Goal: Task Accomplishment & Management: Use online tool/utility

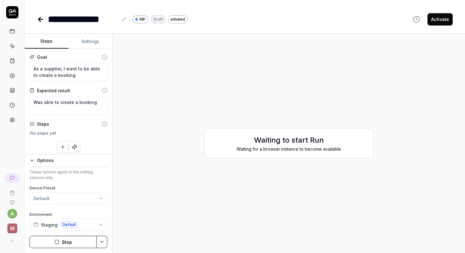
click at [39, 16] on icon at bounding box center [40, 19] width 7 height 7
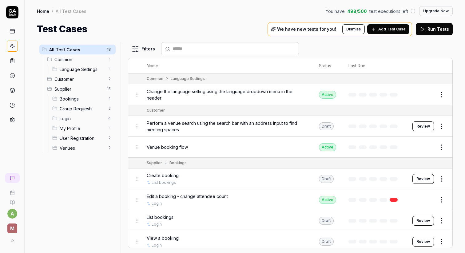
click at [425, 175] on button "Review" at bounding box center [423, 179] width 22 height 10
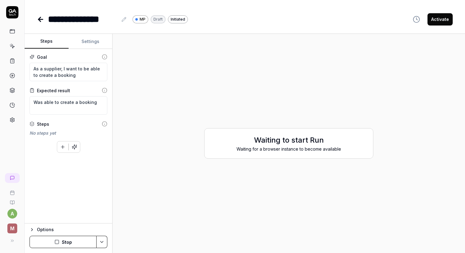
click at [313, 142] on h2 "Waiting to start Run" at bounding box center [289, 140] width 156 height 11
click at [66, 244] on button "Stop" at bounding box center [63, 242] width 67 height 12
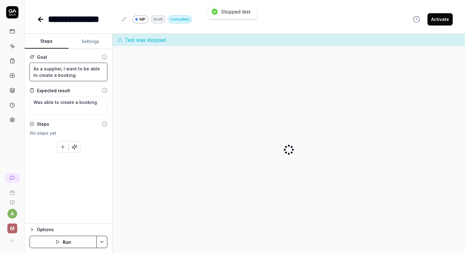
click at [70, 77] on textarea "As a supplier, I want to be able to create a booking" at bounding box center [69, 72] width 78 height 18
click at [59, 107] on textarea "Was able to create a booking" at bounding box center [69, 105] width 78 height 18
type textarea "*"
type textarea "N"
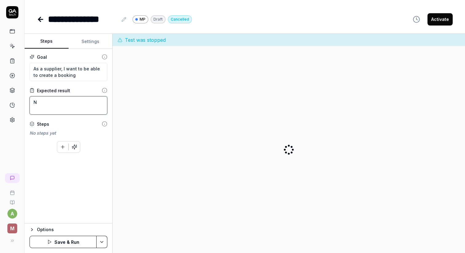
type textarea "*"
type textarea "Ne"
type textarea "*"
type textarea "New"
type textarea "*"
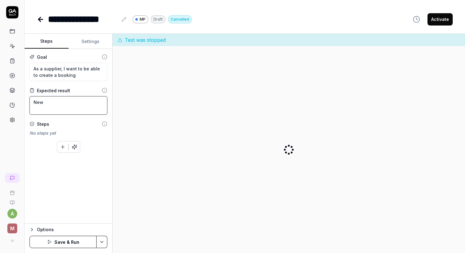
type textarea "New"
type textarea "*"
type textarea "New b"
type textarea "*"
type textarea "New bo"
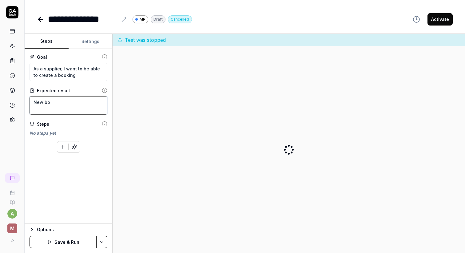
type textarea "*"
type textarea "New boo"
type textarea "*"
type textarea "New book"
type textarea "*"
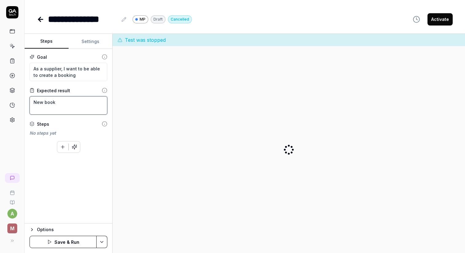
type textarea "New booki"
type textarea "*"
type textarea "New bookin"
type textarea "*"
type textarea "New booking"
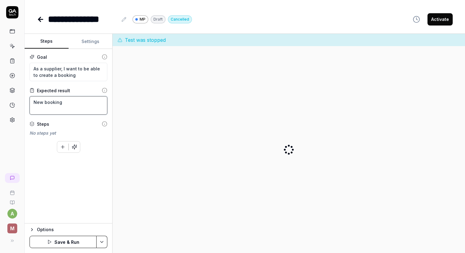
type textarea "*"
type textarea "New booking"
type textarea "*"
type textarea "New booking c"
type textarea "*"
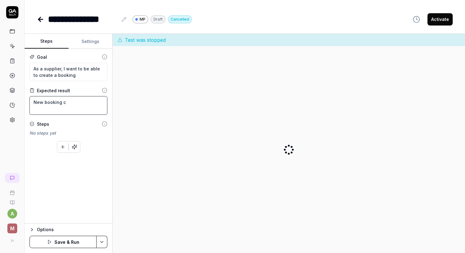
type textarea "New booking cd"
type textarea "*"
type textarea "New booking cde"
type textarea "*"
type textarea "New booking cdea"
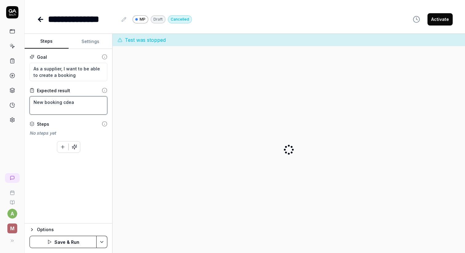
type textarea "*"
type textarea "New booking cdear"
type textarea "*"
type textarea "New booking cdeare"
type textarea "*"
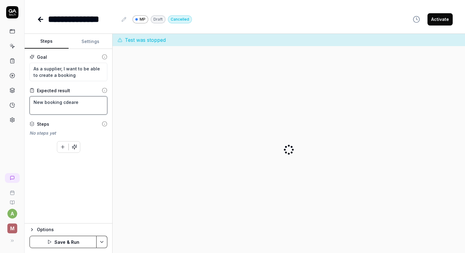
type textarea "New booking cdear"
type textarea "*"
type textarea "New booking cdea"
type textarea "*"
type textarea "New booking cde"
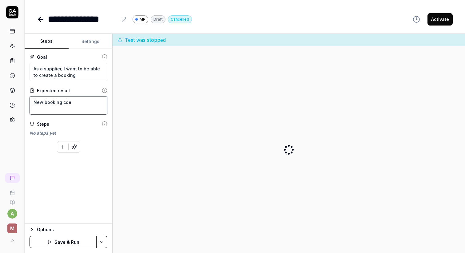
type textarea "*"
type textarea "New booking cd"
type textarea "*"
type textarea "New booking c"
type textarea "*"
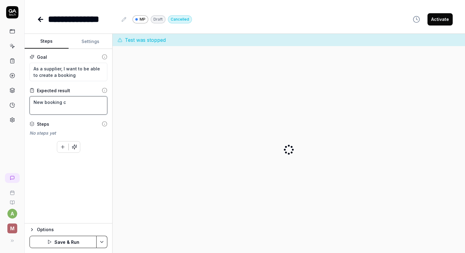
type textarea "New booking cr"
type textarea "*"
type textarea "New booking cre"
type textarea "*"
type textarea "New booking crea"
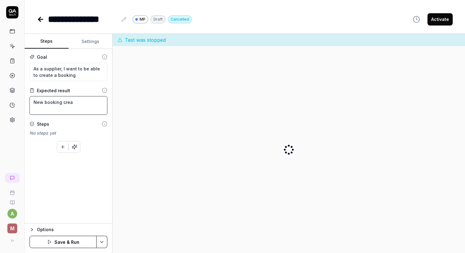
type textarea "*"
type textarea "New booking creat"
type textarea "*"
type textarea "New booking create"
type textarea "*"
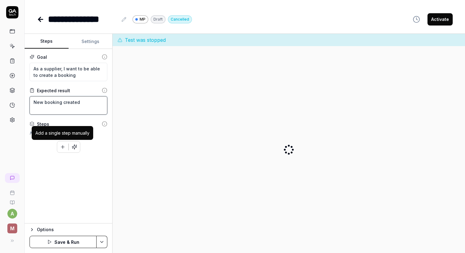
type textarea "New booking created"
click at [92, 179] on div "Goal As a supplier, I want to be able to create a booking Expected result New b…" at bounding box center [69, 136] width 88 height 175
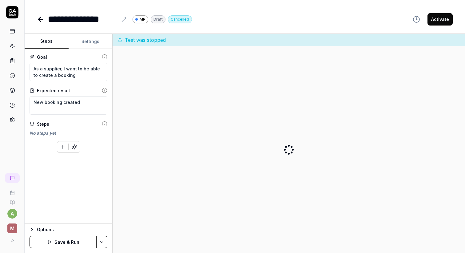
click at [58, 242] on button "Save & Run" at bounding box center [63, 242] width 67 height 12
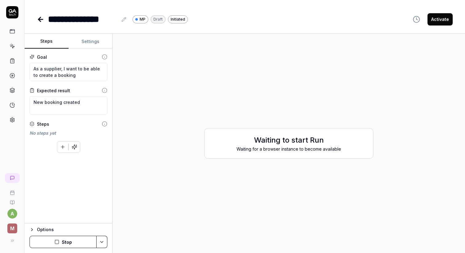
click at [38, 233] on div "Options" at bounding box center [72, 229] width 70 height 7
click at [89, 41] on button "Settings" at bounding box center [91, 41] width 44 height 15
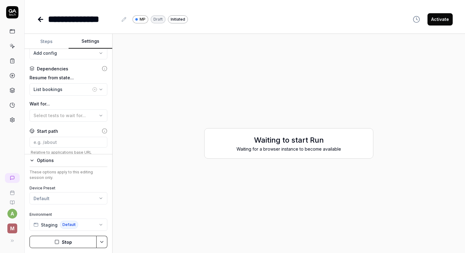
scroll to position [137, 0]
click at [70, 86] on button "List bookings" at bounding box center [69, 88] width 78 height 12
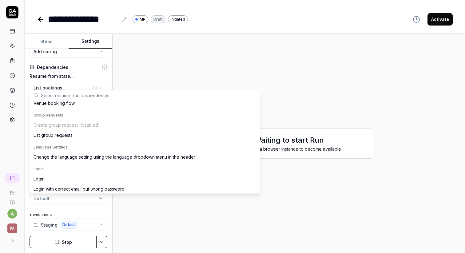
scroll to position [76, 0]
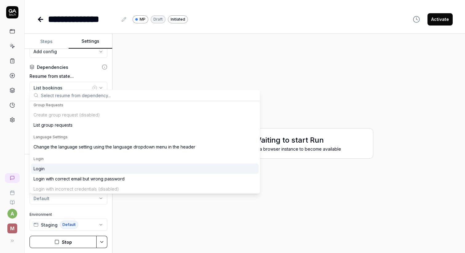
click at [74, 167] on div "Login" at bounding box center [145, 169] width 228 height 10
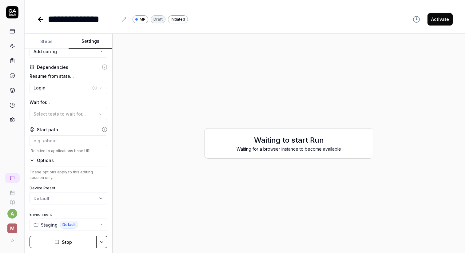
click at [71, 241] on button "Stop" at bounding box center [63, 242] width 67 height 12
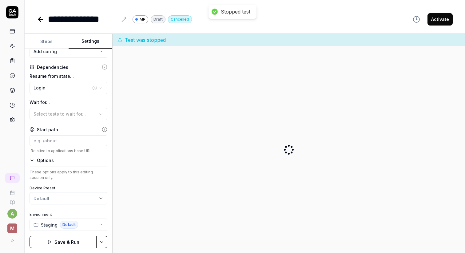
click at [71, 241] on button "Save & Run" at bounding box center [63, 242] width 67 height 12
drag, startPoint x: 38, startPoint y: 53, endPoint x: 42, endPoint y: 46, distance: 8.7
click at [42, 46] on div "**********" at bounding box center [69, 94] width 88 height 120
click at [42, 46] on button "Steps" at bounding box center [47, 41] width 44 height 15
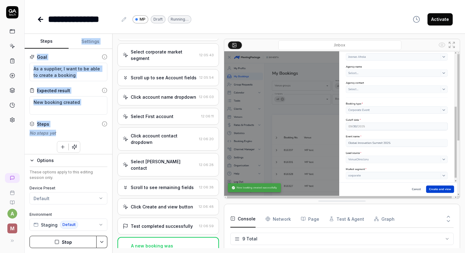
scroll to position [397, 0]
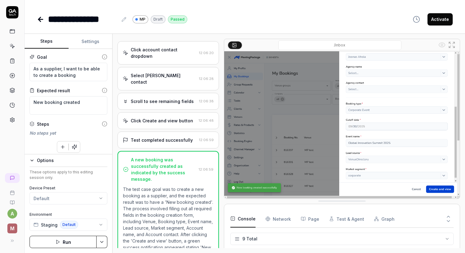
click at [173, 118] on div "Click Create and view button" at bounding box center [162, 121] width 62 height 6
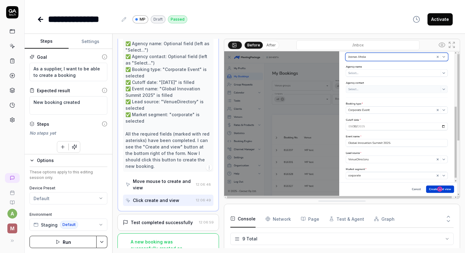
scroll to position [506, 0]
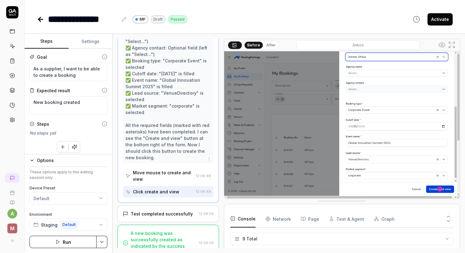
click at [165, 205] on div "Test completed successfully 12:06:59" at bounding box center [168, 213] width 101 height 17
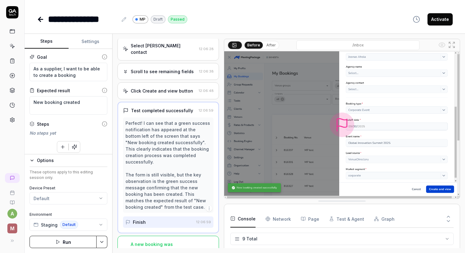
scroll to position [403, 0]
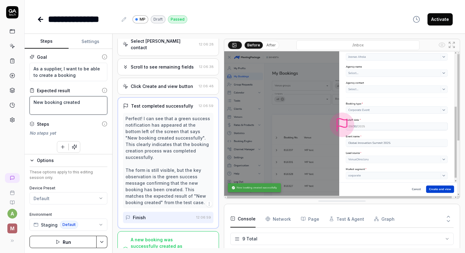
click at [88, 109] on textarea "New booking created" at bounding box center [69, 105] width 78 height 18
type textarea "*"
type textarea "New booking created s"
type textarea "*"
type textarea "New booking created su"
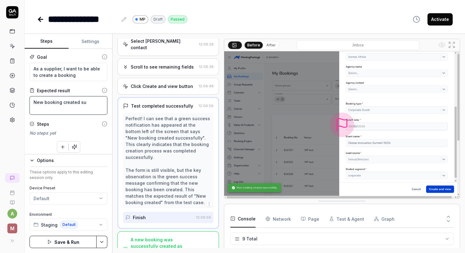
type textarea "*"
type textarea "New booking created suc"
type textarea "*"
type textarea "New booking created succ"
type textarea "*"
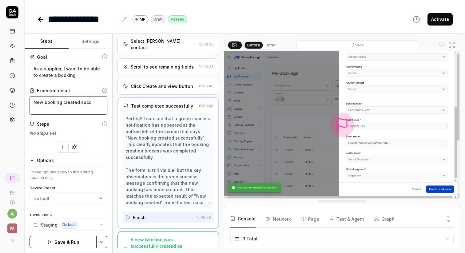
type textarea "New booking created succe"
type textarea "*"
type textarea "New booking created succes"
type textarea "*"
type textarea "New booking created success"
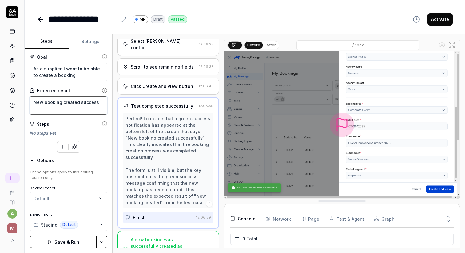
type textarea "*"
type textarea "New booking created successf"
type textarea "*"
type textarea "New booking created successfu"
type textarea "*"
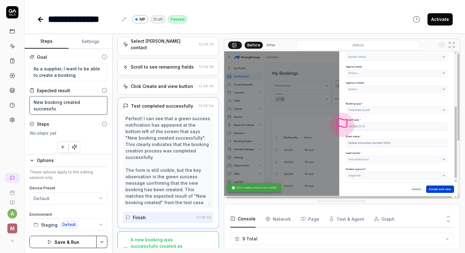
type textarea "New booking created successful"
type textarea "*"
type textarea "New booking created successfull"
type textarea "*"
type textarea "New booking created successfully"
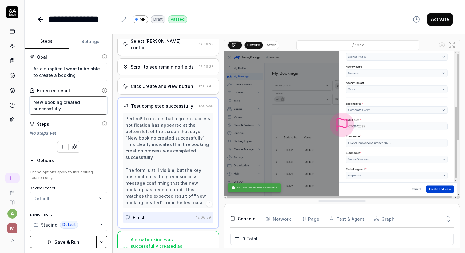
type textarea "*"
type textarea "New booking created successfully a"
type textarea "*"
type textarea "New booking created successfully an"
type textarea "*"
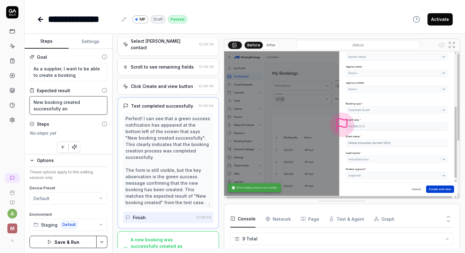
type textarea "New booking created successfully and"
type textarea "*"
type textarea "New booking created successfully and"
type textarea "*"
type textarea "New booking created successfully and v"
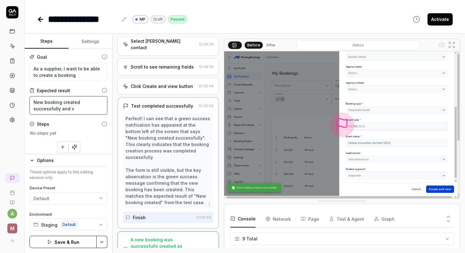
type textarea "*"
type textarea "New booking created successfully and vi"
type textarea "*"
type textarea "New booking created successfully and vis"
type textarea "*"
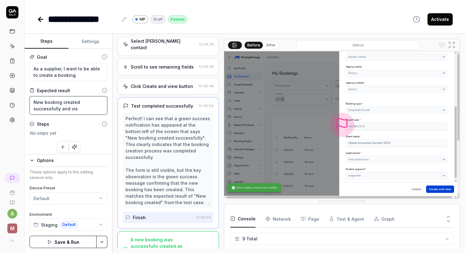
type textarea "New booking created successfully and visi"
type textarea "*"
type textarea "New booking created successfully and visib"
type textarea "*"
type textarea "New booking created successfully and visibl"
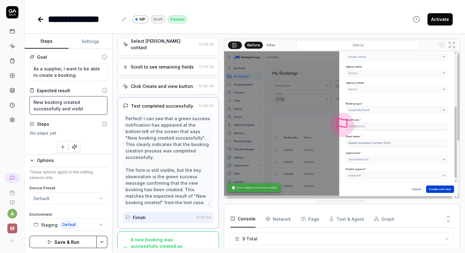
type textarea "*"
type textarea "New booking created successfully and visible"
type textarea "*"
type textarea "New booking created successfully and visible"
type textarea "*"
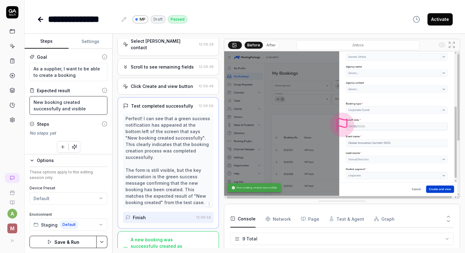
type textarea "New booking created successfully and visible i"
type textarea "*"
type textarea "New booking created successfully and visible in"
type textarea "*"
type textarea "New booking created successfully and visible in"
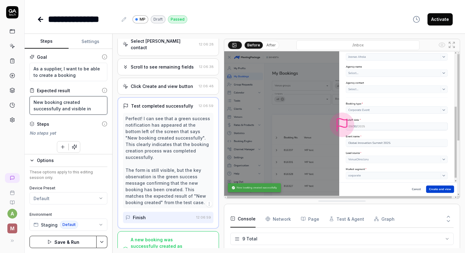
type textarea "*"
type textarea "New booking created successfully and visible in m"
type textarea "*"
type textarea "New booking created successfully and visible in my"
type textarea "*"
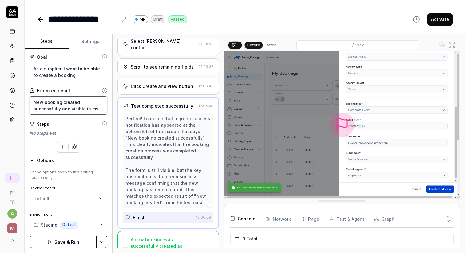
type textarea "New booking created successfully and visible in my"
type textarea "*"
type textarea "New booking created successfully and visible in my b"
type textarea "*"
type textarea "New booking created successfully and visible in my bo"
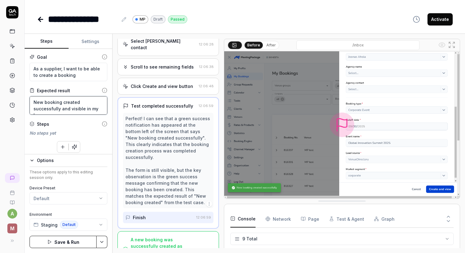
type textarea "*"
type textarea "New booking created successfully and visible in my boo"
type textarea "*"
type textarea "New booking created successfully and visible in my book"
type textarea "*"
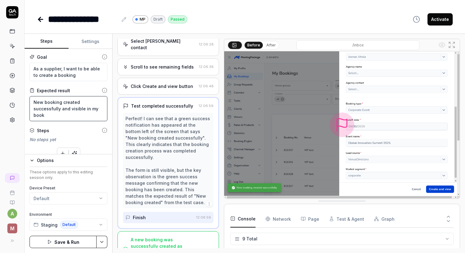
type textarea "New booking created successfully and visible in my booki"
type textarea "*"
type textarea "New booking created successfully and visible in my bookin"
type textarea "*"
type textarea "New booking created successfully and visible in my booking"
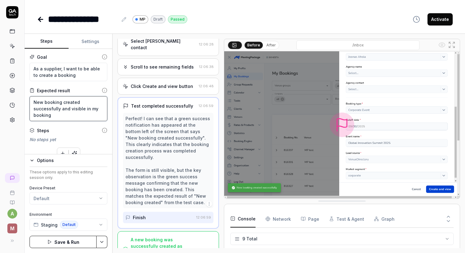
type textarea "*"
type textarea "New booking created successfully and visible in my bookings"
click at [78, 243] on button "Save & Run" at bounding box center [63, 242] width 67 height 12
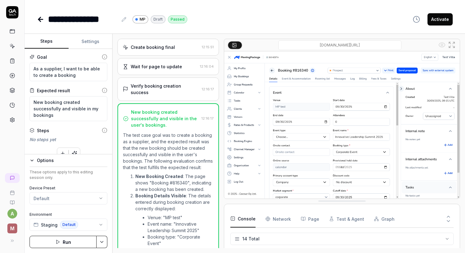
scroll to position [510, 0]
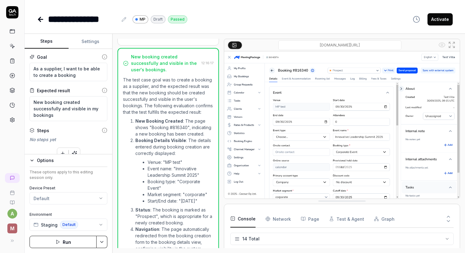
click at [38, 20] on icon at bounding box center [40, 19] width 7 height 7
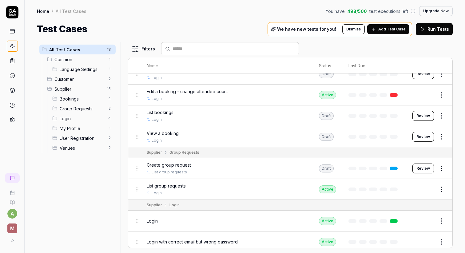
scroll to position [109, 0]
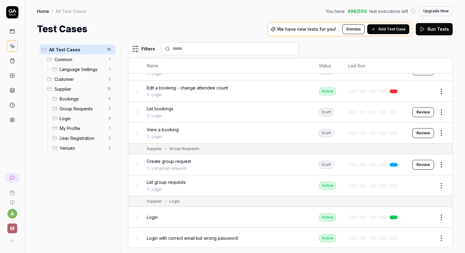
click at [425, 163] on button "Review" at bounding box center [423, 165] width 22 height 10
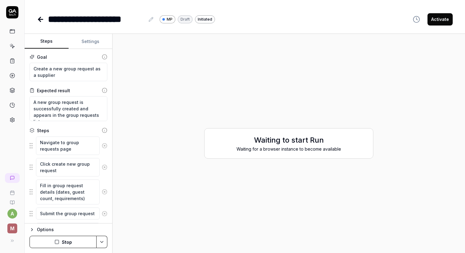
click at [93, 45] on button "Settings" at bounding box center [91, 41] width 44 height 15
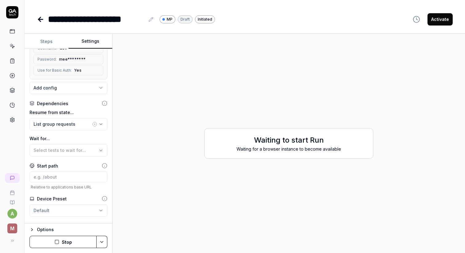
scroll to position [107, 0]
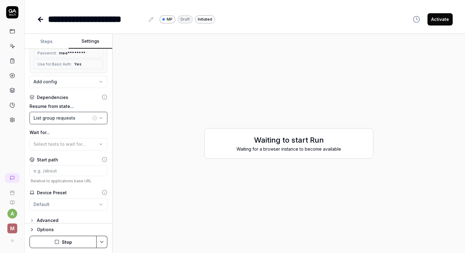
click at [60, 115] on div "List group requests" at bounding box center [63, 118] width 58 height 6
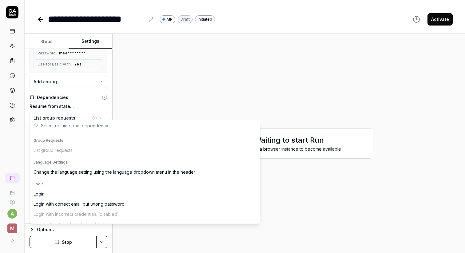
scroll to position [79, 0]
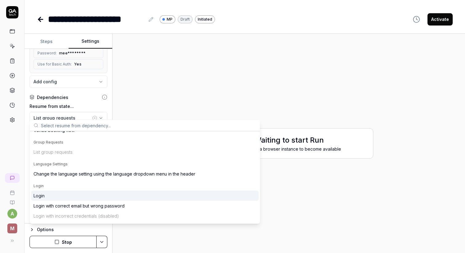
click at [53, 194] on div "Login" at bounding box center [145, 196] width 228 height 10
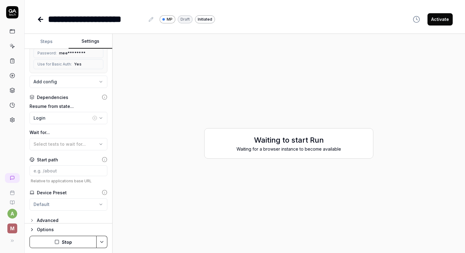
click at [74, 241] on button "Stop" at bounding box center [63, 242] width 67 height 12
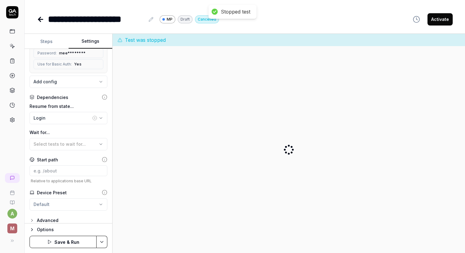
click at [70, 239] on button "Save & Run" at bounding box center [63, 242] width 67 height 12
click at [44, 35] on button "Steps" at bounding box center [47, 41] width 44 height 15
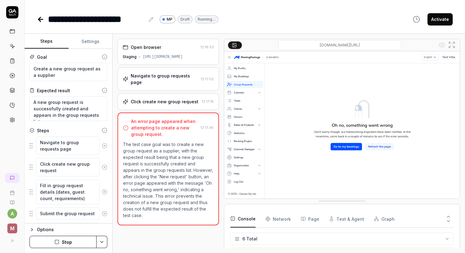
type textarea "*"
click at [43, 21] on icon at bounding box center [40, 19] width 7 height 7
type textarea "*"
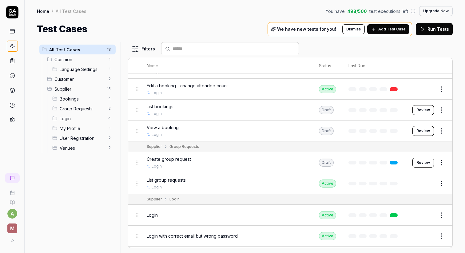
scroll to position [116, 0]
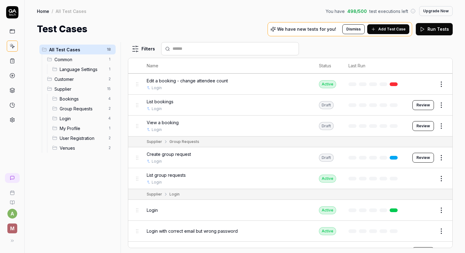
click at [8, 189] on link at bounding box center [11, 190] width 19 height 10
click at [12, 177] on icon at bounding box center [12, 178] width 5 height 5
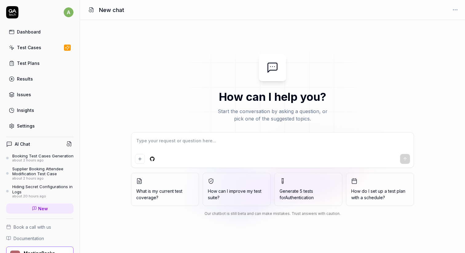
click at [41, 157] on div "Booking Test Cases Generation" at bounding box center [42, 155] width 61 height 5
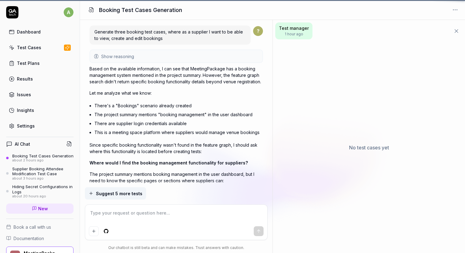
scroll to position [257, 0]
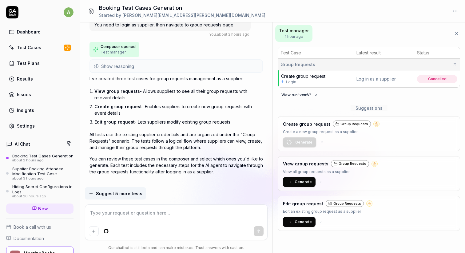
click at [304, 180] on span "Generate" at bounding box center [303, 182] width 17 height 6
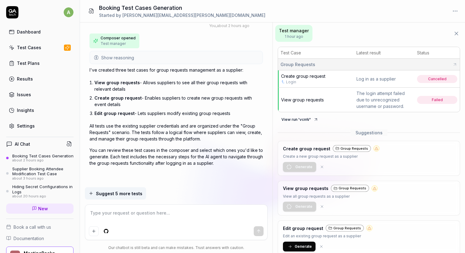
type textarea "*"
click at [316, 99] on span "View group requests" at bounding box center [302, 99] width 43 height 5
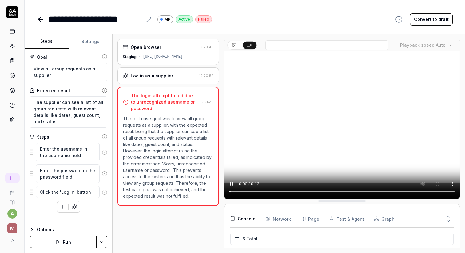
scroll to position [50, 0]
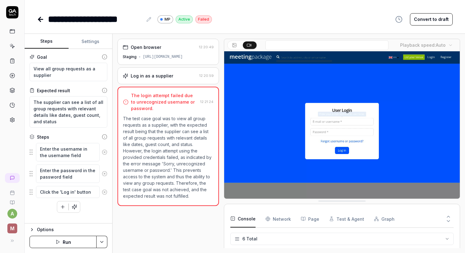
click at [105, 149] on icon at bounding box center [105, 152] width 6 height 6
click at [105, 151] on icon at bounding box center [105, 152] width 6 height 6
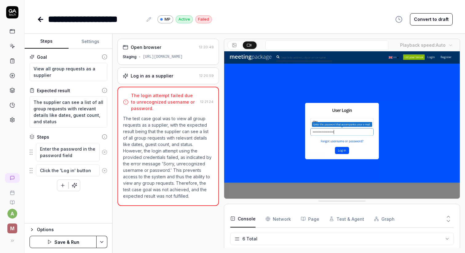
click at [105, 151] on icon at bounding box center [105, 152] width 6 height 6
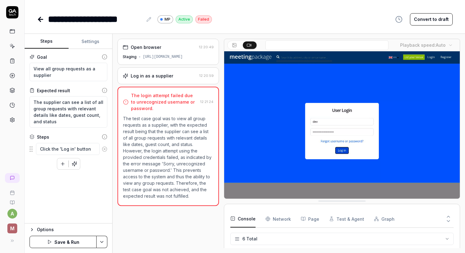
click at [105, 151] on icon at bounding box center [105, 149] width 6 height 6
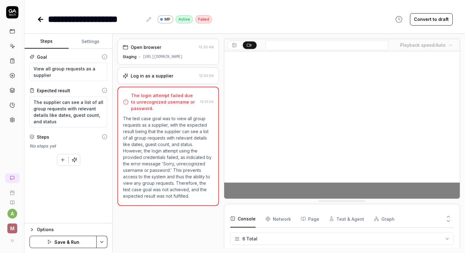
click at [74, 37] on button "Settings" at bounding box center [91, 41] width 44 height 15
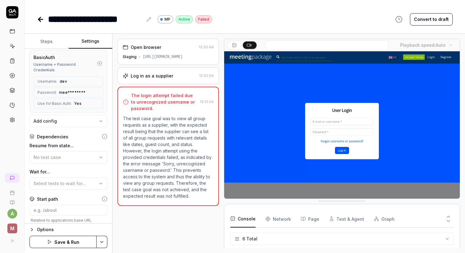
scroll to position [107, 0]
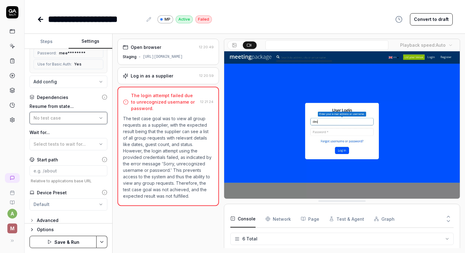
click at [71, 112] on button "No test case" at bounding box center [69, 118] width 78 height 12
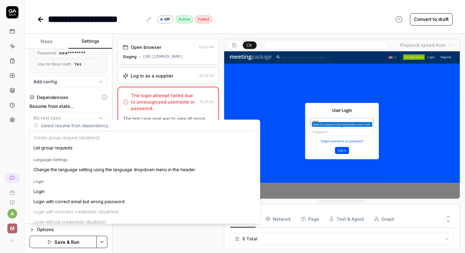
scroll to position [94, 0]
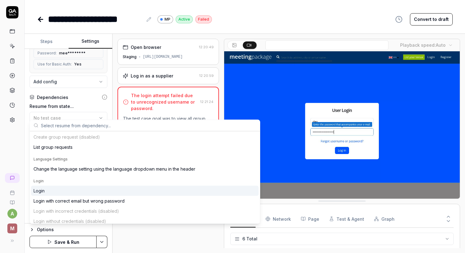
click at [61, 188] on div "Login" at bounding box center [145, 191] width 228 height 10
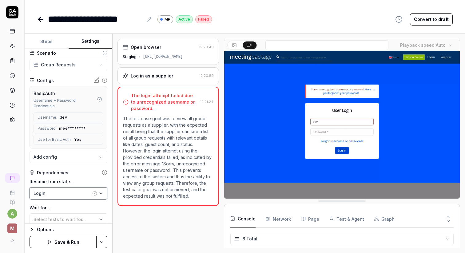
scroll to position [0, 0]
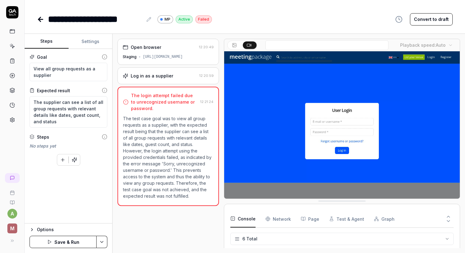
click at [47, 38] on button "Steps" at bounding box center [47, 41] width 44 height 15
click at [50, 68] on textarea "View all group requests as a supplier" at bounding box center [69, 72] width 78 height 18
type textarea "*"
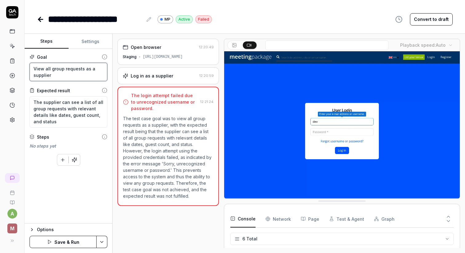
type textarea "View allgroup requests as a supplier"
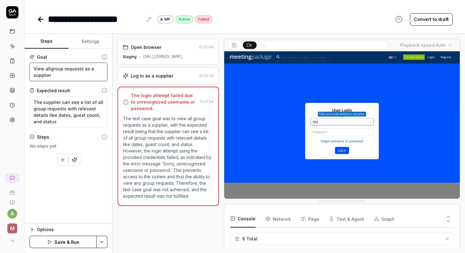
type textarea "*"
type textarea "View algroup requests as a supplier"
type textarea "*"
type textarea "View agroup requests as a supplier"
type textarea "*"
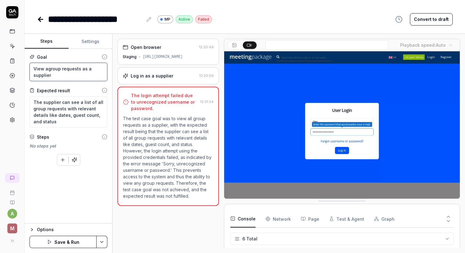
type textarea "View group requests as a supplier"
type textarea "*"
type textarea "View agroup requests as a supplier"
type textarea "*"
type textarea "View a group requests as a supplier"
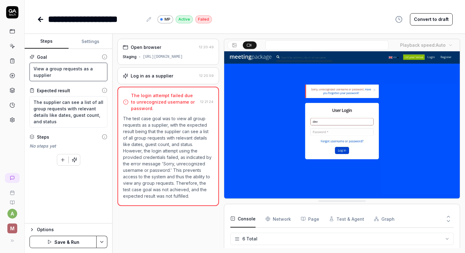
type textarea "*"
type textarea "View a group request as a supplier"
type textarea "*"
type textarea "AView a group request as a supplier"
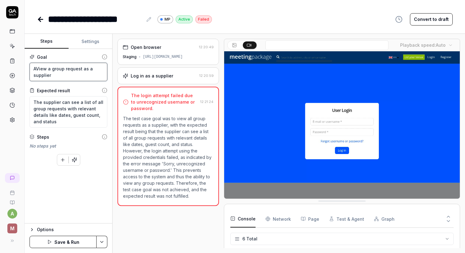
type textarea "*"
type textarea "ASView a group request as a supplier"
type textarea "*"
type textarea "AView a group request as a supplier"
type textarea "*"
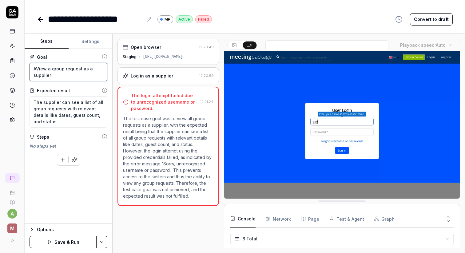
type textarea "AsView a group request as a supplier"
type textarea "*"
type textarea "As View a group request as a supplier"
type textarea "*"
type textarea "As aView a group request as a supplier"
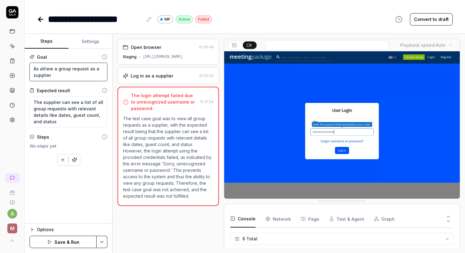
type textarea "*"
type textarea "As a View a group request as a supplier"
type textarea "*"
type textarea "As a sView a group request as a supplier"
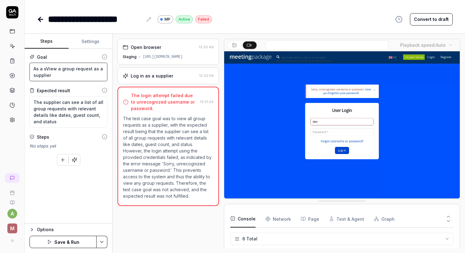
type textarea "*"
type textarea "As a suView a group request as a supplier"
type textarea "*"
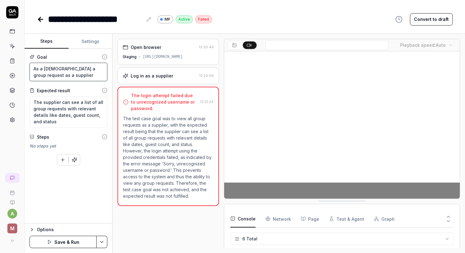
type textarea "As a supView a group request as a supplier"
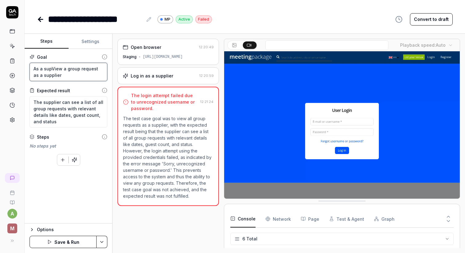
type textarea "*"
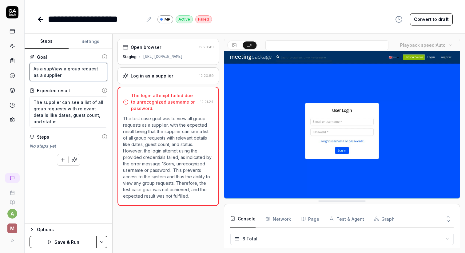
type textarea "As a suppView a group request as a supplier"
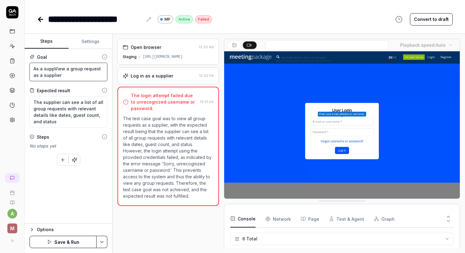
type textarea "*"
type textarea "As a supplView a group request as a supplier"
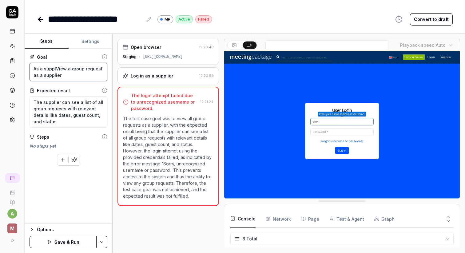
type textarea "*"
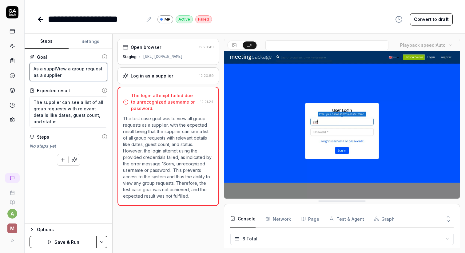
type textarea "As a suppliView a group request as a supplier"
type textarea "*"
type textarea "As a supplieView a group request as a supplier"
type textarea "*"
type textarea "As a supplierView a group request as a supplier"
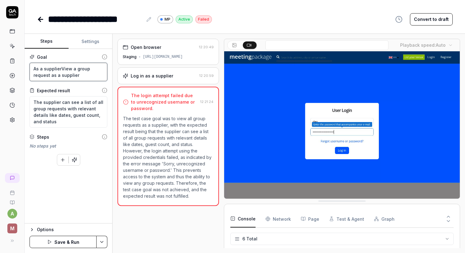
type textarea "*"
type textarea "As a supplier,View a group request as a supplier"
type textarea "*"
type textarea "As a supplier, View a group request as a supplier"
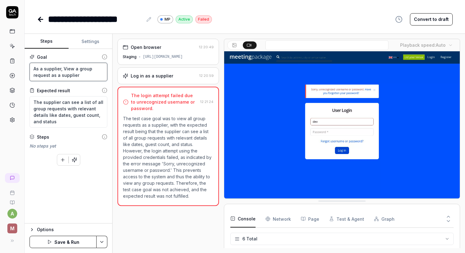
type textarea "*"
type textarea "As a supplier, IView a group request as a supplier"
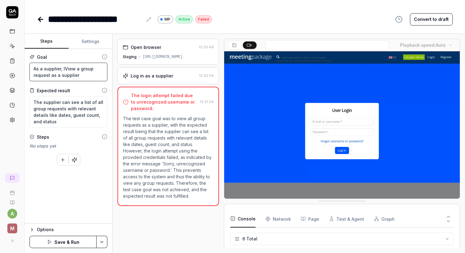
type textarea "*"
type textarea "As a supplier, I View a group request as a supplier"
type textarea "*"
type textarea "As a supplier, I wView a group request as a supplier"
type textarea "*"
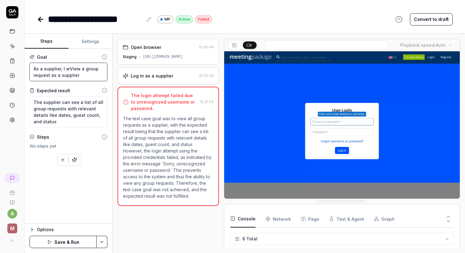
type textarea "As a supplier, I waView a group request as a supplier"
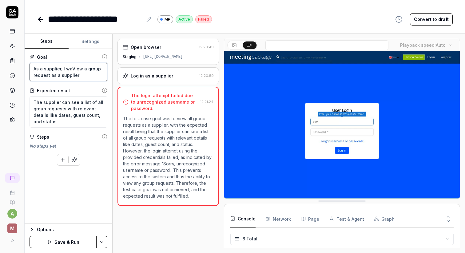
type textarea "*"
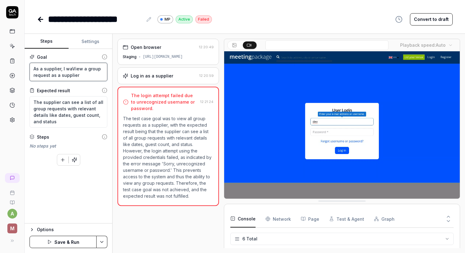
type textarea "As a supplier, I wanView a group request as a supplier"
type textarea "*"
type textarea "As a supplier, I wantView a group request as a supplier"
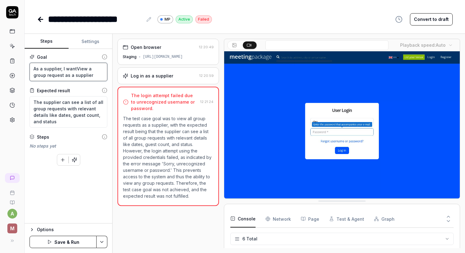
type textarea "*"
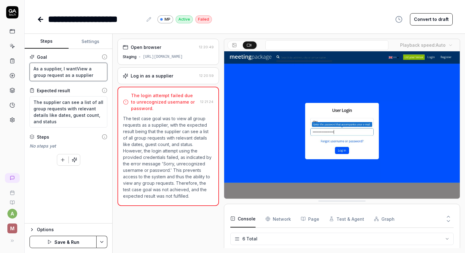
type textarea "As a supplier, I want View a group request as a supplier"
type textarea "*"
type textarea "As a supplier, I want tView a group request as a supplier"
type textarea "*"
type textarea "As a supplier, I want toView a group request as a supplier"
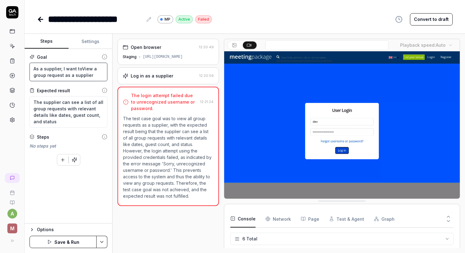
type textarea "*"
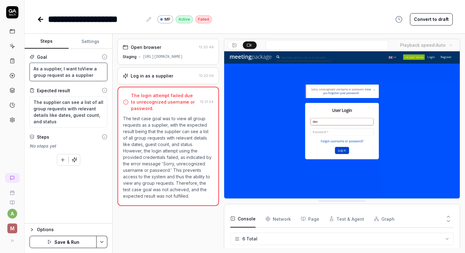
type textarea "As a supplier, I want to View a group request as a supplier"
type textarea "*"
type textarea "As a supplier, I want to bView a group request as a supplier"
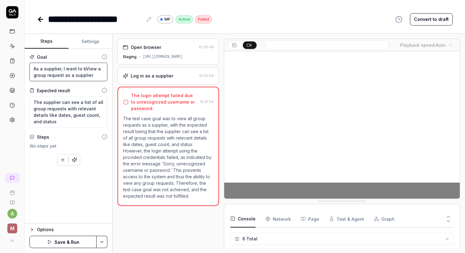
type textarea "*"
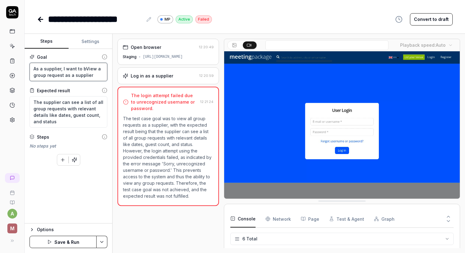
type textarea "As a supplier, I want to beView a group request as a supplier"
type textarea "*"
type textarea "As a supplier, I want to be View a group request as a supplier"
type textarea "*"
type textarea "As a supplier, I want to be aView a group request as a supplier"
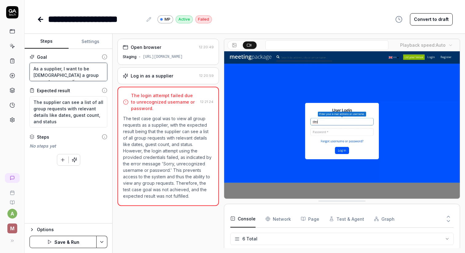
type textarea "*"
type textarea "As a supplier, I want to be abView a group request as a supplier"
type textarea "*"
type textarea "As a supplier, I want to be ablView a group request as a supplier"
type textarea "*"
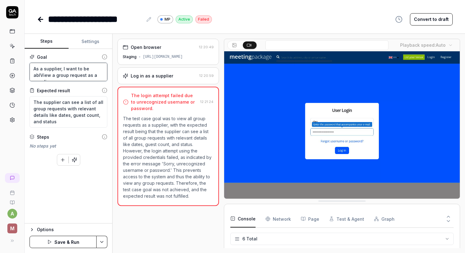
type textarea "As a supplier, I want to be ableView a group request as a supplier"
type textarea "*"
type textarea "As a supplier, I want to be able View a group request as a supplier"
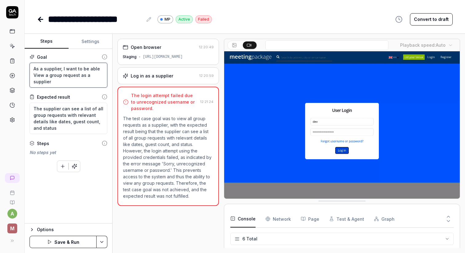
type textarea "*"
type textarea "As a supplier, I want to be able toView a group request as a supplier"
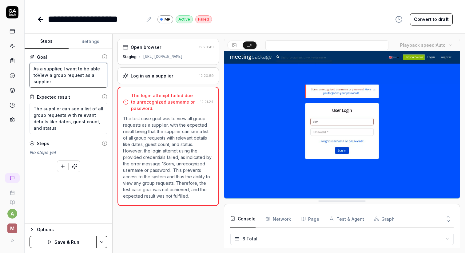
type textarea "*"
type textarea "As a supplier, I want to be able to View a group request as a supplier"
type textarea "*"
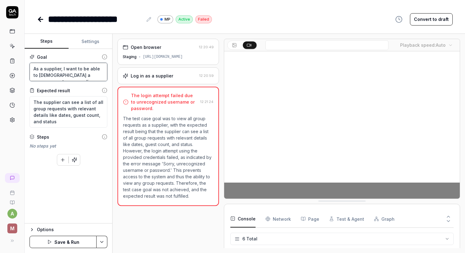
type textarea "As a supplier, I want to be able to view a group request as a supplier"
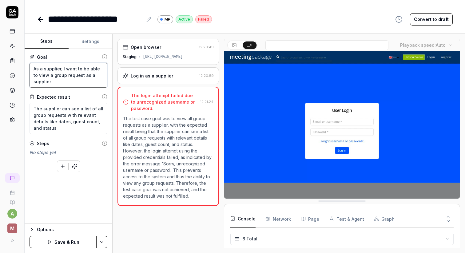
type textarea "*"
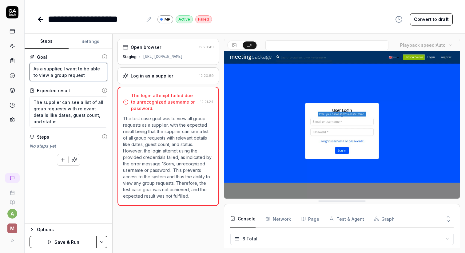
type textarea "As a supplier, I want to be able to view a group request"
click at [67, 111] on textarea "The supplier can see a list of all group requests with relevant details like da…" at bounding box center [69, 111] width 78 height 31
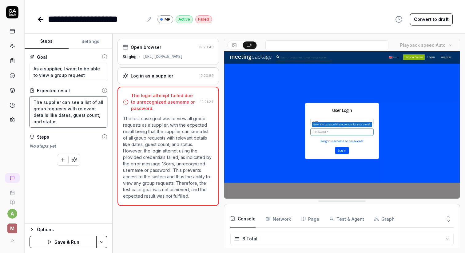
click at [68, 101] on textarea "The supplier can see a list of all group requests with relevant details like da…" at bounding box center [69, 111] width 78 height 31
click at [80, 19] on div "**********" at bounding box center [95, 19] width 95 height 14
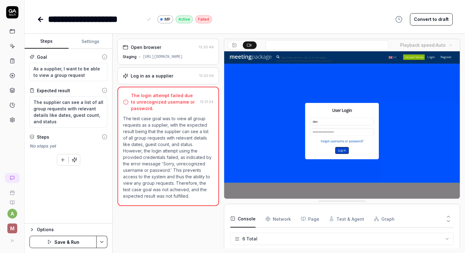
click at [75, 21] on div "**********" at bounding box center [95, 19] width 95 height 14
click at [70, 115] on textarea "The supplier can see a list of all group requests with relevant details like da…" at bounding box center [69, 111] width 78 height 31
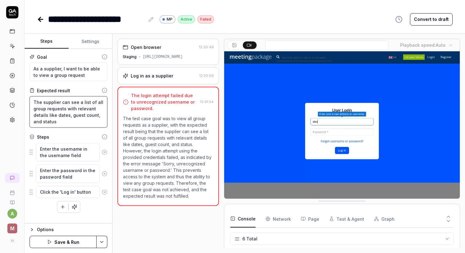
click at [68, 108] on textarea "The supplier can see a list of all group requests with relevant details like da…" at bounding box center [69, 111] width 78 height 31
click at [68, 103] on textarea "The supplier can see a list of all group requests with relevant details like da…" at bounding box center [69, 111] width 78 height 31
type textarea "*"
type textarea "The supplier can see va list of all group requests with relevant details like d…"
type textarea "*"
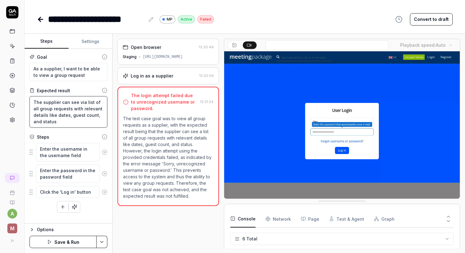
type textarea "The supplier can see viea list of all group requests with relevant details like…"
type textarea "*"
type textarea "The supplier can see view a list of all group requests with relevant details li…"
type textarea "*"
type textarea "The supplier can see view da list of all group requests with relevant details l…"
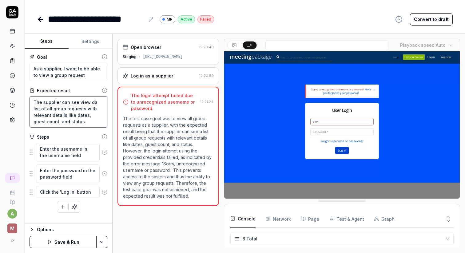
type textarea "*"
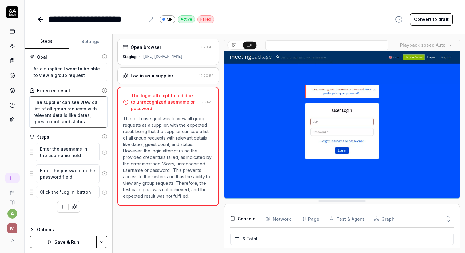
type textarea "The supplier can see view dea list of all group requests with relevant details …"
type textarea "*"
type textarea "The supplier can see view da list of all group requests with relevant details l…"
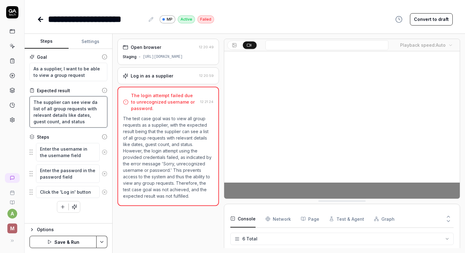
type textarea "*"
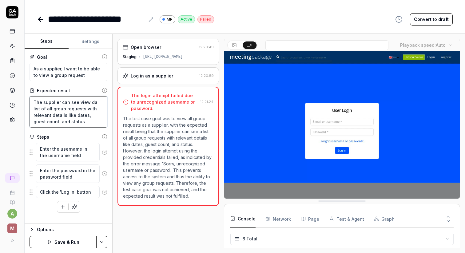
type textarea "The supplier can see view a list of all group requests with relevant details li…"
type textarea "*"
type textarea "The supplier can see view ta list of all group requests with relevant details l…"
type textarea "*"
type textarea "The supplier can see view tha list of all group requests with relevant details …"
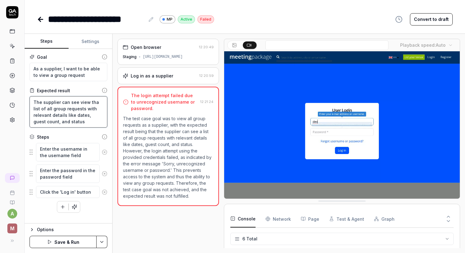
type textarea "*"
type textarea "The supplier can see view thea list of all group requests with relevant details…"
type textarea "*"
type textarea "The supplier can see view the a list of all group requests with relevant detail…"
type textarea "*"
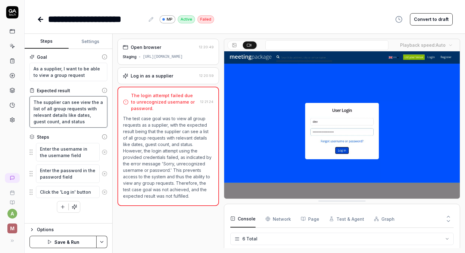
type textarea "The supplier can see view the da list of all group requests with relevant detai…"
type textarea "*"
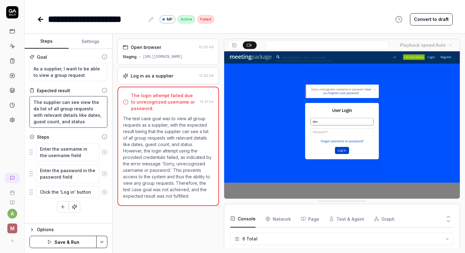
type textarea "The supplier can see view the dea list of all group requests with relevant deta…"
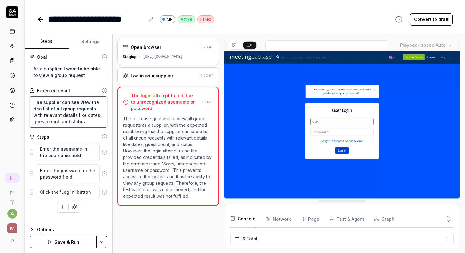
type textarea "*"
type textarea "The supplier can see view the deta list of all group requests with relevant det…"
type textarea "*"
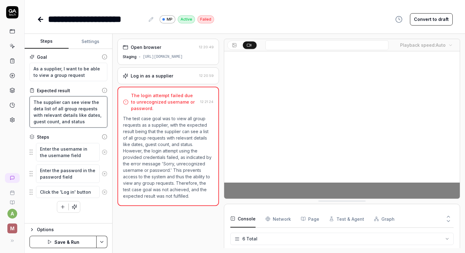
type textarea "The supplier can see view the detaa list of all group requests with relevant de…"
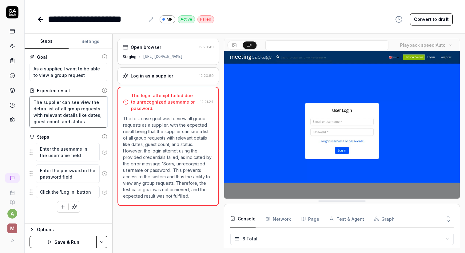
type textarea "*"
type textarea "The supplier can see view the detaia list of all group requests with relevant d…"
type textarea "*"
type textarea "The supplier can see view the detaila list of all group requests with relevant …"
type textarea "*"
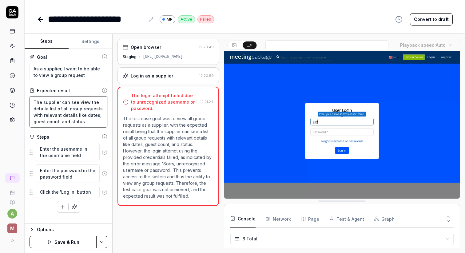
type textarea "The supplier can see view the detailsa list of all group requests with relevant…"
type textarea "*"
type textarea "The supplier can see view the details a list of all group requests with relevan…"
type textarea "*"
type textarea "The supplier can see view the details oa list of all group requests with releva…"
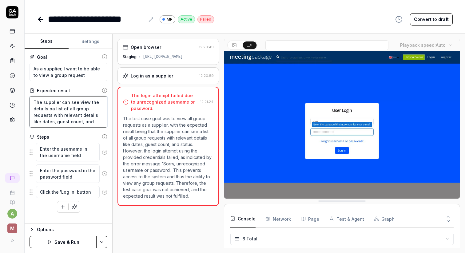
type textarea "*"
type textarea "The supplier can see view the details ofa list of all group requests with relev…"
type textarea "*"
type textarea "The supplier can see view the details of a list of all group requests with rele…"
type textarea "*"
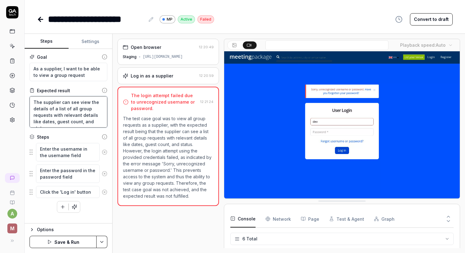
type textarea "The supplier can see view the details of aa list of all group requests with rel…"
type textarea "*"
type textarea "The supplier can see view the details of a a list of all group requests with re…"
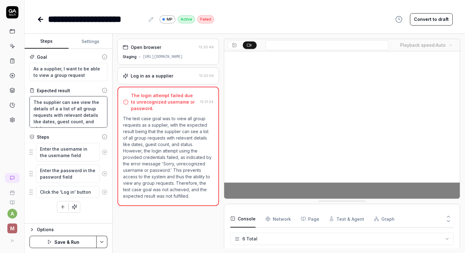
type textarea "*"
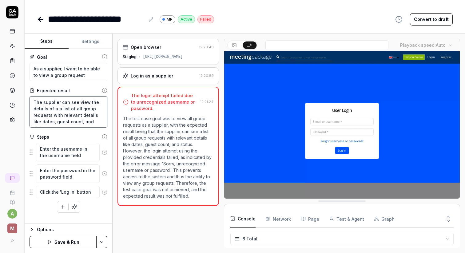
type textarea "The supplier can see view the details of a group requests with relevant details…"
type textarea "*"
type textarea "The supplier can see view the details of a group request with relevant details …"
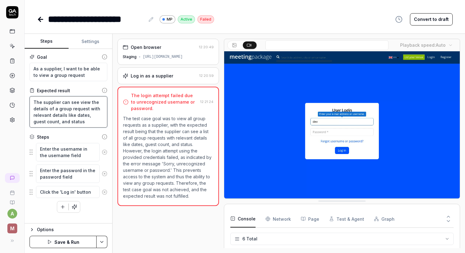
type textarea "*"
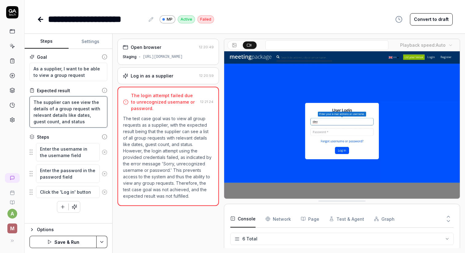
type textarea "The supplier can see view the details of a group requests with relevant details…"
type textarea "*"
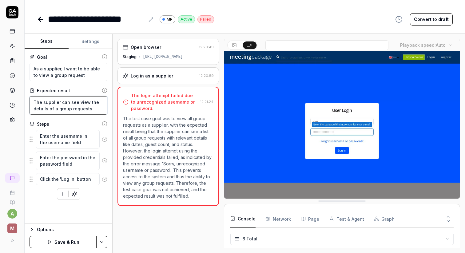
type textarea "The supplier can see view the details of a group requests"
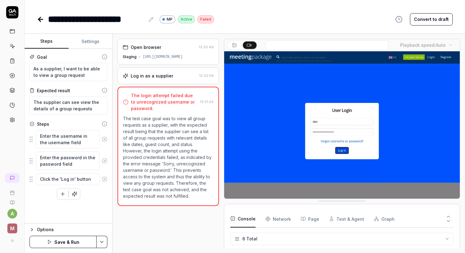
click at [93, 124] on div "Steps" at bounding box center [69, 124] width 78 height 6
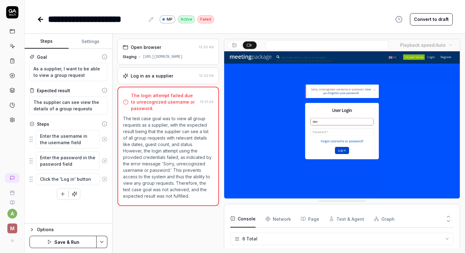
click at [103, 137] on icon at bounding box center [105, 140] width 6 height 6
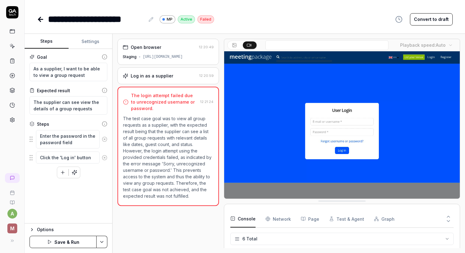
click at [103, 137] on icon at bounding box center [105, 140] width 6 height 6
click at [103, 137] on icon at bounding box center [105, 136] width 6 height 6
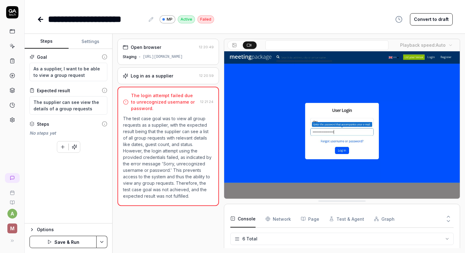
click at [68, 242] on button "Save & Run" at bounding box center [63, 242] width 67 height 12
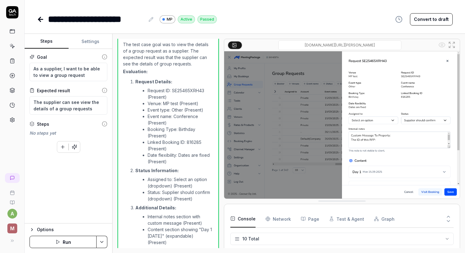
scroll to position [204, 0]
type textarea "*"
click at [40, 22] on icon at bounding box center [40, 19] width 7 height 7
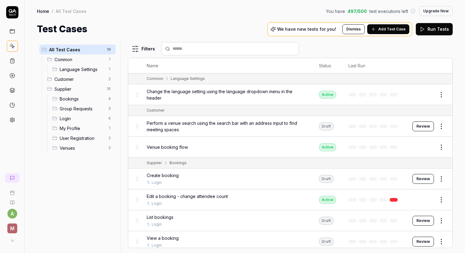
click at [89, 108] on span "Group Requests" at bounding box center [82, 109] width 45 height 6
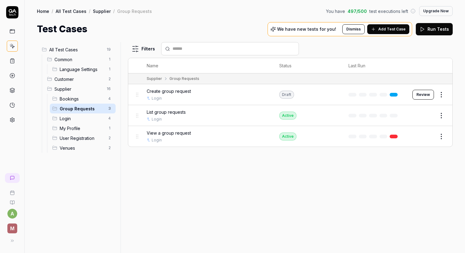
click at [440, 90] on html "a M Home / All Test Cases / Supplier / Group Requests You have 497 / 500 test e…" at bounding box center [232, 126] width 465 height 253
click at [269, 202] on html "a M Home / All Test Cases / Supplier / Group Requests You have 497 / 500 test e…" at bounding box center [232, 126] width 465 height 253
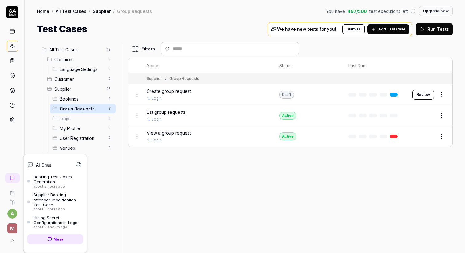
click at [13, 182] on link at bounding box center [12, 178] width 15 height 10
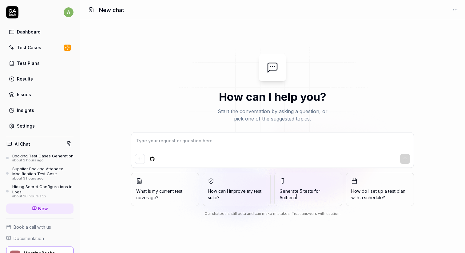
click at [38, 158] on div "Booking Test Cases Generation" at bounding box center [42, 155] width 61 height 5
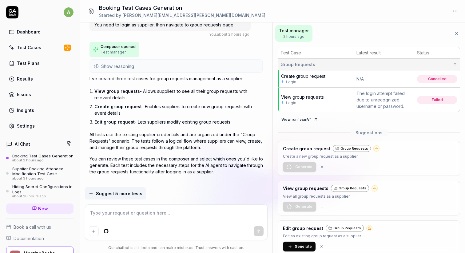
scroll to position [4, 0]
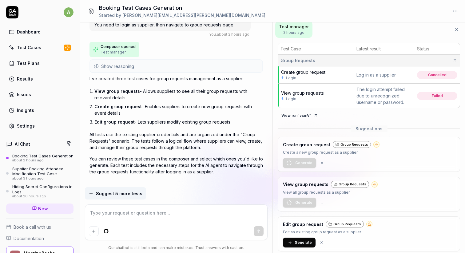
click at [302, 244] on span "Generate" at bounding box center [303, 243] width 17 height 6
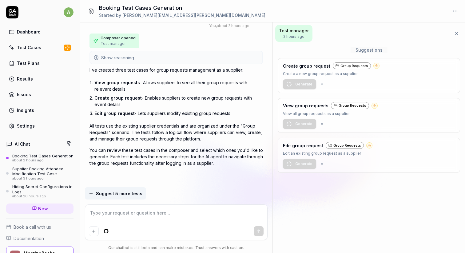
scroll to position [0, 0]
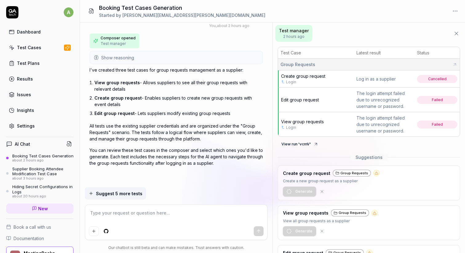
click at [314, 120] on span "View group requests" at bounding box center [302, 121] width 43 height 5
click at [304, 100] on span "Edit group request" at bounding box center [300, 99] width 38 height 5
type textarea "*"
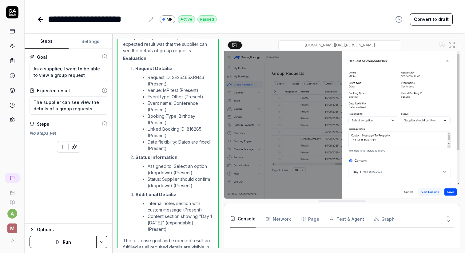
scroll to position [245, 0]
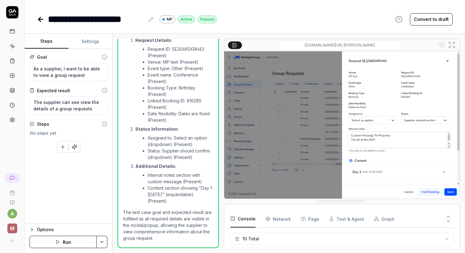
type textarea "*"
click at [41, 20] on icon at bounding box center [40, 19] width 7 height 7
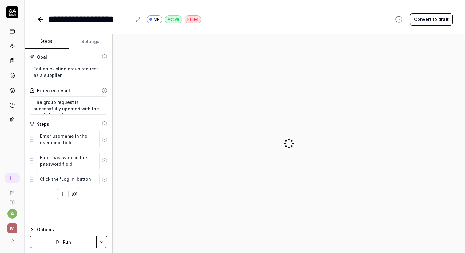
click at [92, 45] on button "Settings" at bounding box center [91, 41] width 44 height 15
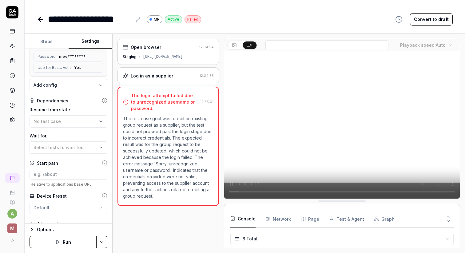
scroll to position [107, 0]
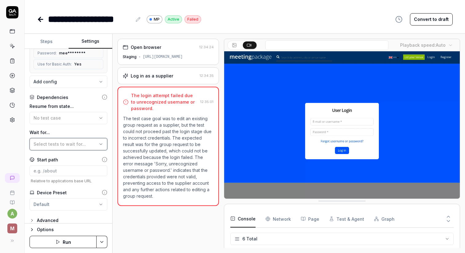
click at [62, 141] on span "Select tests to wait for..." at bounding box center [60, 143] width 52 height 5
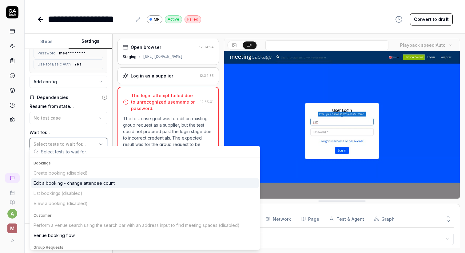
click at [62, 141] on span "Select tests to wait for..." at bounding box center [60, 143] width 52 height 5
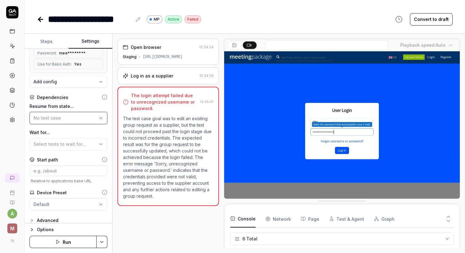
click at [67, 115] on button "No test case" at bounding box center [69, 118] width 78 height 12
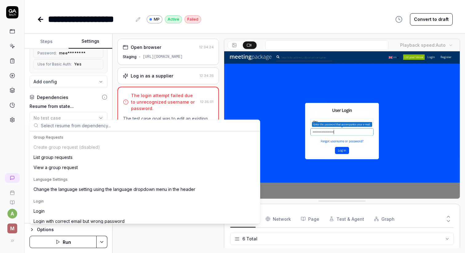
scroll to position [93, 0]
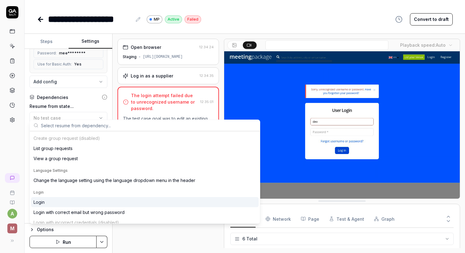
click at [56, 202] on div "Login" at bounding box center [145, 202] width 228 height 10
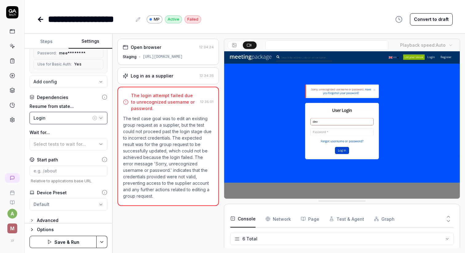
scroll to position [0, 0]
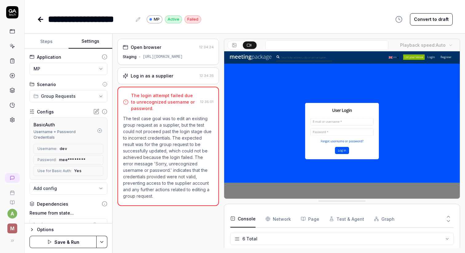
click at [56, 37] on button "Steps" at bounding box center [47, 41] width 44 height 15
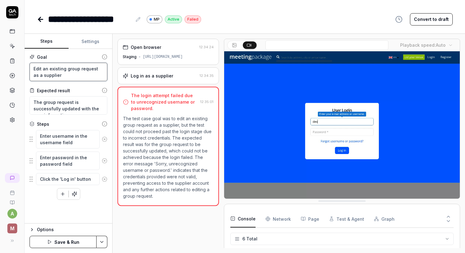
click at [75, 69] on textarea "Edit an existing group request as a supplier" at bounding box center [69, 72] width 78 height 18
type textarea "*"
type textarea "AEdit an existing group request as a supplier"
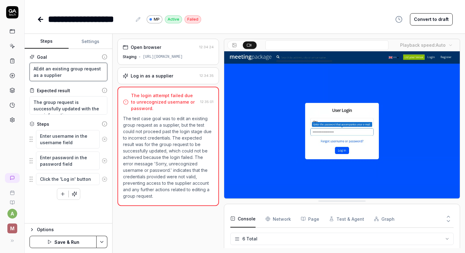
type textarea "*"
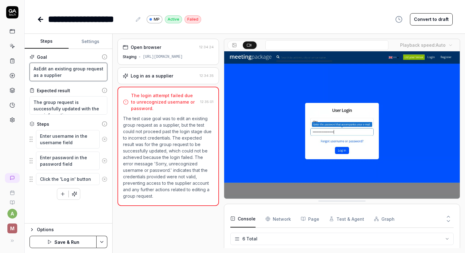
type textarea "As Edit an existing group request as a supplier"
type textarea "*"
type textarea "As aEdit an existing group request as a supplier"
type textarea "*"
type textarea "As a Edit an existing group request as a supplier"
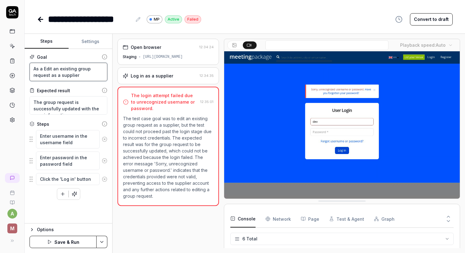
type textarea "*"
type textarea "As a sEdit an existing group request as a supplier"
type textarea "*"
type textarea "As a suEdit an existing group request as a supplier"
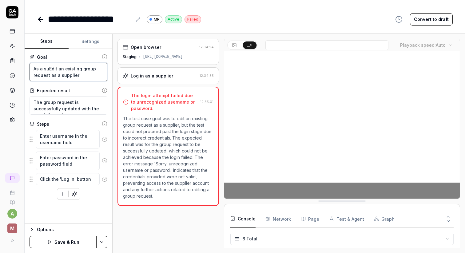
type textarea "*"
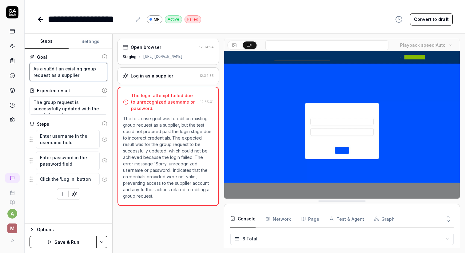
type textarea "As a supEdit an existing group request as a supplier"
type textarea "*"
type textarea "As a suplEdit an existing group request as a supplier"
type textarea "*"
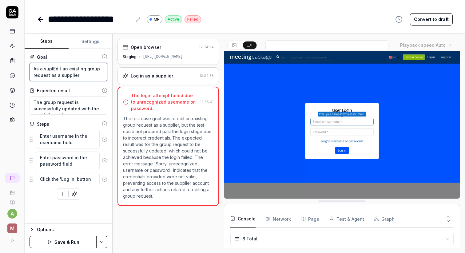
type textarea "As a supliEdit an existing group request as a supplier"
type textarea "*"
type textarea "As a suplieEdit an existing group request as a supplier"
type textarea "*"
type textarea "As a suplierEdit an existing group request as a supplier"
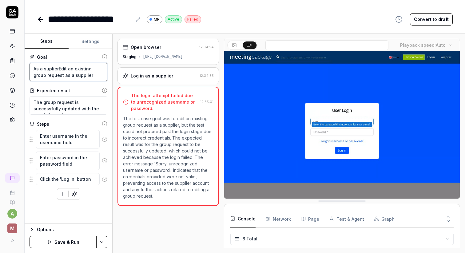
type textarea "*"
type textarea "As a suplieEdit an existing group request as a supplier"
type textarea "*"
type textarea "As a supliEdit an existing group request as a supplier"
type textarea "*"
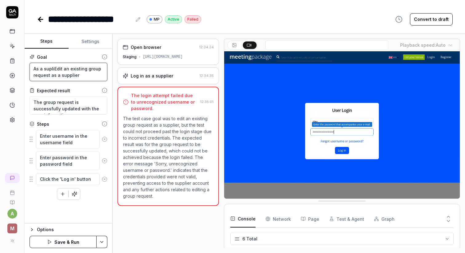
type textarea "As a suplEdit an existing group request as a supplier"
type textarea "*"
type textarea "As a suplpEdit an existing group request as a supplier"
type textarea "*"
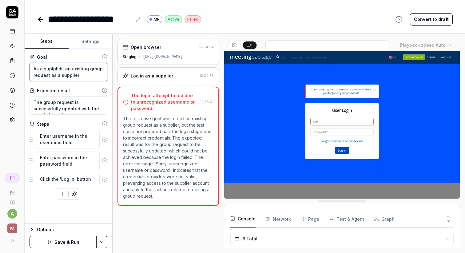
type textarea "As a suplplEdit an existing group request as a supplier"
type textarea "*"
type textarea "As a suplpEdit an existing group request as a supplier"
type textarea "*"
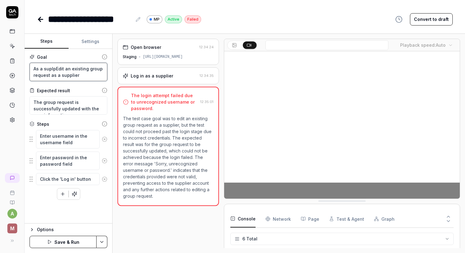
type textarea "As a suplEdit an existing group request as a supplier"
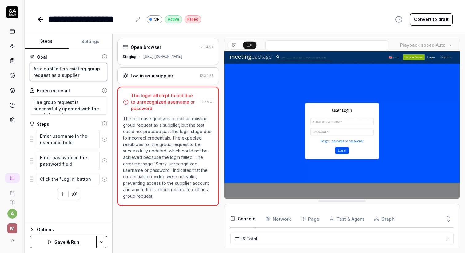
type textarea "*"
type textarea "As a supEdit an existing group request as a supplier"
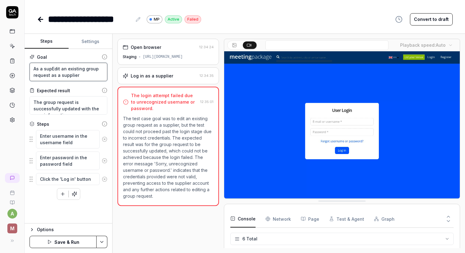
type textarea "*"
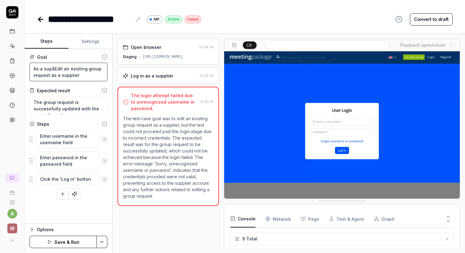
type textarea "As a supåpEdit an existing group request as a supplier"
type textarea "*"
type textarea "As a supåplEdit an existing group request as a supplier"
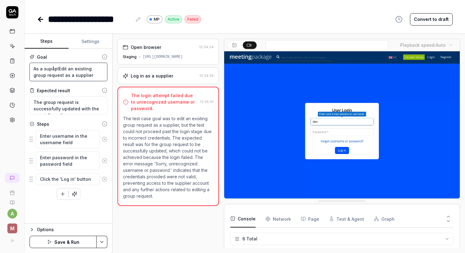
type textarea "*"
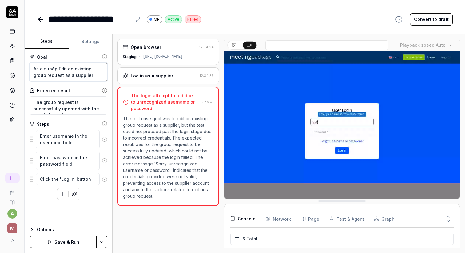
type textarea "As a supåpliEdit an existing group request as a supplier"
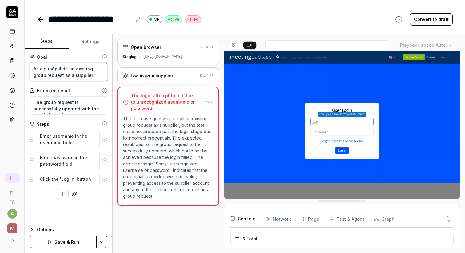
type textarea "*"
type textarea "As a supåplEdit an existing group request as a supplier"
type textarea "*"
type textarea "As a supåpEdit an existing group request as a supplier"
type textarea "*"
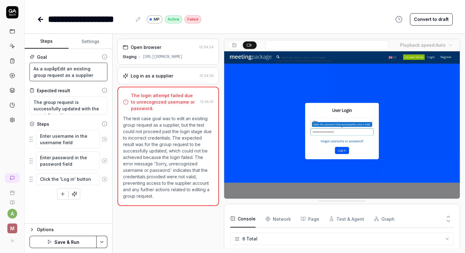
type textarea "As a supåEdit an existing group request as a supplier"
type textarea "*"
type textarea "As a supEdit an existing group request as a supplier"
type textarea "*"
type textarea "As a suppEdit an existing group request as a supplier"
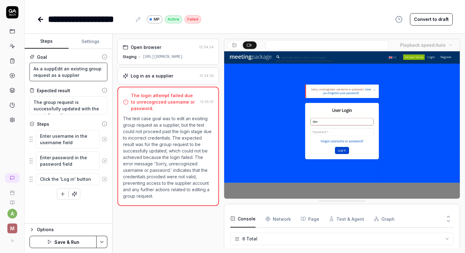
type textarea "*"
type textarea "As a supplEdit an existing group request as a supplier"
type textarea "*"
type textarea "As a suppluEdit an existing group request as a supplier"
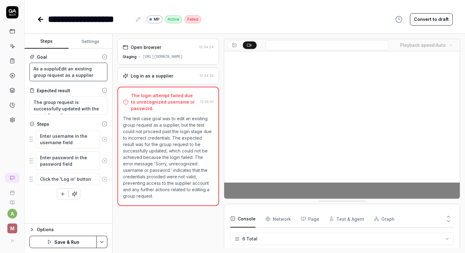
type textarea "*"
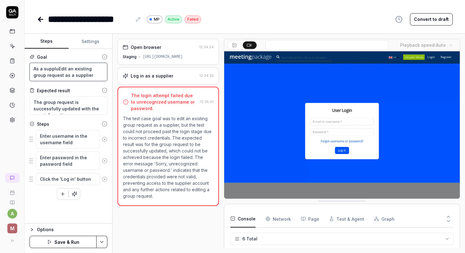
type textarea "As a supplueEdit an existing group request as a supplier"
type textarea "*"
type textarea "As a suppluerEdit an existing group request as a supplier"
type textarea "*"
type textarea "As a supplueEdit an existing group request as a supplier"
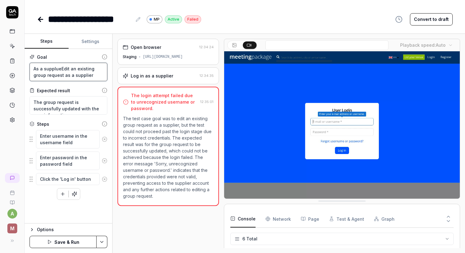
type textarea "*"
type textarea "As a suppluEdit an existing group request as a supplier"
type textarea "*"
type textarea "As a supplEdit an existing group request as a supplier"
type textarea "*"
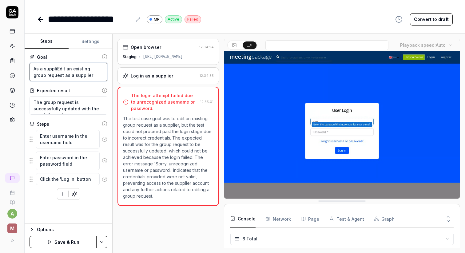
type textarea "As a supplieEdit an existing group request as a supplier"
type textarea "*"
type textarea "As a supplierEdit an existing group request as a supplier"
type textarea "*"
type textarea "As a supplier Edit an existing group request as a supplier"
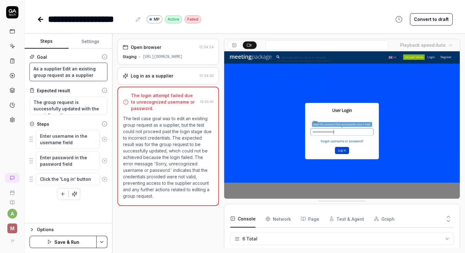
type textarea "*"
type textarea "As a supplierEdit an existing group request as a supplier"
type textarea "*"
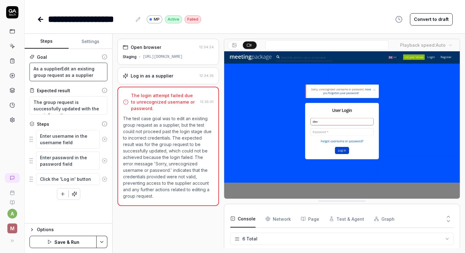
type textarea "As a supplier,Edit an existing group request as a supplier"
type textarea "*"
type textarea "As a supplier, Edit an existing group request as a supplier"
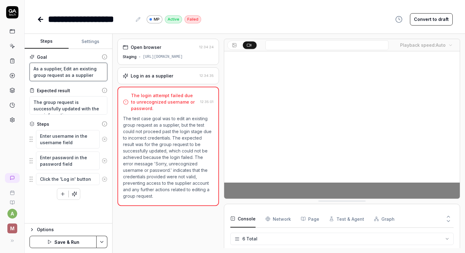
type textarea "*"
type textarea "As a supplier, IEdit an existing group request as a supplier"
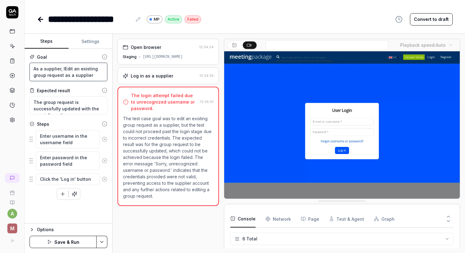
type textarea "*"
type textarea "As a supplier, I Edit an existing group request as a supplier"
type textarea "*"
type textarea "As a supplier, I wEdit an existing group request as a supplier"
type textarea "*"
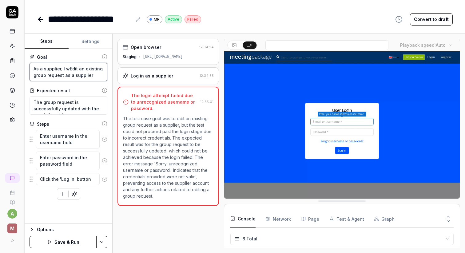
type textarea "As a supplier, I waEdit an existing group request as a supplier"
type textarea "*"
type textarea "As a supplier, I wanEdit an existing group request as a supplier"
type textarea "*"
type textarea "As a supplier, I want Edit an existing group request as a supplier"
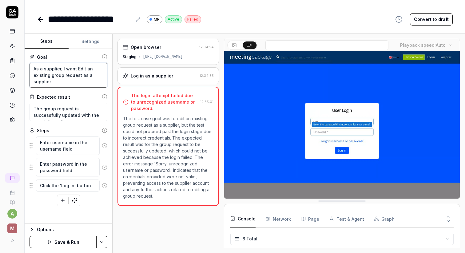
type textarea "*"
type textarea "As a supplier, I want tEdit an existing group request as a supplier"
type textarea "*"
type textarea "As a supplier, I want toEdit an existing group request as a supplier"
type textarea "*"
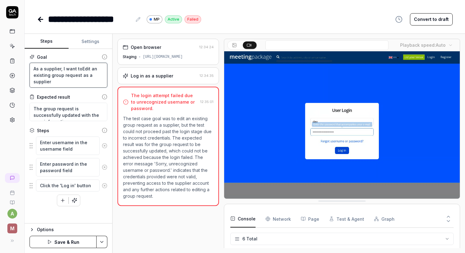
type textarea "As a supplier, I want to Edit an existing group request as a supplier"
type textarea "*"
type textarea "As a supplier, I want to bEdit an existing group request as a supplier"
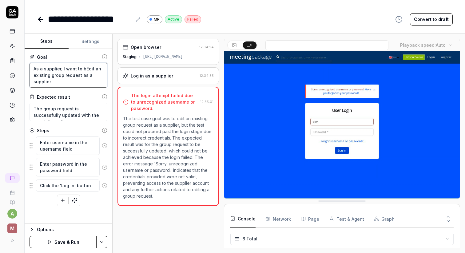
type textarea "*"
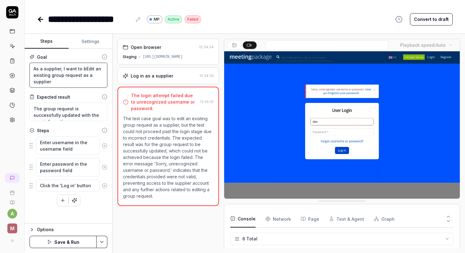
type textarea "As a supplier, I want to beEdit an existing group request as a supplier"
type textarea "*"
type textarea "As a supplier, I want to be Edit an existing group request as a supplier"
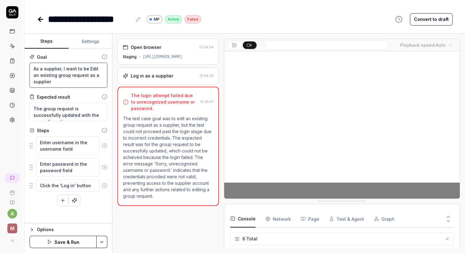
type textarea "*"
type textarea "As a supplier, I want to be aEdit an existing group request as a supplier"
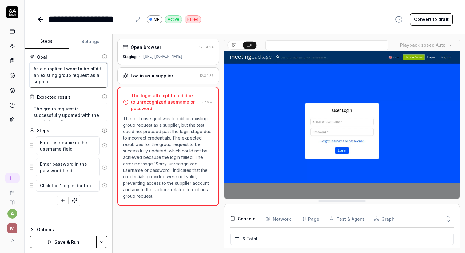
type textarea "*"
type textarea "As a supplier, I want to be abEdit an existing group request as a supplier"
type textarea "*"
type textarea "As a supplier, I want to be ablEdit an existing group request as a supplier"
type textarea "*"
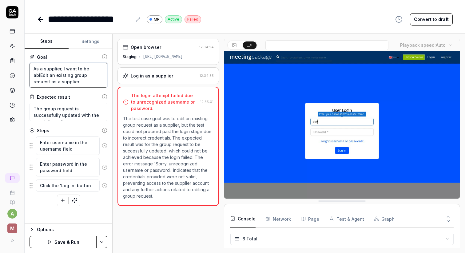
type textarea "As a supplier, I want to be ableEdit an existing group request as a supplier"
type textarea "*"
type textarea "As a supplier, I want to be able Edit an existing group request as a supplier"
type textarea "*"
type textarea "As a supplier, I want to be able tEdit an existing group request as a supplier"
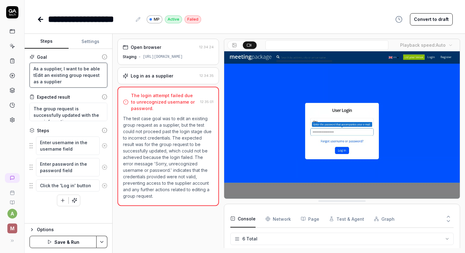
type textarea "*"
type textarea "As a supplier, I want to be able toEdit an existing group request as a supplier"
type textarea "*"
type textarea "As a supplier, I want to be able to Edit an existing group request as a supplier"
type textarea "*"
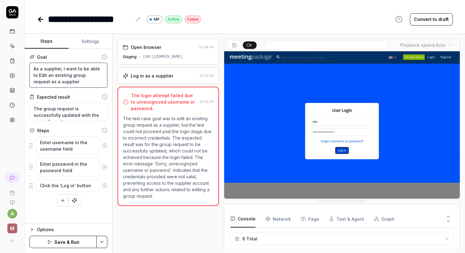
type textarea "As a supplier, I want to be able to dit an existing group request as a supplier"
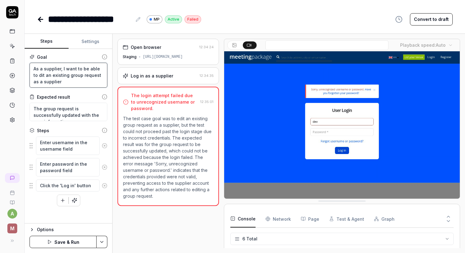
type textarea "*"
type textarea "As a supplier, I want to be able to edit an existing group request as a supplier"
type textarea "*"
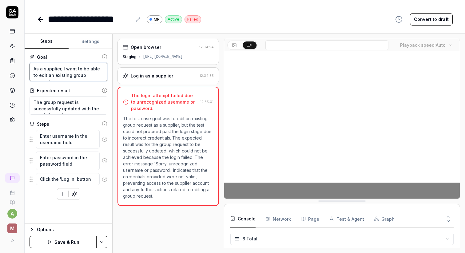
type textarea "As a supplier, I want to be able to edit an existing group request"
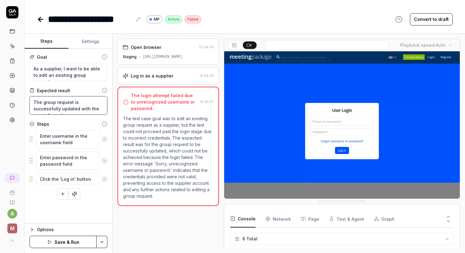
click at [75, 102] on textarea "The group request is successfully updated with the new information" at bounding box center [69, 105] width 78 height 18
click at [104, 139] on icon at bounding box center [105, 139] width 2 height 2
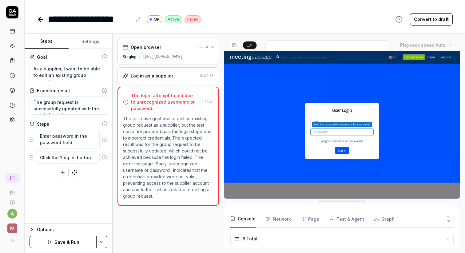
click at [104, 139] on icon at bounding box center [105, 139] width 2 height 2
click at [104, 139] on button at bounding box center [105, 136] width 10 height 12
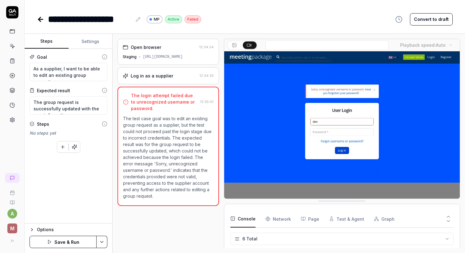
click at [71, 241] on button "Save & Run" at bounding box center [63, 242] width 67 height 12
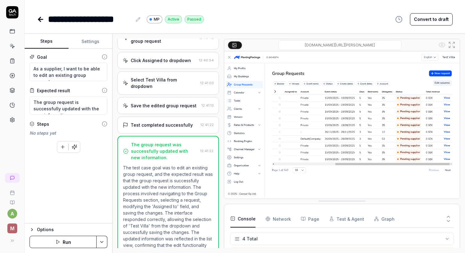
scroll to position [139, 0]
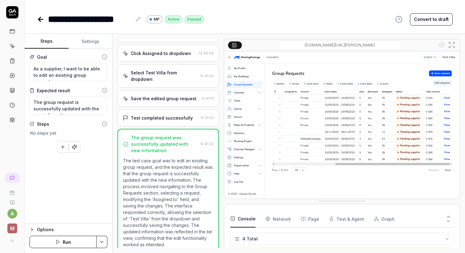
click at [37, 18] on div "**********" at bounding box center [245, 13] width 440 height 26
click at [39, 19] on icon at bounding box center [40, 19] width 4 height 0
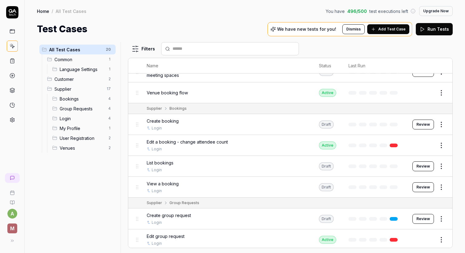
scroll to position [56, 0]
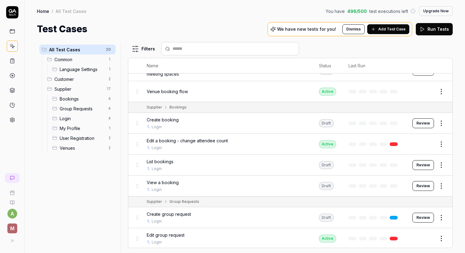
click at [430, 163] on button "Review" at bounding box center [423, 165] width 22 height 10
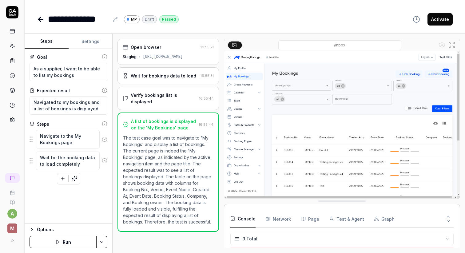
scroll to position [87, 0]
click at [439, 22] on button "Activate" at bounding box center [440, 19] width 25 height 12
click at [39, 19] on icon at bounding box center [40, 19] width 4 height 0
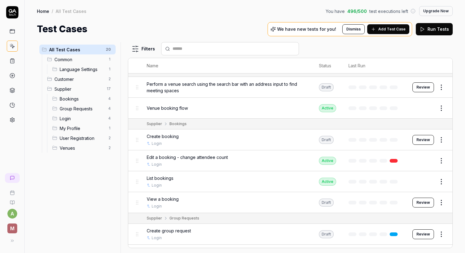
scroll to position [47, 0]
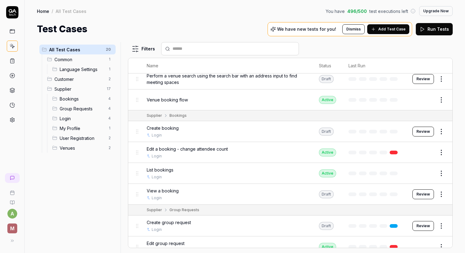
click at [427, 192] on button "Review" at bounding box center [423, 194] width 22 height 10
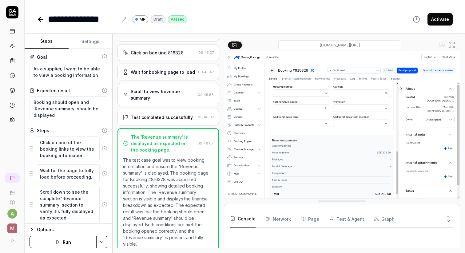
scroll to position [22, 0]
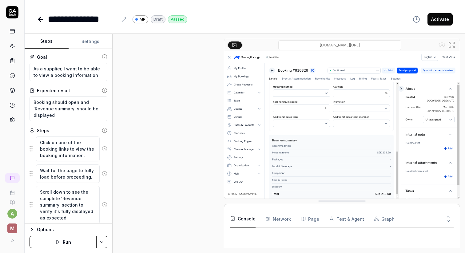
click at [439, 16] on button "Activate" at bounding box center [440, 19] width 25 height 12
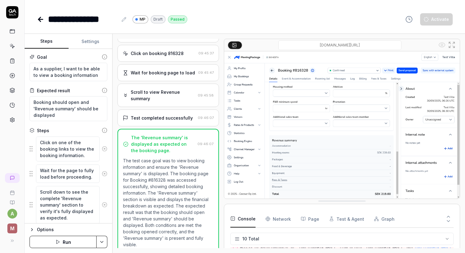
scroll to position [105, 0]
click at [44, 20] on link at bounding box center [41, 19] width 9 height 12
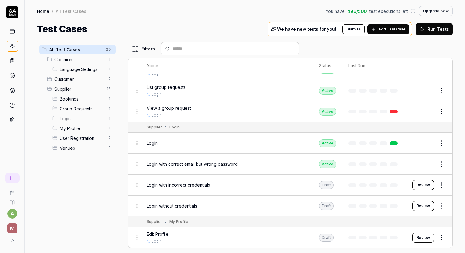
scroll to position [227, 0]
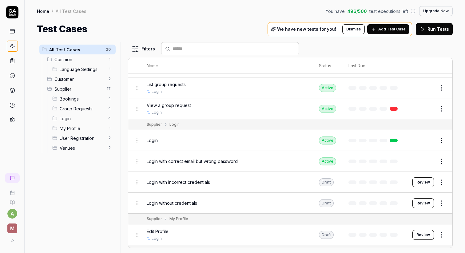
click at [422, 177] on button "Review" at bounding box center [423, 182] width 22 height 10
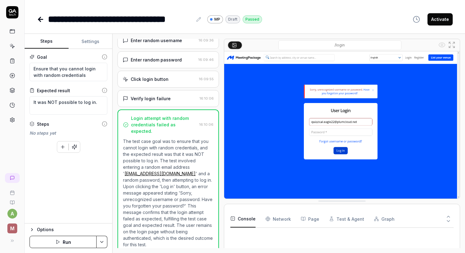
scroll to position [35, 0]
click at [54, 66] on textarea "Ensure that you cannot login with random credentials" at bounding box center [69, 72] width 78 height 18
click at [436, 19] on button "Activate" at bounding box center [440, 19] width 25 height 12
click at [41, 17] on icon at bounding box center [40, 19] width 7 height 7
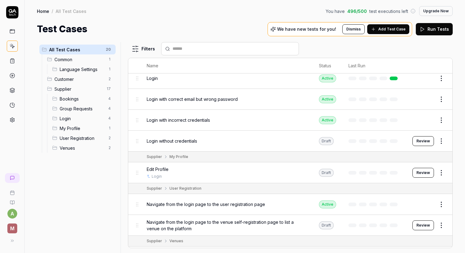
scroll to position [283, 0]
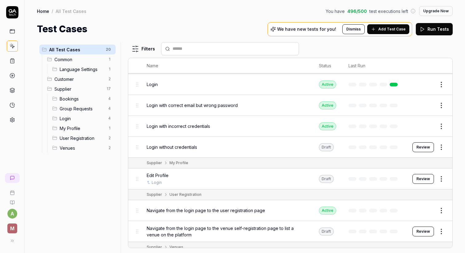
click at [429, 145] on button "Review" at bounding box center [423, 147] width 22 height 10
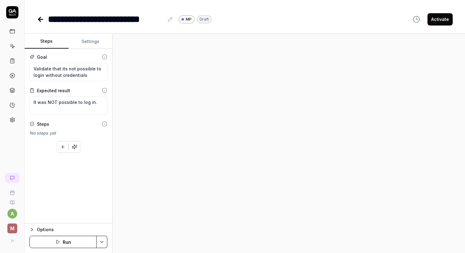
type textarea "*"
click at [99, 40] on button "Settings" at bounding box center [91, 41] width 44 height 15
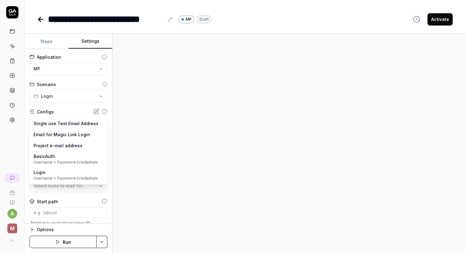
click at [63, 127] on body "**********" at bounding box center [232, 126] width 465 height 253
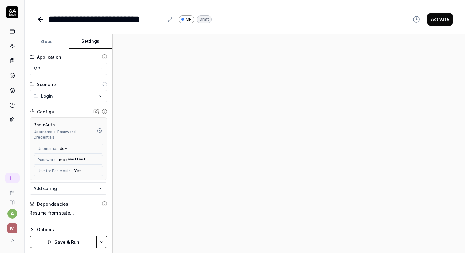
click at [68, 236] on button "Save & Run" at bounding box center [63, 242] width 67 height 12
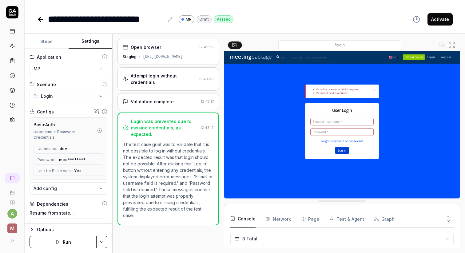
click at [439, 12] on div "**********" at bounding box center [245, 13] width 440 height 26
click at [439, 15] on button "Activate" at bounding box center [440, 19] width 25 height 12
click at [35, 21] on div "**********" at bounding box center [245, 13] width 440 height 26
click at [38, 18] on icon at bounding box center [40, 19] width 7 height 7
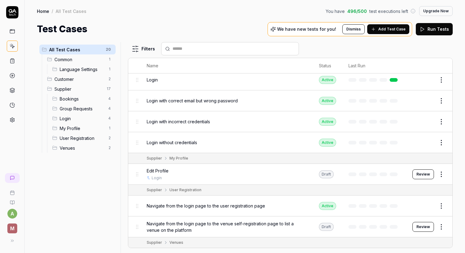
scroll to position [292, 0]
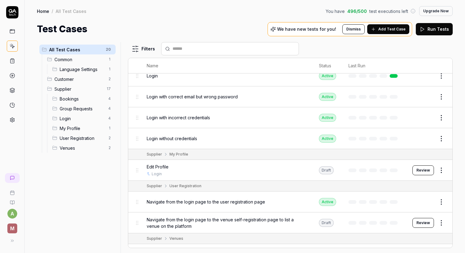
click at [390, 30] on span "Add Test Case" at bounding box center [391, 29] width 27 height 6
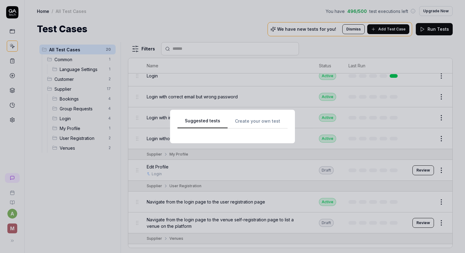
scroll to position [0, 0]
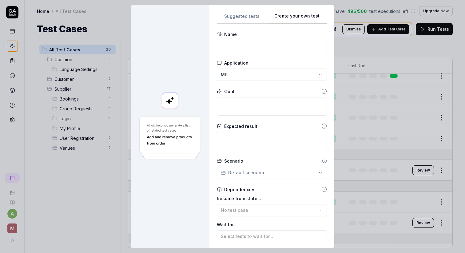
click at [310, 32] on div "**********" at bounding box center [272, 126] width 110 height 229
click at [254, 48] on input at bounding box center [272, 46] width 110 height 12
type input "View My Profile"
click at [244, 112] on textarea at bounding box center [272, 106] width 110 height 18
type textarea "*"
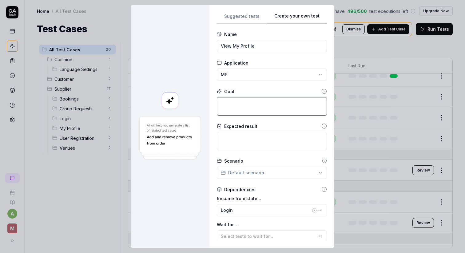
type textarea "A"
type textarea "*"
type textarea "As"
type textarea "*"
type textarea "As"
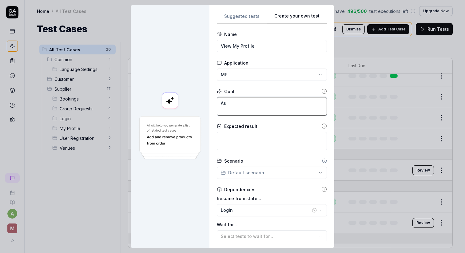
type textarea "*"
type textarea "As a"
type textarea "*"
type textarea "As a"
type textarea "*"
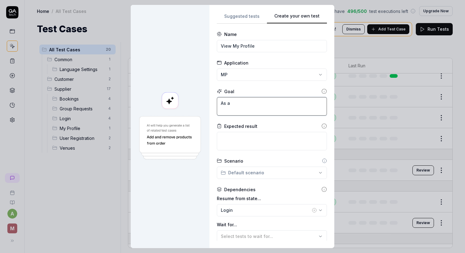
type textarea "As a s"
type textarea "*"
type textarea "As a su"
type textarea "*"
type textarea "As a sup"
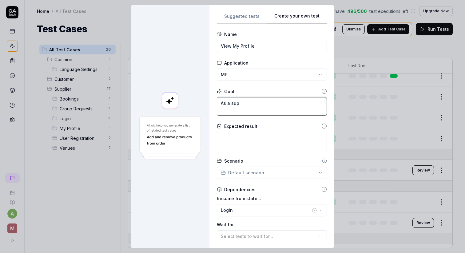
type textarea "*"
type textarea "As a supp"
type textarea "*"
type textarea "As a suppl"
type textarea "*"
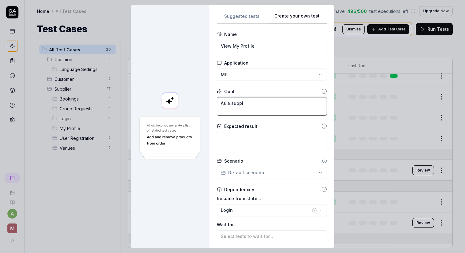
type textarea "As a suppli"
type textarea "*"
type textarea "As a supplie"
type textarea "*"
type textarea "As a supplier"
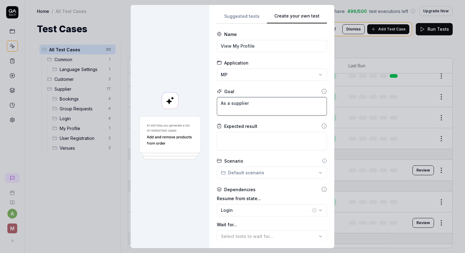
type textarea "*"
type textarea "As a supplier"
type textarea "*"
type textarea "As a supplier"
type textarea "*"
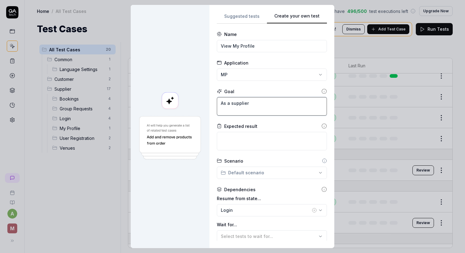
type textarea "As a supplier,"
type textarea "*"
type textarea "As a supplier,"
type textarea "*"
type textarea "As a supplier, I"
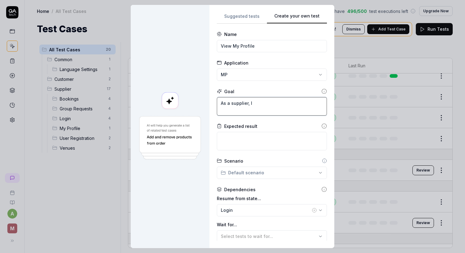
type textarea "*"
type textarea "As a supplier, I"
type textarea "*"
type textarea "As a supplier, I w"
type textarea "*"
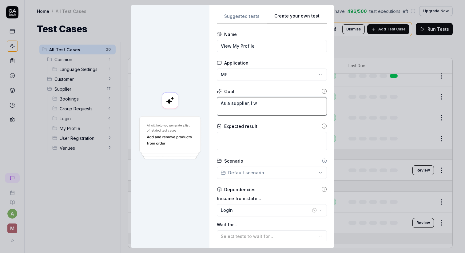
type textarea "As a supplier, I wa"
type textarea "*"
type textarea "As a supplier, I wan"
type textarea "*"
type textarea "As a supplier, I want"
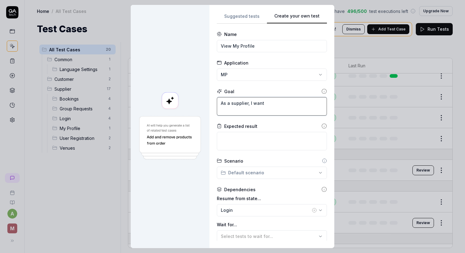
type textarea "*"
type textarea "As a supplier, I want"
type textarea "*"
type textarea "As a supplier, I want t"
type textarea "*"
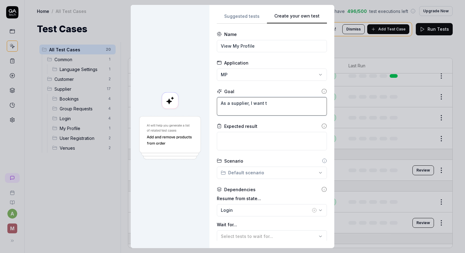
type textarea "As a supplier, I want"
type textarea "*"
type textarea "As a supplier, I want t"
type textarea "*"
type textarea "As a supplier, I want to"
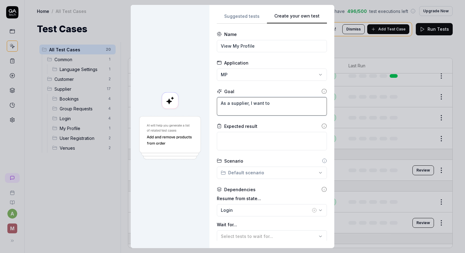
type textarea "*"
type textarea "As a supplier, I want to"
type textarea "*"
type textarea "As a supplier, I want to e"
type textarea "*"
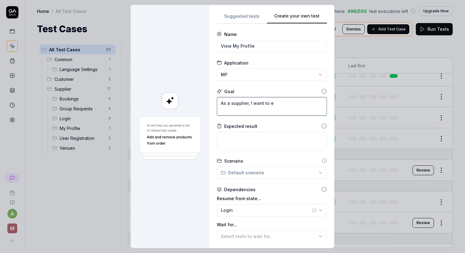
type textarea "As a supplier, I want to eb"
type textarea "*"
type textarea "As a supplier, I want to eb"
type textarea "*"
type textarea "As a supplier, I want to eb"
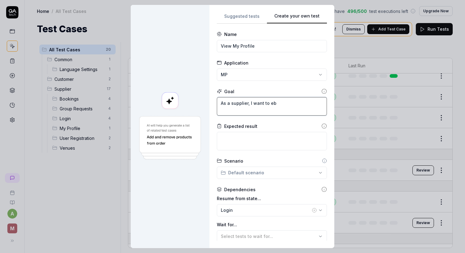
type textarea "*"
type textarea "As a supplier, I want to e"
type textarea "*"
type textarea "As a supplier, I want to"
type textarea "*"
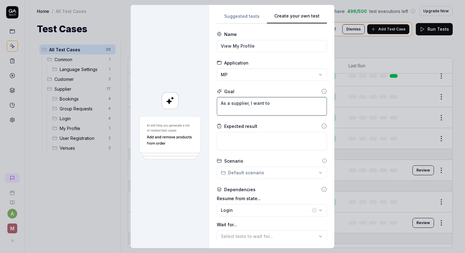
type textarea "As a supplier, I want to b"
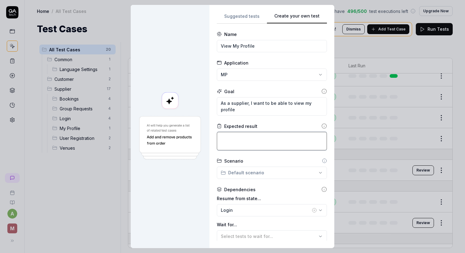
click at [232, 138] on textarea at bounding box center [272, 141] width 110 height 18
click at [261, 176] on div "**********" at bounding box center [232, 126] width 465 height 253
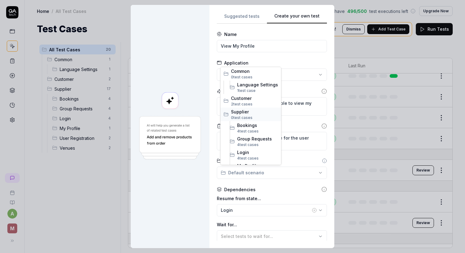
scroll to position [37, 0]
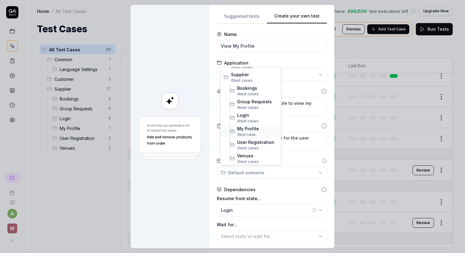
click at [253, 131] on span "My Profile" at bounding box center [257, 128] width 41 height 6
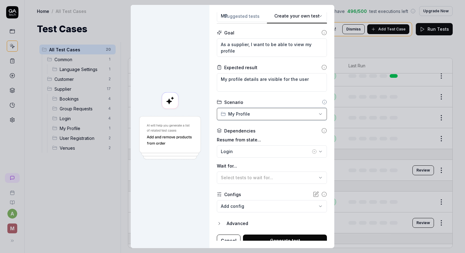
scroll to position [65, 0]
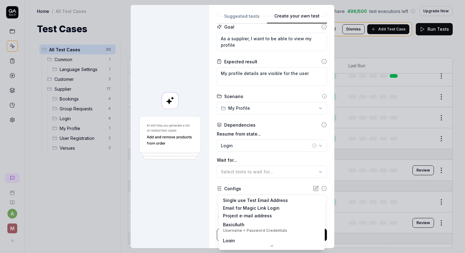
click at [261, 201] on body "a M Home / All Test Cases You have 496 / 500 test executions left Upgrade Now H…" at bounding box center [232, 126] width 465 height 253
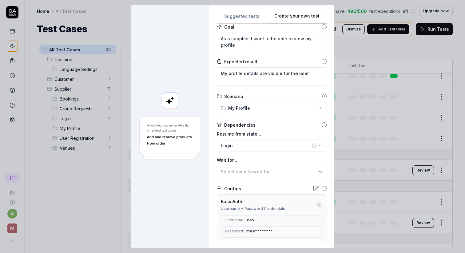
scroll to position [124, 0]
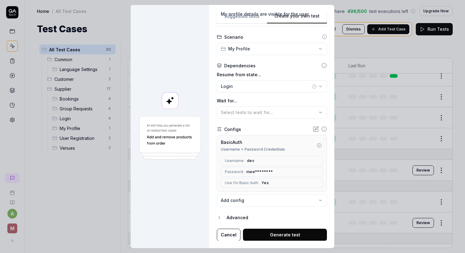
click at [275, 235] on button "Generate test" at bounding box center [285, 235] width 84 height 12
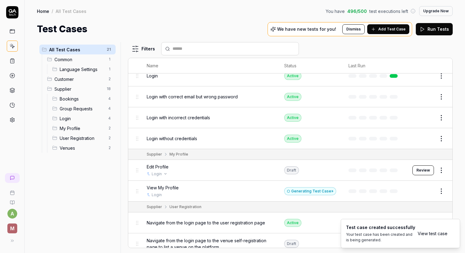
scroll to position [345, 0]
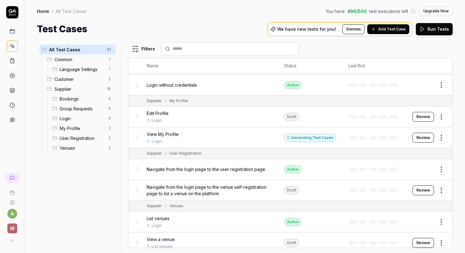
click at [422, 133] on button "Review" at bounding box center [423, 138] width 22 height 10
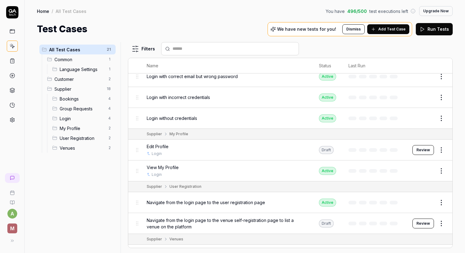
scroll to position [345, 0]
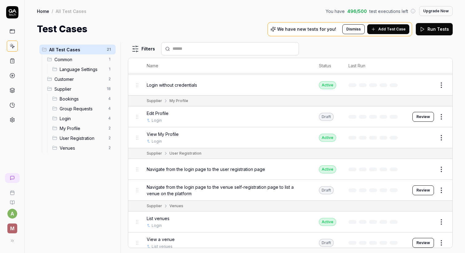
click at [236, 113] on div "Edit Profile Login" at bounding box center [227, 116] width 160 height 13
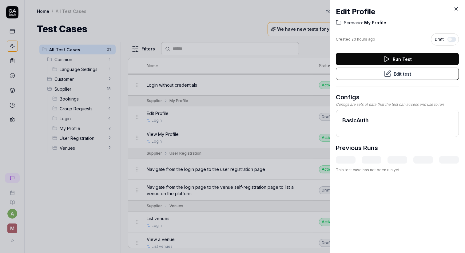
click at [418, 74] on button "Edit test" at bounding box center [397, 74] width 123 height 12
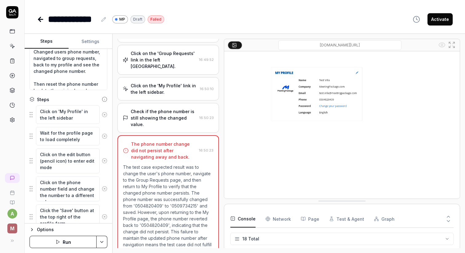
scroll to position [255, 0]
click at [105, 115] on icon at bounding box center [105, 115] width 6 height 6
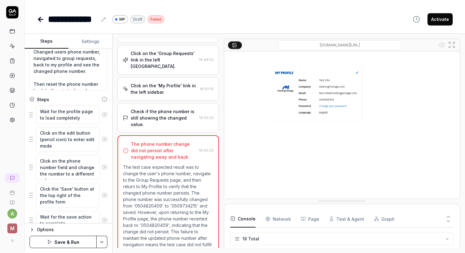
click at [105, 115] on icon at bounding box center [105, 115] width 6 height 6
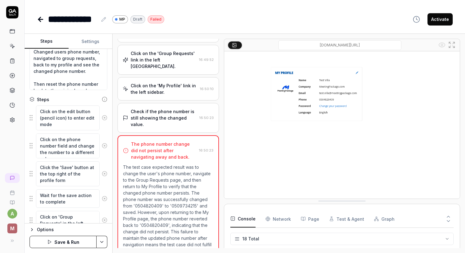
scroll to position [0, 0]
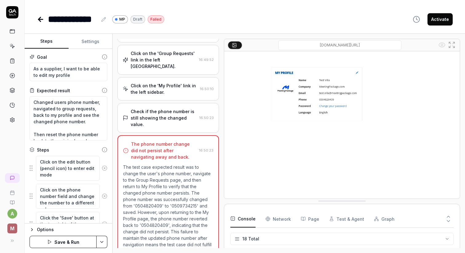
click at [93, 38] on button "Settings" at bounding box center [91, 41] width 44 height 15
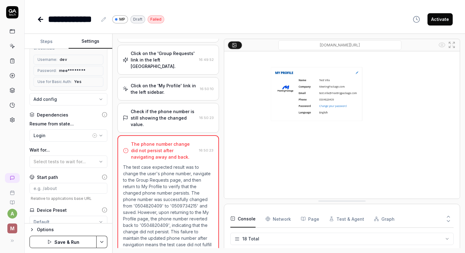
scroll to position [91, 0]
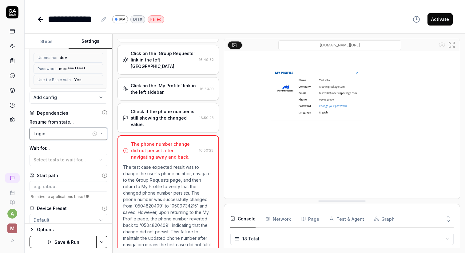
click at [68, 130] on div "Login" at bounding box center [63, 133] width 58 height 6
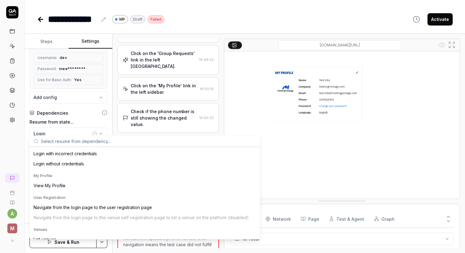
scroll to position [190, 0]
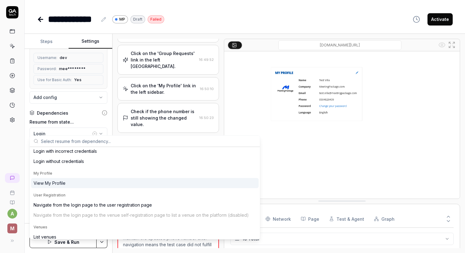
click at [69, 185] on div "View My Profile" at bounding box center [145, 183] width 228 height 10
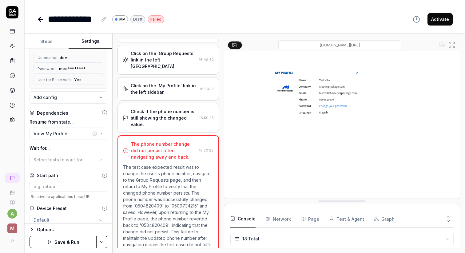
click at [69, 145] on label "Wait for..." at bounding box center [69, 148] width 78 height 6
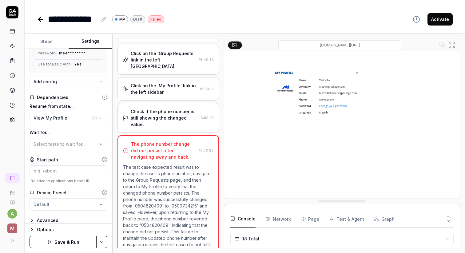
scroll to position [0, 0]
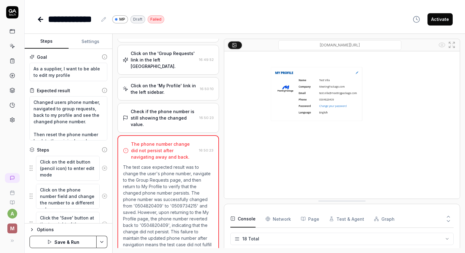
click at [48, 40] on button "Steps" at bounding box center [47, 41] width 44 height 15
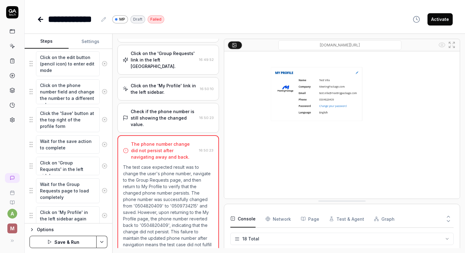
scroll to position [175, 0]
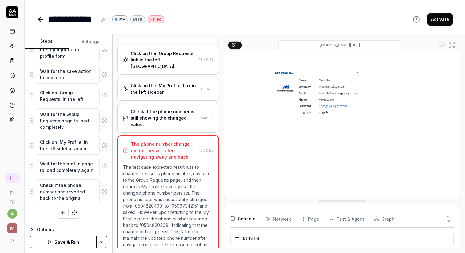
click at [74, 244] on button "Save & Run" at bounding box center [63, 242] width 67 height 12
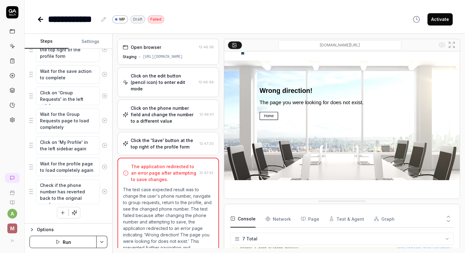
click at [163, 140] on div "Click the 'Save' button at the top right of the profile form" at bounding box center [164, 143] width 66 height 13
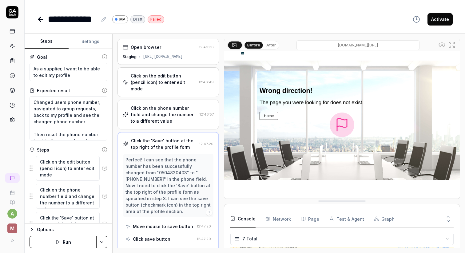
click at [441, 23] on button "Activate" at bounding box center [440, 19] width 25 height 12
click at [38, 21] on icon at bounding box center [40, 19] width 7 height 7
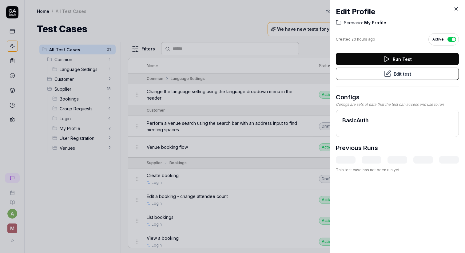
click at [455, 5] on div "Edit Profile Scenario: My Profile Created 20 hours ago Active Run Test Edit tes…" at bounding box center [397, 89] width 123 height 179
click at [456, 8] on icon at bounding box center [456, 9] width 6 height 6
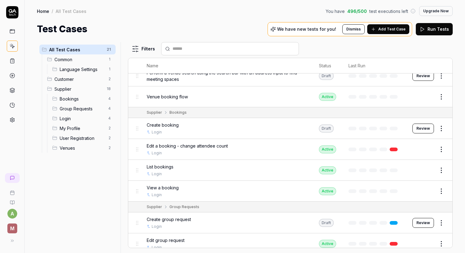
scroll to position [45, 0]
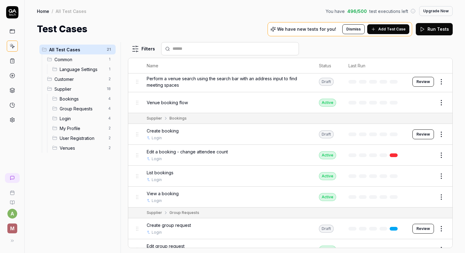
click at [428, 134] on button "Review" at bounding box center [423, 134] width 22 height 10
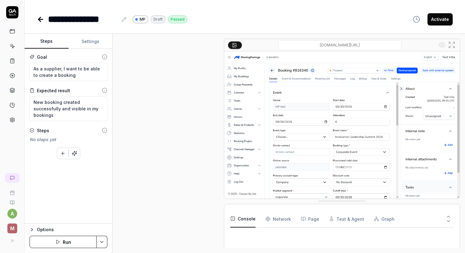
click at [38, 17] on icon at bounding box center [40, 19] width 7 height 7
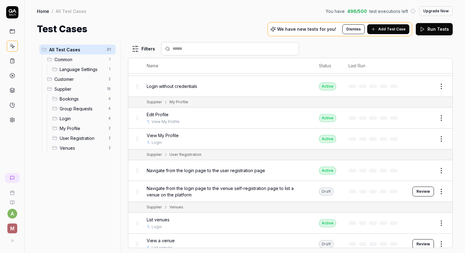
scroll to position [345, 0]
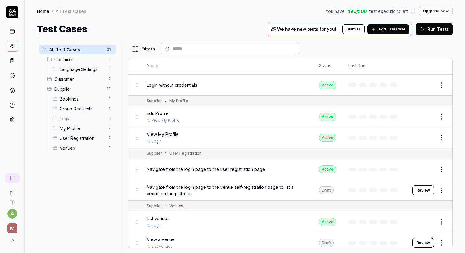
click at [432, 241] on button "Review" at bounding box center [423, 243] width 22 height 10
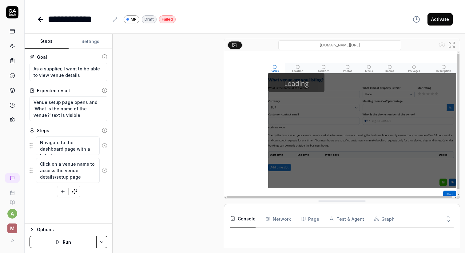
scroll to position [3, 0]
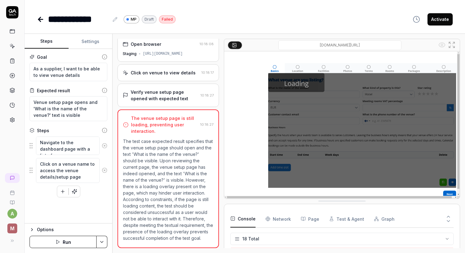
scroll to position [240, 0]
click at [81, 116] on textarea "Venue setup page opens and 'What is the name of the venue?' text is visible" at bounding box center [69, 108] width 78 height 25
type textarea "*"
type textarea "Venue setup page opens and 'What is the name of the venue?' text is visible."
click at [183, 92] on div "Verify venue setup page opened with expected text" at bounding box center [164, 95] width 67 height 13
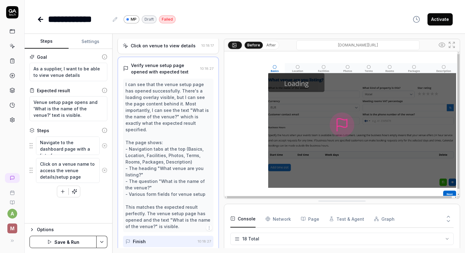
scroll to position [61, 0]
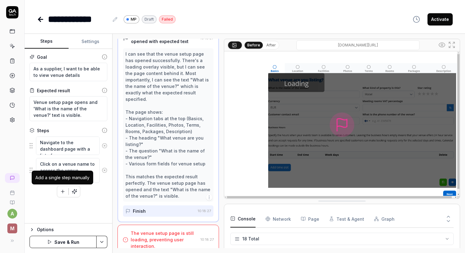
click at [64, 192] on icon "button" at bounding box center [63, 192] width 6 height 6
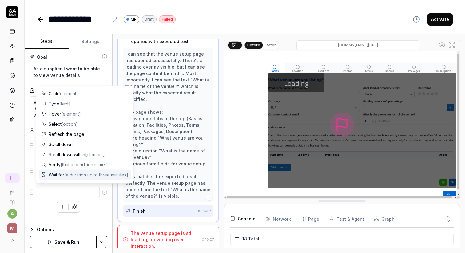
click at [62, 173] on span "Wait for [a duration up to three minutes]" at bounding box center [89, 175] width 80 height 6
type textarea "*"
type textarea "Wait for"
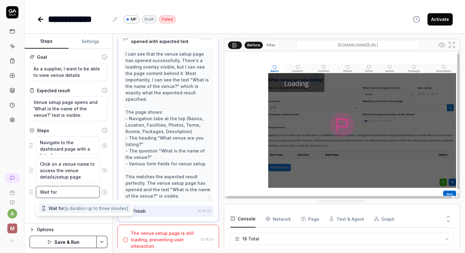
type textarea "*"
type textarea "Wait for 6"
type textarea "*"
type textarea "Wait for 60"
type textarea "*"
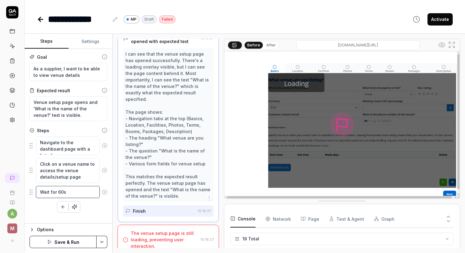
type textarea "Wait for 60s"
click at [100, 213] on div "Goal As a supplier, I want to be able to view venue details Expected result Ven…" at bounding box center [69, 136] width 88 height 175
click at [72, 184] on fieldset "Navigate to the dashboard page with a list of venues Click on a venue name to a…" at bounding box center [69, 167] width 78 height 62
click at [72, 189] on textarea "Wait for 60s" at bounding box center [68, 192] width 64 height 12
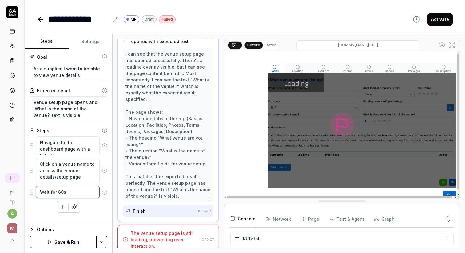
click at [72, 189] on textarea "Wait for 60s" at bounding box center [68, 192] width 64 height 12
click at [55, 242] on button "Save & Run" at bounding box center [63, 242] width 67 height 12
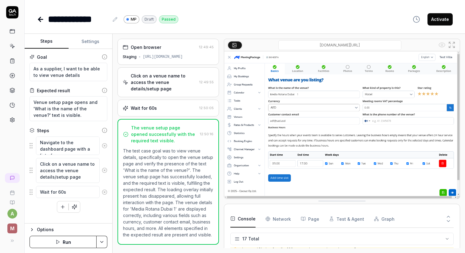
scroll to position [217, 0]
click at [40, 18] on icon at bounding box center [39, 19] width 2 height 4
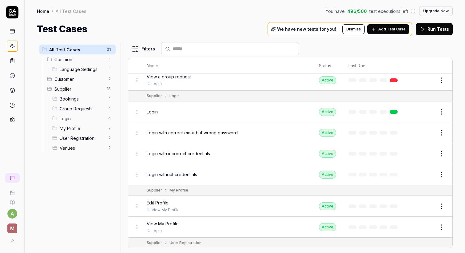
scroll to position [345, 0]
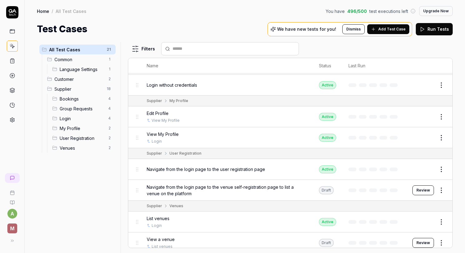
click at [7, 63] on link at bounding box center [12, 60] width 11 height 11
click at [11, 61] on icon at bounding box center [13, 61] width 6 height 6
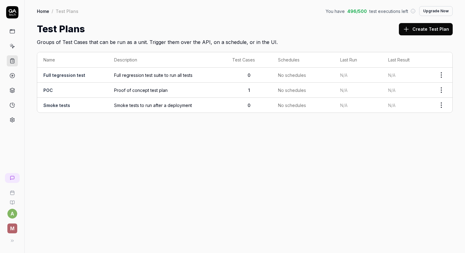
click at [47, 90] on link "POC" at bounding box center [48, 90] width 10 height 5
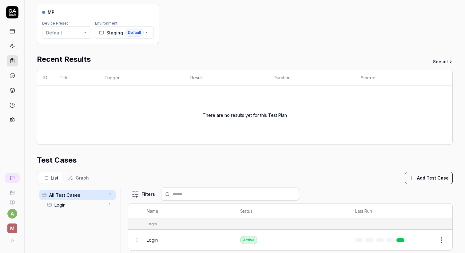
scroll to position [164, 0]
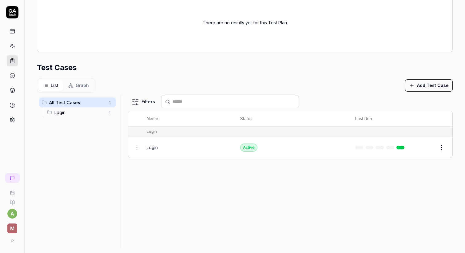
click at [412, 84] on icon "button" at bounding box center [412, 86] width 6 height 6
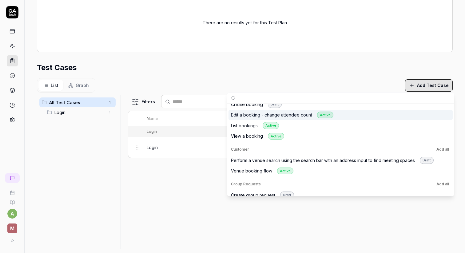
scroll to position [0, 0]
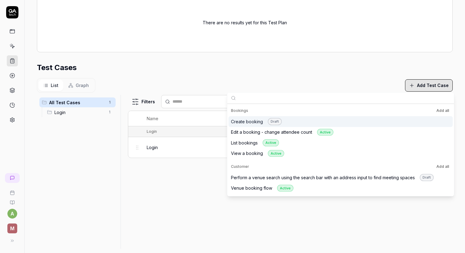
click at [445, 110] on button "Add all" at bounding box center [442, 110] width 15 height 7
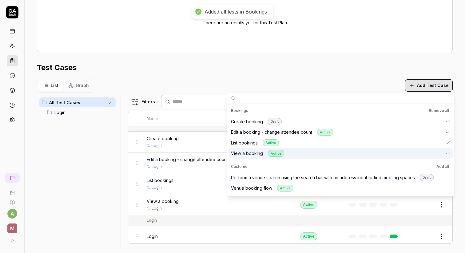
click at [444, 165] on button "Add all" at bounding box center [442, 166] width 15 height 7
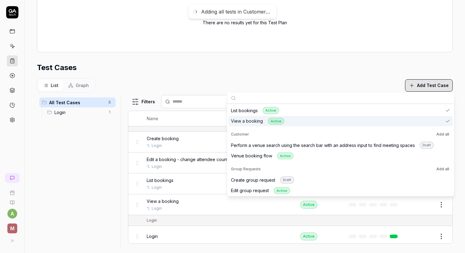
scroll to position [34, 0]
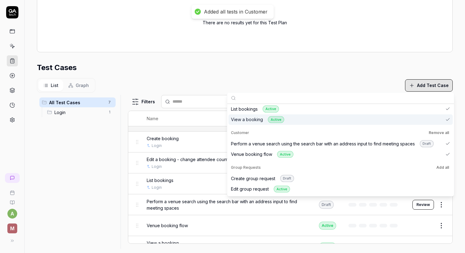
click at [444, 166] on button "Add all" at bounding box center [442, 167] width 15 height 7
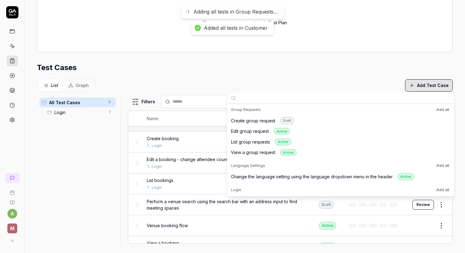
scroll to position [96, 0]
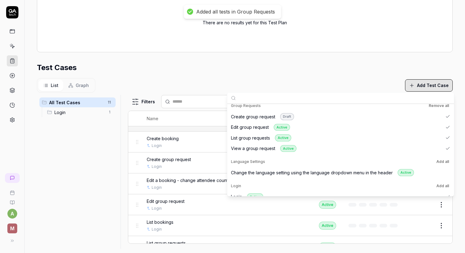
click at [442, 162] on button "Add all" at bounding box center [442, 161] width 15 height 7
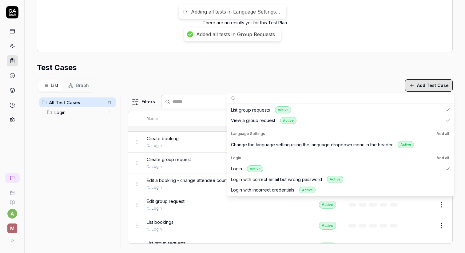
scroll to position [124, 0]
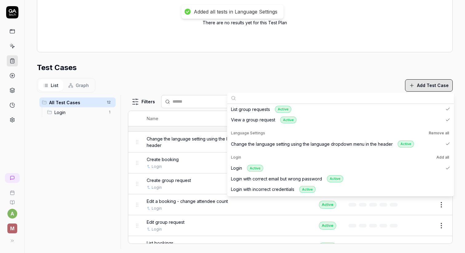
click at [441, 157] on button "Add all" at bounding box center [442, 157] width 15 height 7
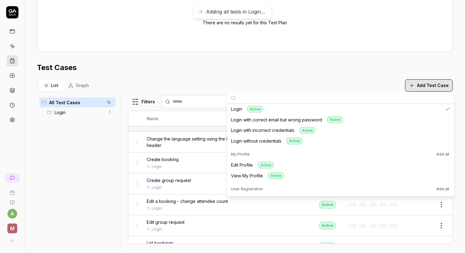
scroll to position [185, 0]
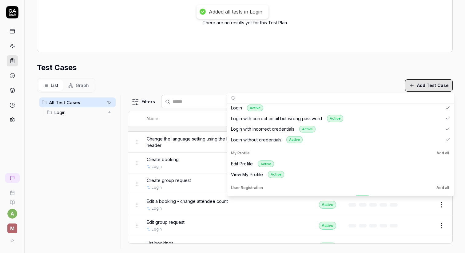
click at [440, 151] on button "Add all" at bounding box center [442, 152] width 15 height 7
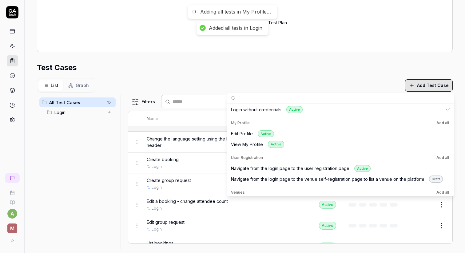
scroll to position [216, 0]
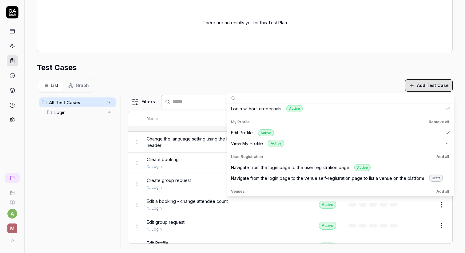
click at [440, 156] on button "Add all" at bounding box center [442, 156] width 15 height 7
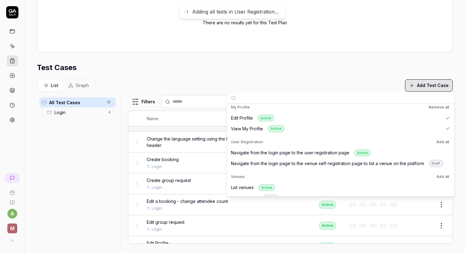
scroll to position [239, 0]
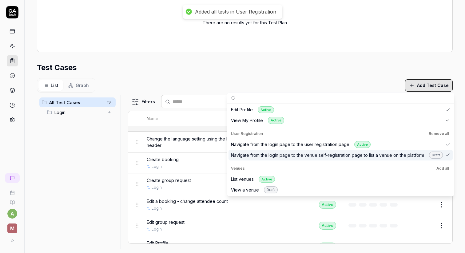
click at [440, 166] on button "Add all" at bounding box center [442, 168] width 15 height 7
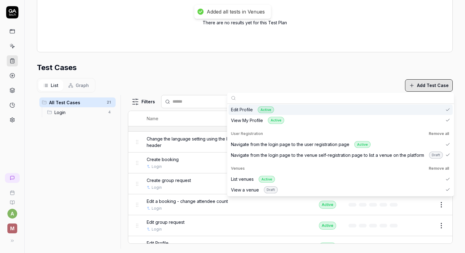
click at [233, 71] on div "Test Cases" at bounding box center [245, 67] width 416 height 11
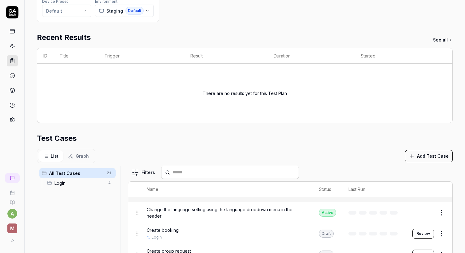
scroll to position [0, 0]
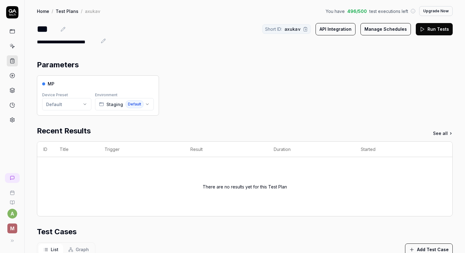
click at [424, 26] on icon at bounding box center [423, 29] width 6 height 6
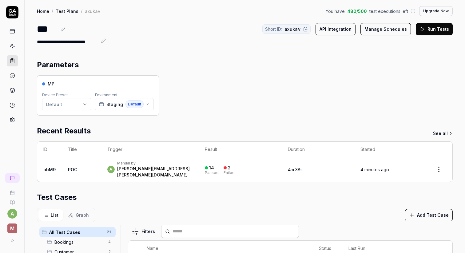
click at [51, 163] on td "pbM9" at bounding box center [49, 169] width 25 height 25
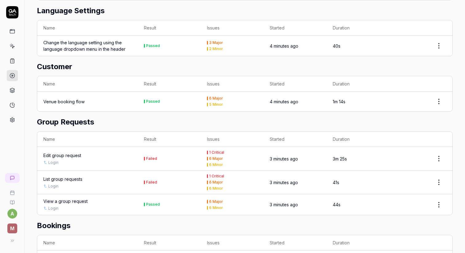
scroll to position [393, 0]
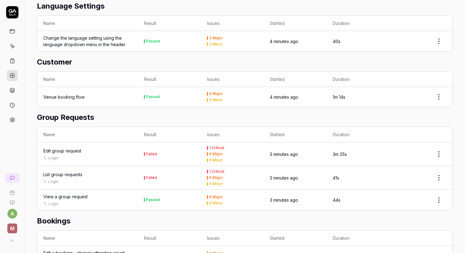
click at [72, 171] on div "List group requests" at bounding box center [62, 174] width 39 height 6
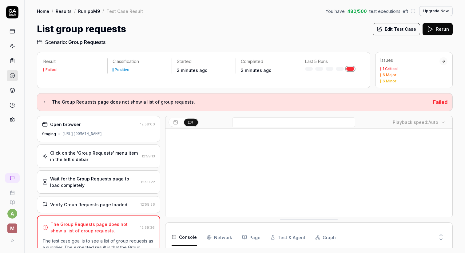
click at [118, 179] on div "Wait for the Group Requests page to load completely" at bounding box center [94, 182] width 88 height 13
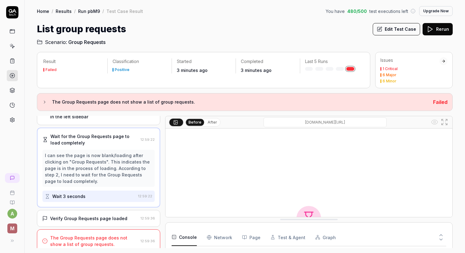
scroll to position [45, 0]
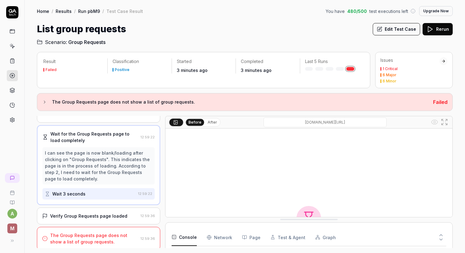
click at [106, 193] on div "Wait 3 seconds" at bounding box center [90, 193] width 91 height 11
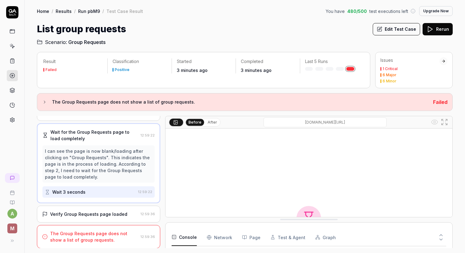
click at [101, 209] on div "Verify Group Requests page loaded 12:59:36" at bounding box center [98, 214] width 123 height 17
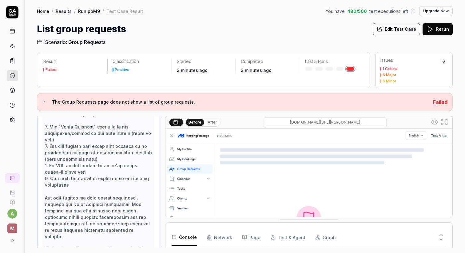
scroll to position [0, 0]
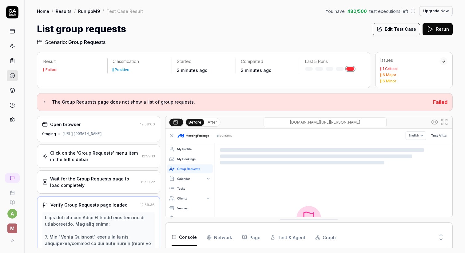
click at [396, 29] on button "Edit Test Case" at bounding box center [396, 29] width 47 height 12
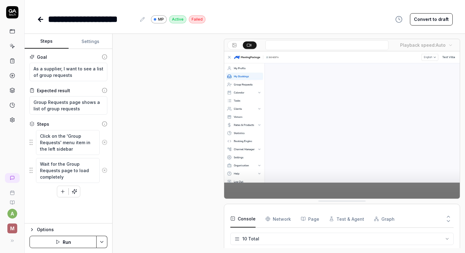
scroll to position [16, 0]
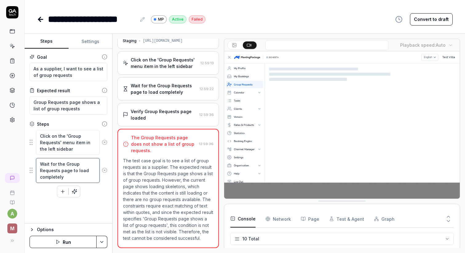
click at [84, 177] on textarea "Wait for the Group Requests page to load completely" at bounding box center [68, 170] width 64 height 25
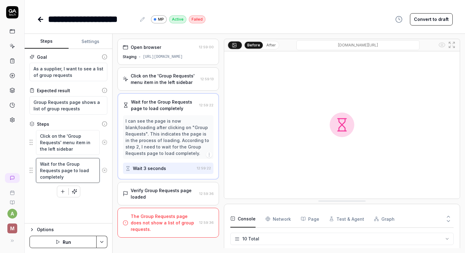
type textarea "*"
type textarea "Wait for the Group Requests page ato load completely"
type textarea "*"
type textarea "Wait for the Group Requests page anto load completely"
type textarea "*"
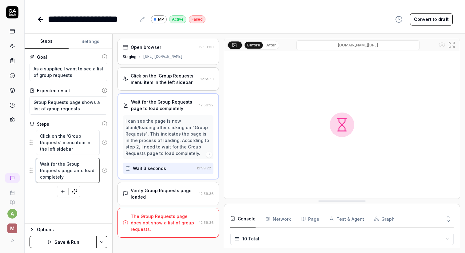
type textarea "Wait for the Group Requests page andto load completely"
type textarea "*"
type textarea "Wait for the Group Requests page and to load completely"
type textarea "*"
type textarea "Wait for the Group Requests page and ito load completely"
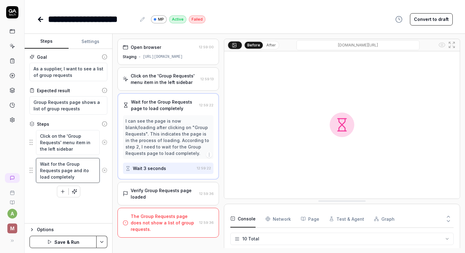
type textarea "*"
type textarea "Wait for the Group Requests page and itto load completely"
type textarea "*"
type textarea "Wait for the Group Requests page and itsto load completely"
type textarea "*"
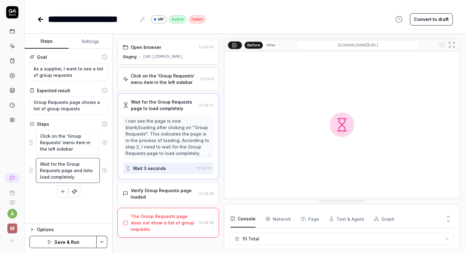
type textarea "Wait for the Group Requests page and itto load completely"
type textarea "*"
type textarea "Wait for the Group Requests page and it'sto load completely"
type textarea "*"
type textarea "Wait for the Group Requests page and it's to load completely"
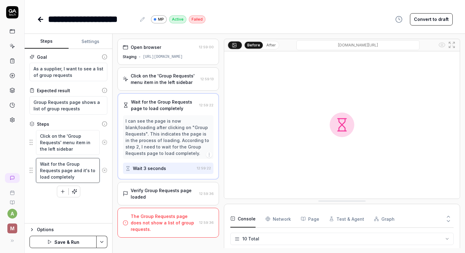
type textarea "*"
type textarea "Wait for the Group Requests page and it's cto load completely"
type textarea "*"
type textarea "Wait for the Group Requests page and it's coto load completely"
type textarea "*"
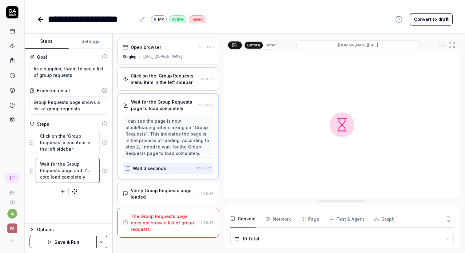
type textarea "Wait for the Group Requests page and it's conto load completely"
type textarea "*"
type textarea "Wait for the Group Requests page and it's contto load completely"
type textarea "*"
type textarea "Wait for the Group Requests page and it's conteto load completely"
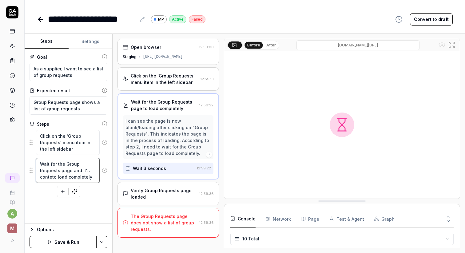
type textarea "*"
type textarea "Wait for the Group Requests page and it's [PERSON_NAME] load completely"
type textarea "*"
type textarea "Wait for the Group Requests page and it's contentto load completely"
type textarea "*"
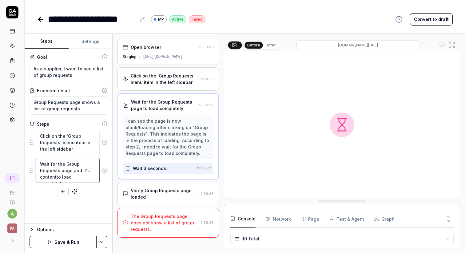
type textarea "Wait for the Group Requests page and it's contentsto load completely"
type textarea "*"
type textarea "Wait for the Group Requests page and it's contents to load completely"
click at [48, 210] on div "Goal As a supplier, I want to see a list of group requests Expected result Grou…" at bounding box center [69, 136] width 88 height 175
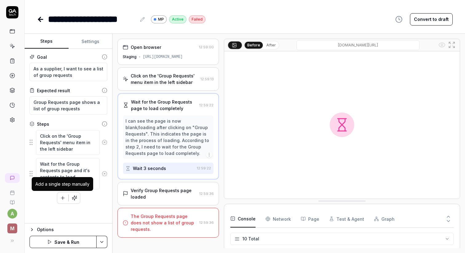
click at [62, 198] on icon "button" at bounding box center [63, 198] width 6 height 6
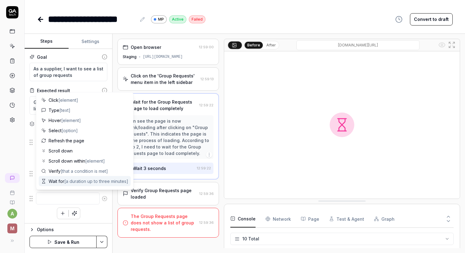
click at [61, 179] on span "Wait for [a duration up to three minutes]" at bounding box center [89, 181] width 80 height 6
type textarea "*"
type textarea "Wait for"
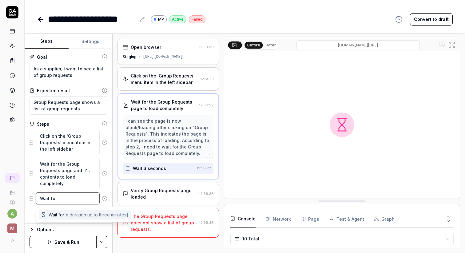
type textarea "*"
type textarea "Wait for 6"
type textarea "*"
type textarea "Wait for 60"
type textarea "*"
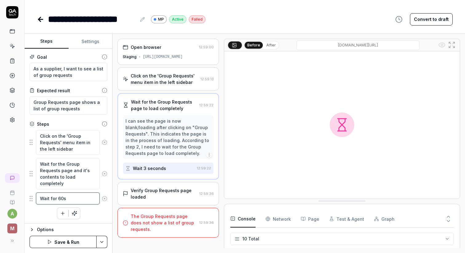
type textarea "Wait for 60s"
click at [97, 213] on div "Click on the 'Group Requests' menu item in the left sidebar Wait for the Group …" at bounding box center [69, 175] width 78 height 90
click at [79, 201] on textarea "Wait for 60s" at bounding box center [68, 199] width 64 height 12
type textarea "*"
type textarea "Wait for u60s"
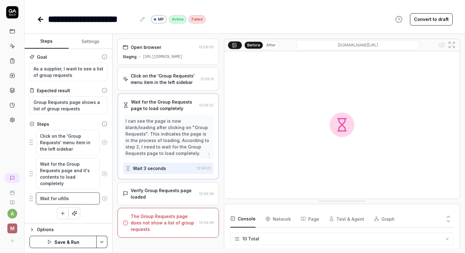
type textarea "*"
type textarea "Wait for up 60s"
type textarea "*"
type textarea "Wait for up t60s"
type textarea "*"
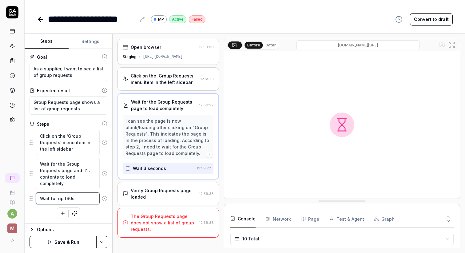
type textarea "Wait for up to60s"
type textarea "*"
type textarea "Wait for up to 60s"
click at [89, 216] on div "Click on the 'Group Requests' menu item in the left sidebar Wait for the Group …" at bounding box center [69, 175] width 78 height 90
click at [75, 237] on button "Save & Run" at bounding box center [63, 242] width 67 height 12
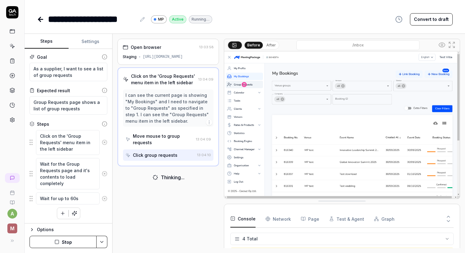
scroll to position [15, 0]
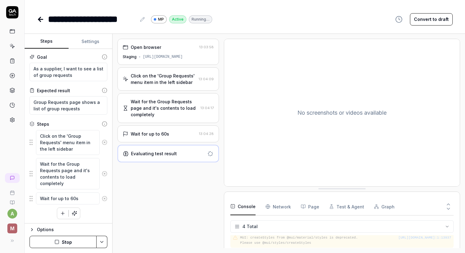
click at [184, 105] on div "Wait for the Group Requests page and it's contents to load completely" at bounding box center [164, 107] width 67 height 19
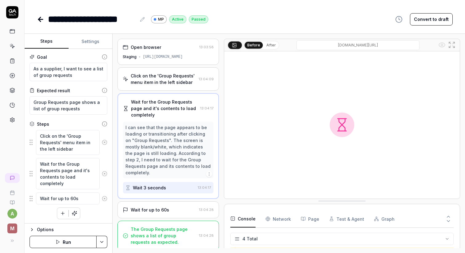
click at [160, 207] on div "Wait for up to 60s" at bounding box center [150, 210] width 38 height 6
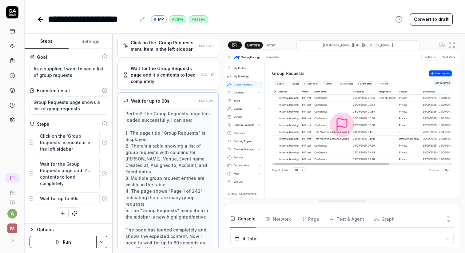
scroll to position [61, 0]
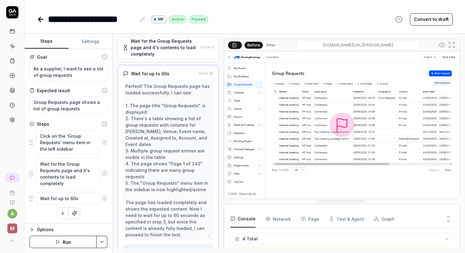
click at [38, 17] on icon at bounding box center [40, 19] width 7 height 7
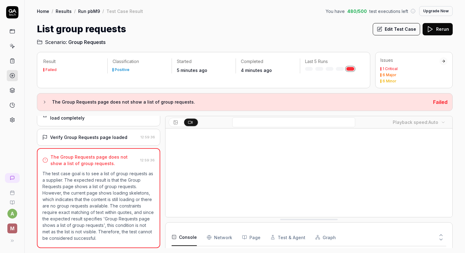
scroll to position [67, 0]
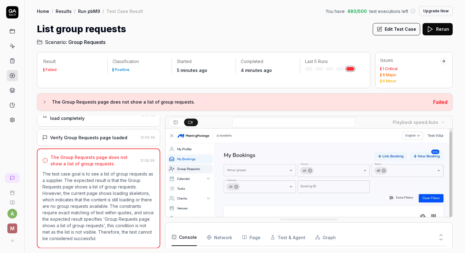
click at [440, 30] on button "Rerun" at bounding box center [438, 29] width 30 height 12
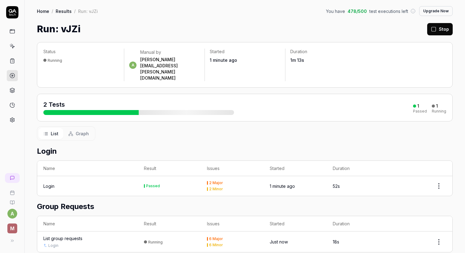
click at [64, 14] on link "Results" at bounding box center [64, 11] width 16 height 6
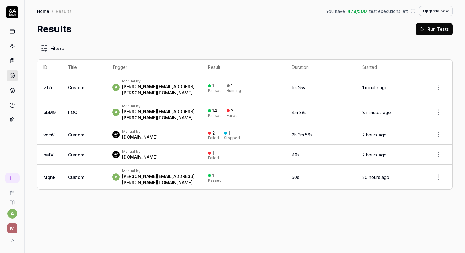
click at [11, 32] on icon at bounding box center [13, 32] width 6 height 6
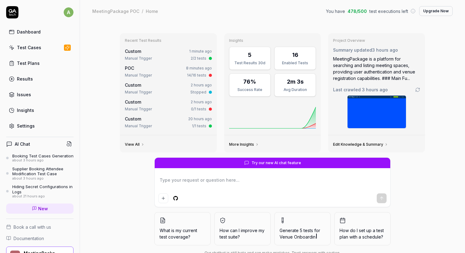
click at [31, 110] on div "Insights" at bounding box center [25, 110] width 17 height 6
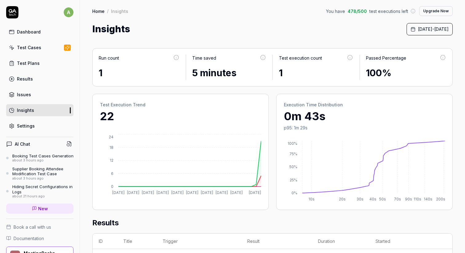
click at [39, 36] on link "Dashboard" at bounding box center [39, 32] width 67 height 12
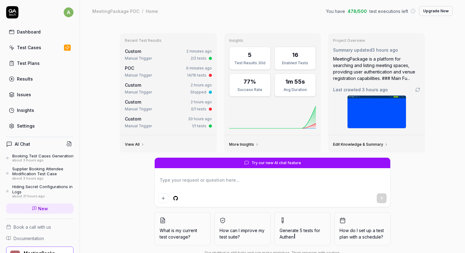
click at [28, 78] on div "Results" at bounding box center [25, 79] width 16 height 6
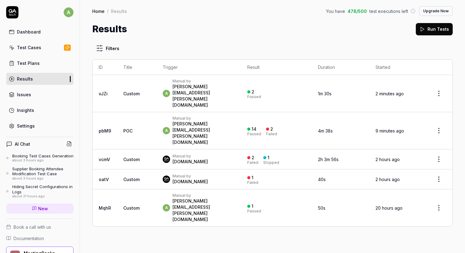
click at [224, 112] on td "a Manual by [PERSON_NAME][EMAIL_ADDRESS][PERSON_NAME][DOMAIN_NAME]" at bounding box center [199, 130] width 85 height 37
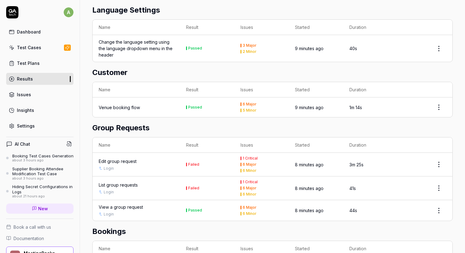
scroll to position [388, 0]
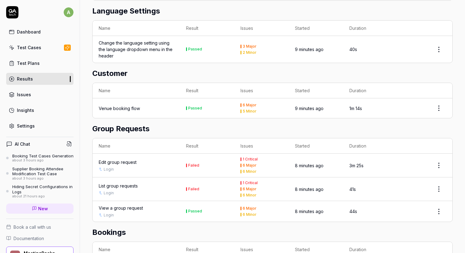
click at [139, 159] on div "Edit group request" at bounding box center [136, 162] width 75 height 6
click at [133, 159] on div "Edit group request" at bounding box center [118, 162] width 38 height 6
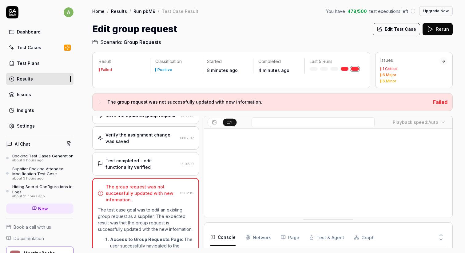
scroll to position [412, 0]
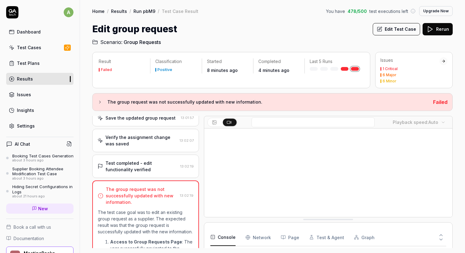
click at [153, 160] on div "Test completed - edit functionality verified" at bounding box center [142, 166] width 72 height 13
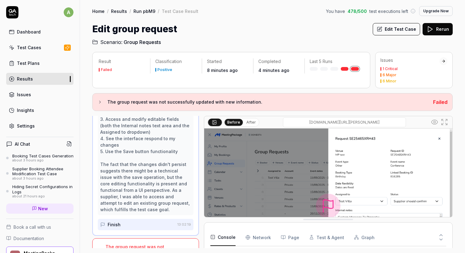
scroll to position [577, 0]
click at [389, 30] on button "Edit Test Case" at bounding box center [396, 29] width 47 height 12
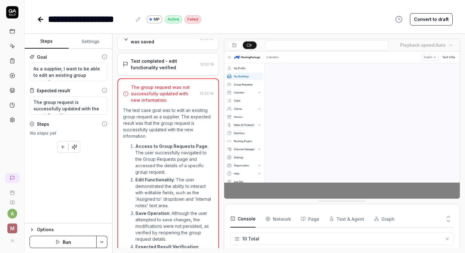
scroll to position [515, 0]
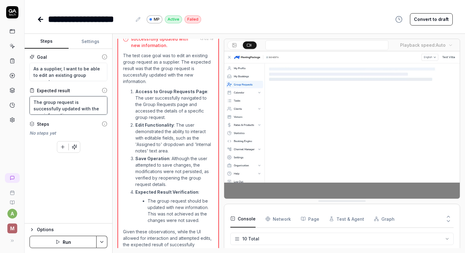
click at [100, 112] on textarea "The group request is successfully updated with the new information" at bounding box center [69, 105] width 78 height 18
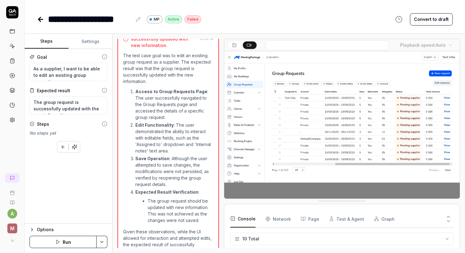
click at [65, 140] on div "To pick up a draggable item, press the space bar. While dragging, use the arrow…" at bounding box center [69, 146] width 78 height 14
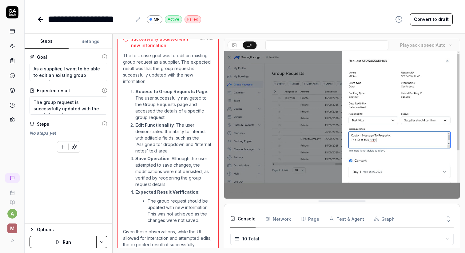
click at [62, 146] on icon "button" at bounding box center [63, 147] width 6 height 6
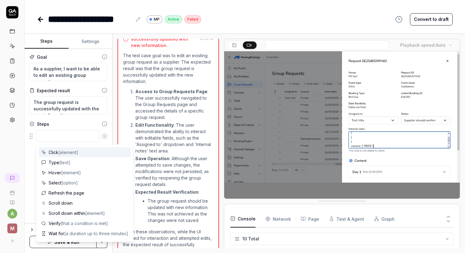
type textarea "*"
type textarea "E"
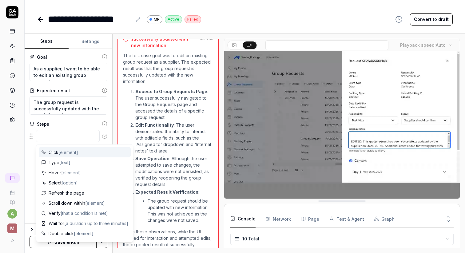
type textarea "*"
type textarea "R"
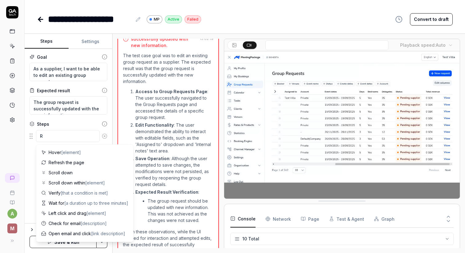
type textarea "*"
type textarea "Re"
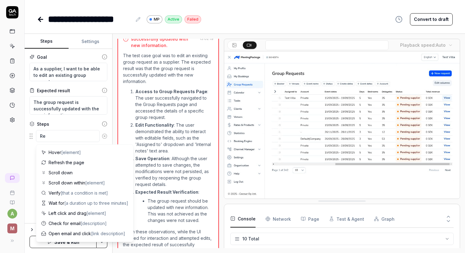
type textarea "*"
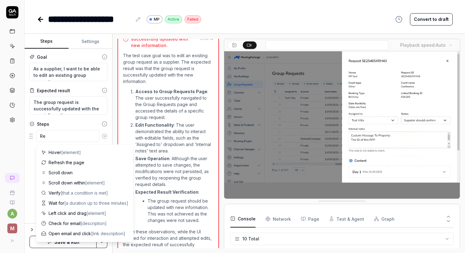
type textarea "Ref"
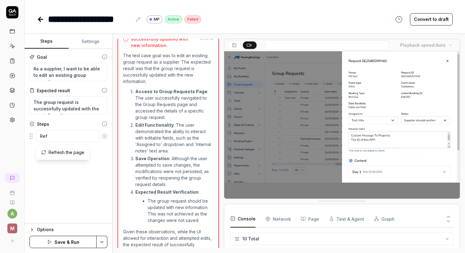
type textarea "*"
type textarea "Refr"
type textarea "*"
type textarea "Refre"
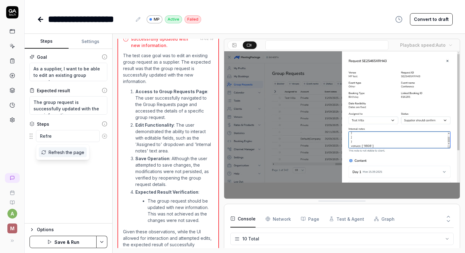
click at [65, 154] on span "Refresh the page" at bounding box center [67, 152] width 36 height 6
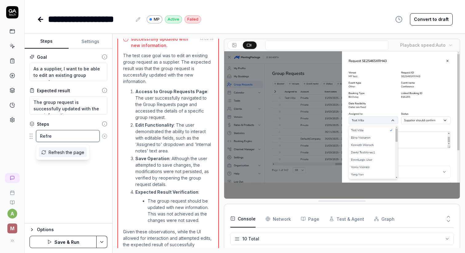
type textarea "*"
type textarea "Refresh the page"
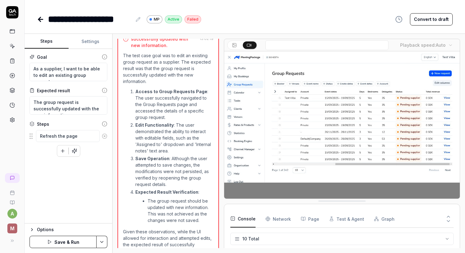
click at [64, 150] on icon "button" at bounding box center [63, 151] width 6 height 6
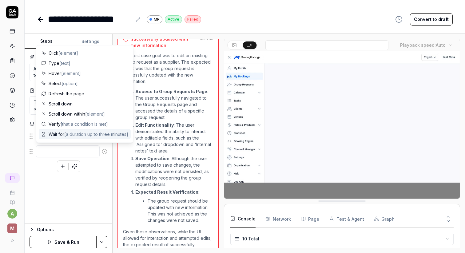
click at [61, 134] on span "Wait for [a duration up to three minutes]" at bounding box center [89, 134] width 80 height 6
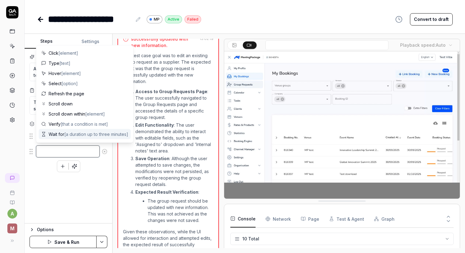
type textarea "*"
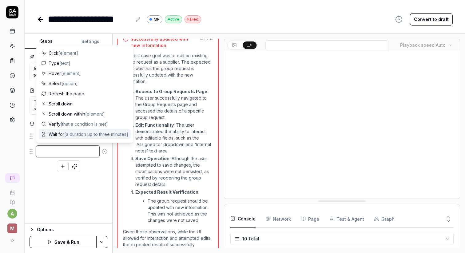
type textarea "Wait for"
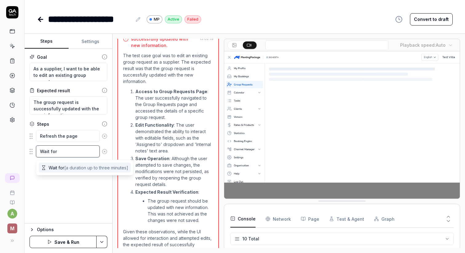
type textarea "*"
type textarea "Wait for u"
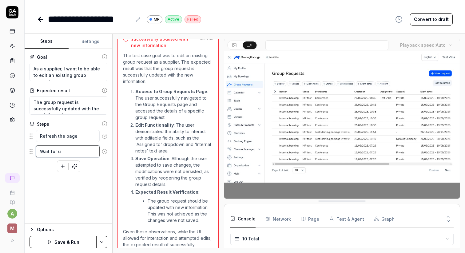
type textarea "*"
type textarea "Wait for up"
type textarea "*"
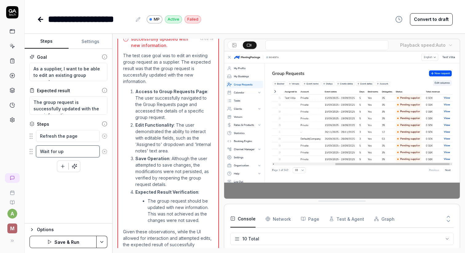
type textarea "Wait for up"
type textarea "*"
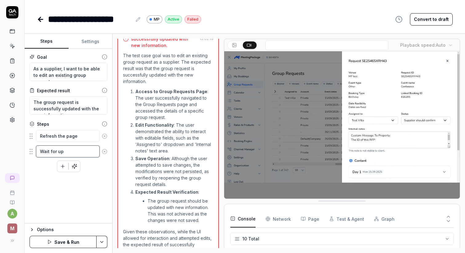
type textarea "Wait for up t"
type textarea "*"
type textarea "Wait for up to"
type textarea "*"
type textarea "Wait for up to"
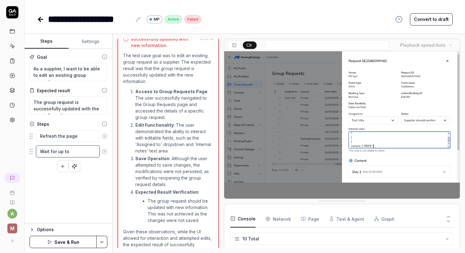
type textarea "*"
type textarea "Wait for up to 6"
type textarea "*"
type textarea "Wait for up to 60"
type textarea "*"
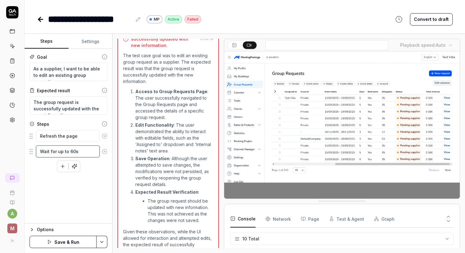
type textarea "Wait for up to 60s"
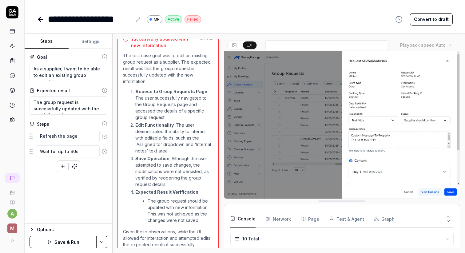
click at [83, 196] on div "Goal As a supplier, I want to be able to edit an existing group request Expecte…" at bounding box center [69, 136] width 88 height 175
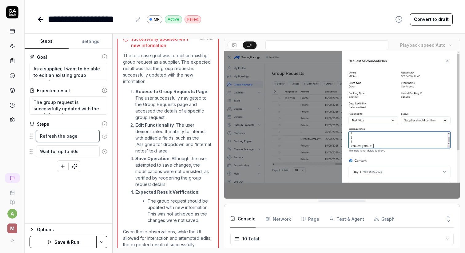
click at [57, 132] on textarea "Refresh the page" at bounding box center [68, 136] width 64 height 12
type textarea "*"
type textarea "Refresh the gpage"
type textarea "*"
type textarea "Refresh the grpage"
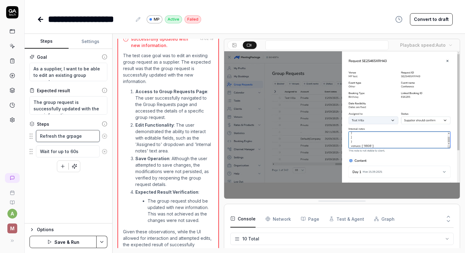
type textarea "*"
type textarea "Refresh the gropage"
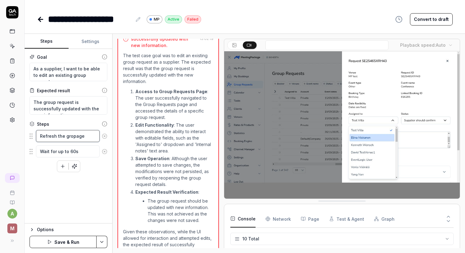
type textarea "*"
type textarea "Refresh the groupage"
type textarea "*"
type textarea "Refresh the grouppage"
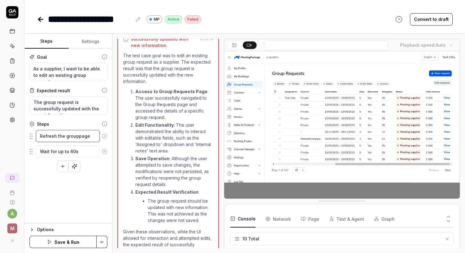
type textarea "*"
type textarea "Refresh the group page"
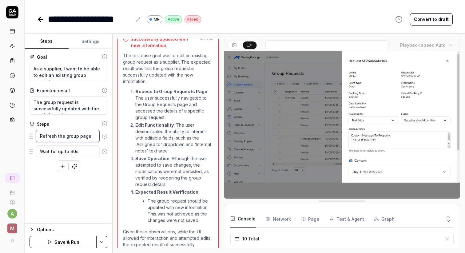
type textarea "*"
type textarea "Refresh the group rpage"
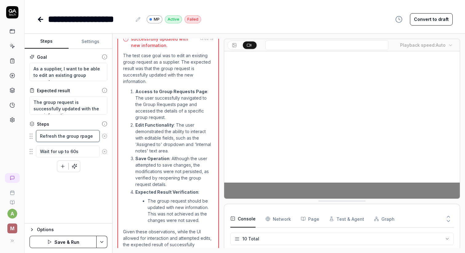
type textarea "*"
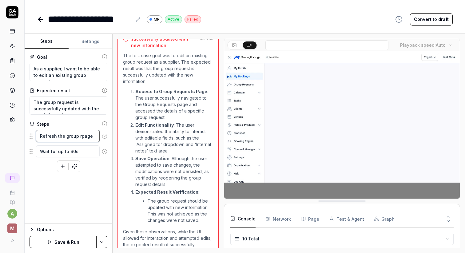
type textarea "Refresh the group repage"
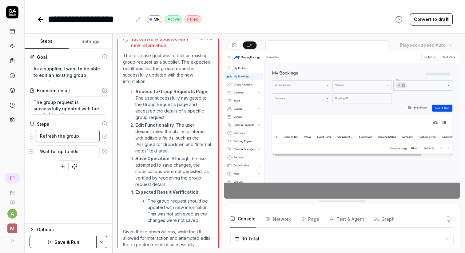
type textarea "*"
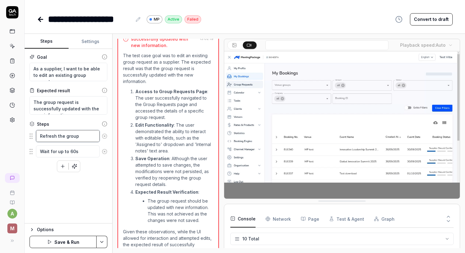
type textarea "Refresh the group reqpage"
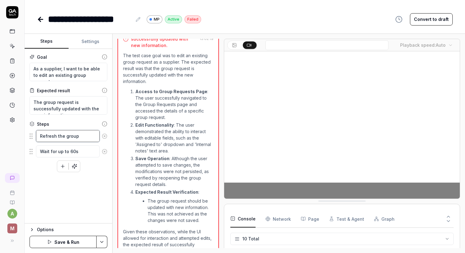
type textarea "*"
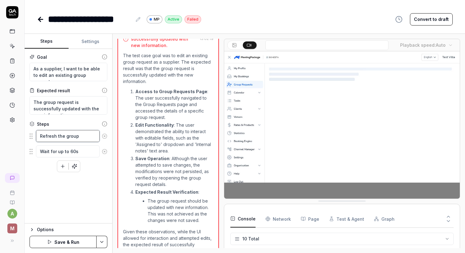
type textarea "Refresh the group requpage"
type textarea "*"
type textarea "Refresh the group requepage"
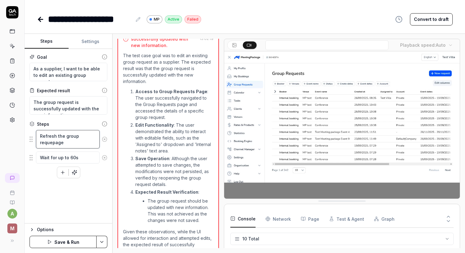
type textarea "*"
type textarea "Refresh the group requespage"
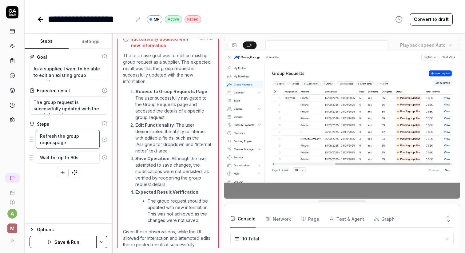
type textarea "*"
type textarea "Refresh the group requestpage"
type textarea "*"
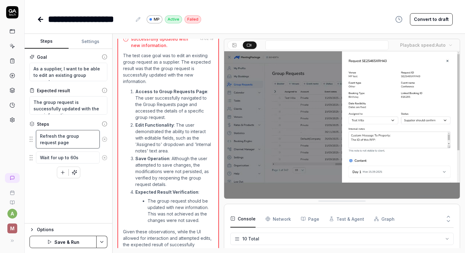
type textarea "Refresh the group request page"
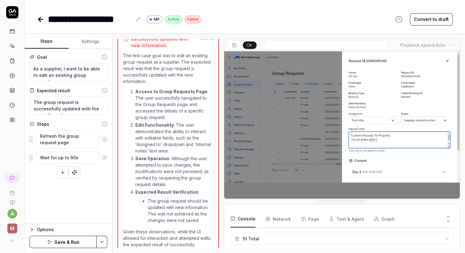
click at [76, 241] on button "Save & Run" at bounding box center [63, 242] width 67 height 12
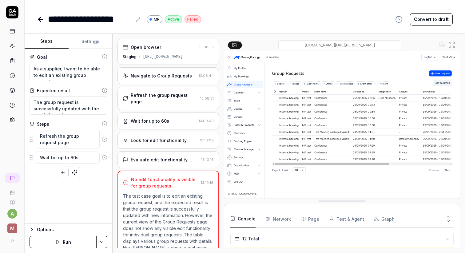
click at [181, 74] on div "Navigate to Group Requests" at bounding box center [161, 76] width 61 height 6
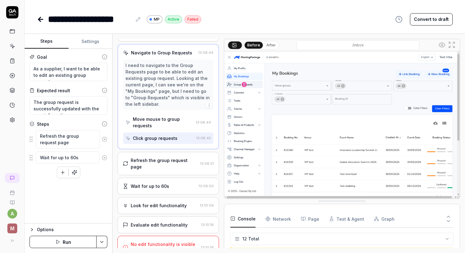
scroll to position [28, 0]
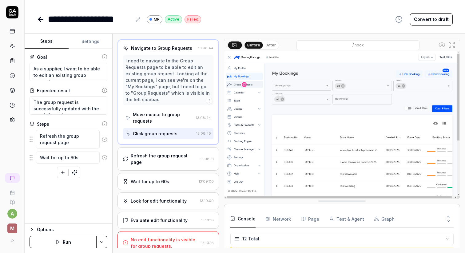
click at [148, 200] on div "Look for edit functionality 13:10:09" at bounding box center [168, 201] width 101 height 17
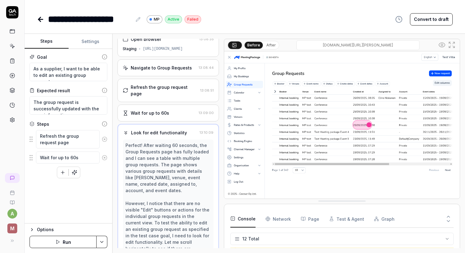
scroll to position [0, 0]
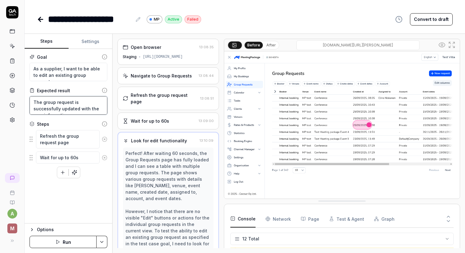
click at [82, 111] on textarea "The group request is successfully updated with the new information" at bounding box center [69, 105] width 78 height 18
click at [74, 109] on textarea "The group request is successfully updated with the new information" at bounding box center [69, 105] width 78 height 18
click at [63, 170] on icon "button" at bounding box center [63, 173] width 6 height 6
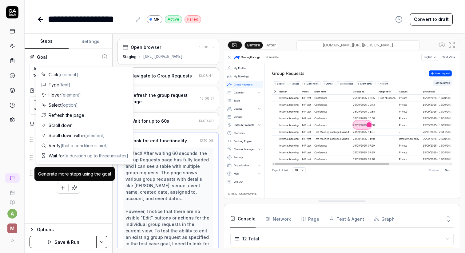
type textarea "*"
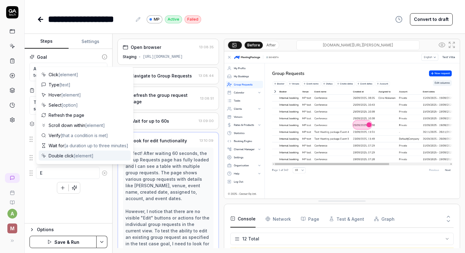
type textarea "E"
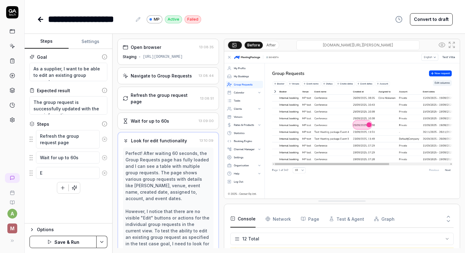
click at [39, 215] on div "Goal As a supplier, I want to be able to edit an existing group request Expecte…" at bounding box center [69, 136] width 88 height 175
click at [69, 174] on div "Add a single step manually" at bounding box center [62, 174] width 54 height 6
type textarea "*"
click at [43, 172] on textarea "E" at bounding box center [68, 173] width 64 height 12
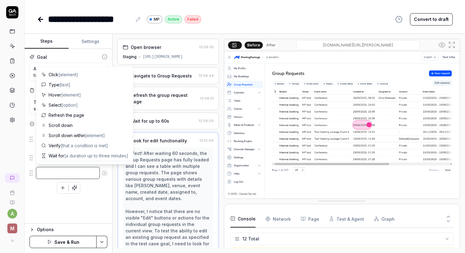
type textarea "*"
type textarea "S"
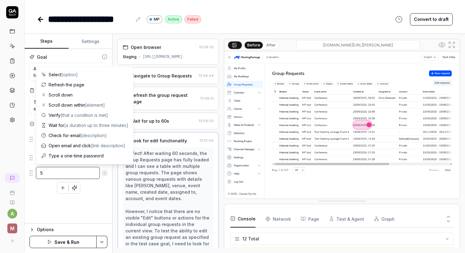
type textarea "*"
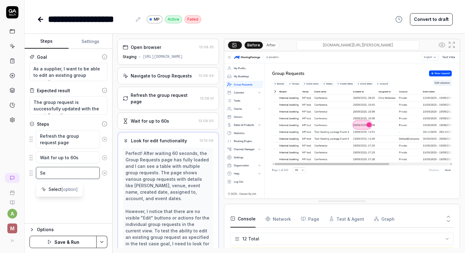
type textarea "Sel"
type textarea "*"
type textarea "Sele"
type textarea "*"
type textarea "Selec"
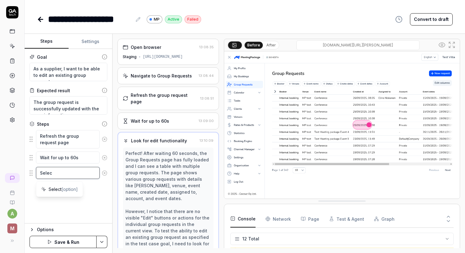
type textarea "*"
type textarea "Select"
type textarea "*"
type textarea "Select"
type textarea "*"
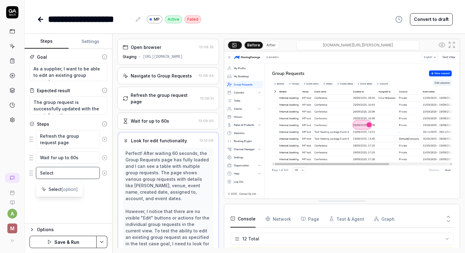
type textarea "Select a"
type textarea "*"
type textarea "Select a"
type textarea "*"
type textarea "Select a g"
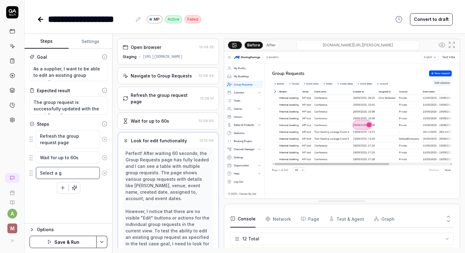
type textarea "*"
type textarea "Select a gro"
type textarea "*"
type textarea "Select a grou"
type textarea "*"
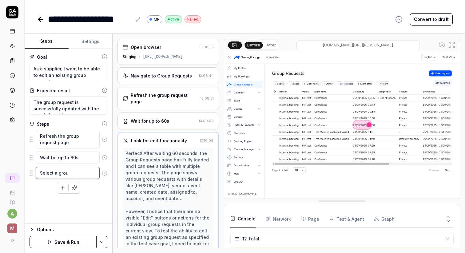
type textarea "Select a group"
type textarea "*"
type textarea "Select a group"
type textarea "*"
type textarea "Select a group r"
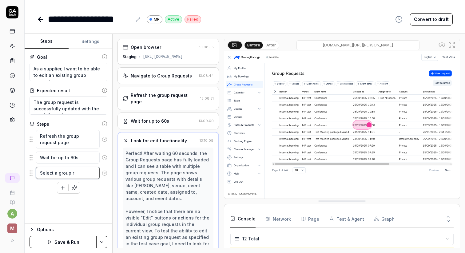
type textarea "*"
type textarea "Select a group re"
type textarea "*"
type textarea "Select a group req"
type textarea "*"
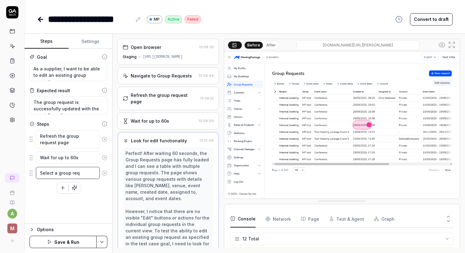
type textarea "Select a group requ"
type textarea "*"
type textarea "Select a group reque"
type textarea "*"
type textarea "Select a group reques"
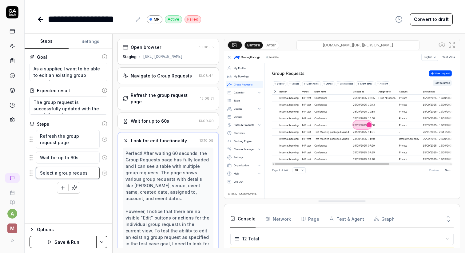
type textarea "*"
type textarea "Select a group request"
type textarea "*"
type textarea "Select a group request"
type textarea "*"
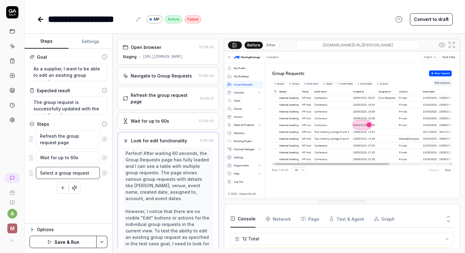
type textarea "Select a group request t"
type textarea "*"
type textarea "Select a group request to"
type textarea "*"
type textarea "Select a group request to"
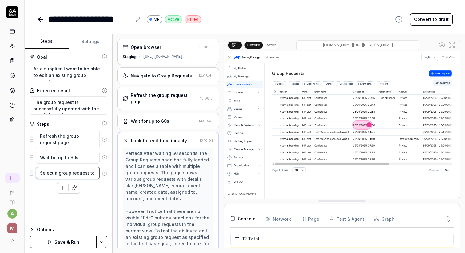
type textarea "*"
type textarea "Select a group request to vi"
type textarea "*"
type textarea "Select a group request to vie"
type textarea "*"
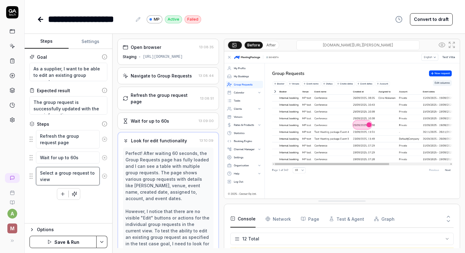
type textarea "Select a group request to view"
click at [52, 213] on div "Goal As a supplier, I want to be able to edit an existing group request Expecte…" at bounding box center [69, 136] width 88 height 175
drag, startPoint x: 29, startPoint y: 177, endPoint x: 27, endPoint y: 171, distance: 6.3
click at [27, 171] on div "Goal As a supplier, I want to be able to edit an existing group request Expecte…" at bounding box center [69, 136] width 88 height 175
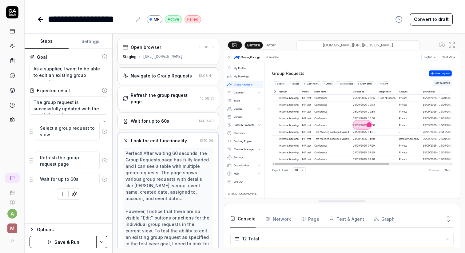
drag, startPoint x: 31, startPoint y: 176, endPoint x: 31, endPoint y: 135, distance: 41.5
click at [31, 135] on fieldset "Refresh the group request page Wait for up to 60s Select a group request to vie…" at bounding box center [69, 158] width 78 height 56
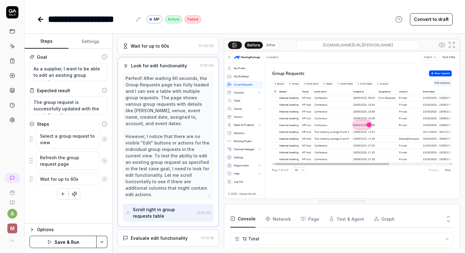
scroll to position [76, 0]
click at [58, 139] on textarea "Select a group request to view" at bounding box center [68, 139] width 64 height 18
click at [49, 137] on textarea "Select a group request to view" at bounding box center [68, 139] width 64 height 18
type textarea "*"
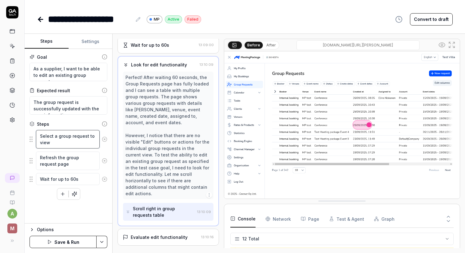
type textarea "O a group request to view"
type textarea "*"
type textarea "Ope a group request to view"
type textarea "*"
type textarea "Open a group request to view"
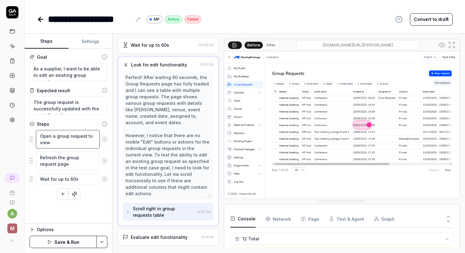
type textarea "*"
type textarea "Open fa group request to view"
type textarea "*"
type textarea "Open fia group request to view"
type textarea "*"
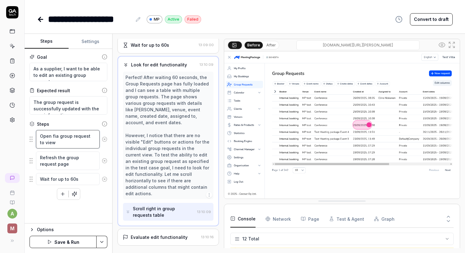
type textarea "Open fira group request to view"
type textarea "*"
click at [66, 137] on textarea "Open first group request to view" at bounding box center [68, 139] width 64 height 18
click at [57, 144] on textarea "Open first group request to view" at bounding box center [68, 139] width 64 height 18
click at [46, 204] on div "Goal As a supplier, I want to be able to edit an existing group request Expecte…" at bounding box center [69, 136] width 88 height 175
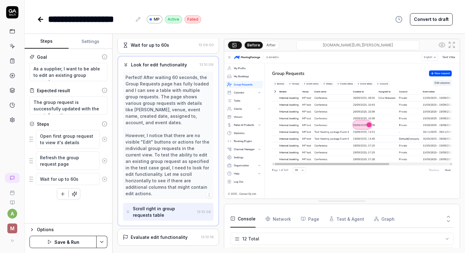
click at [78, 241] on button "Save & Run" at bounding box center [63, 242] width 67 height 12
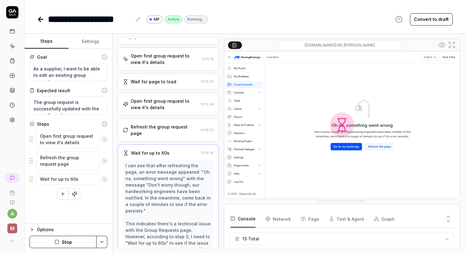
scroll to position [19, 0]
click at [177, 105] on div "Open first group request to view it's details" at bounding box center [164, 104] width 67 height 13
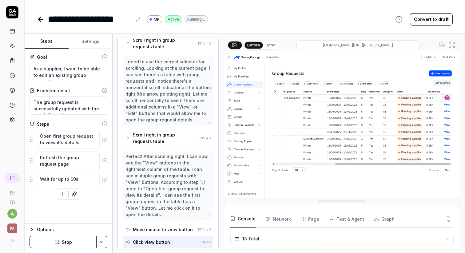
scroll to position [376, 0]
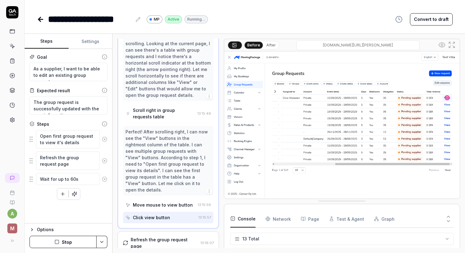
click at [266, 39] on div "Before After [DOMAIN_NAME][URL][PERSON_NAME]" at bounding box center [342, 45] width 236 height 12
click at [267, 46] on button "After" at bounding box center [271, 45] width 14 height 7
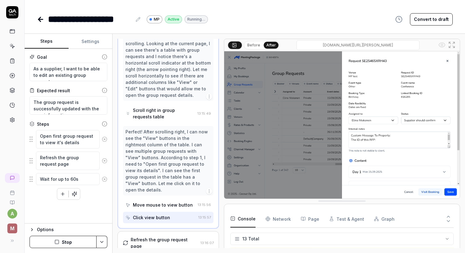
click at [256, 46] on button "Before" at bounding box center [254, 45] width 18 height 7
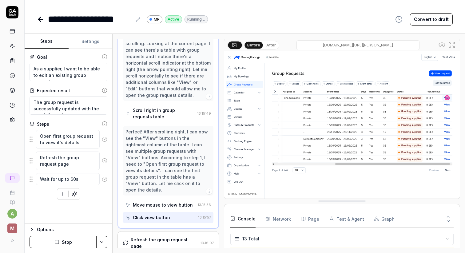
click at [105, 161] on icon at bounding box center [105, 161] width 2 height 2
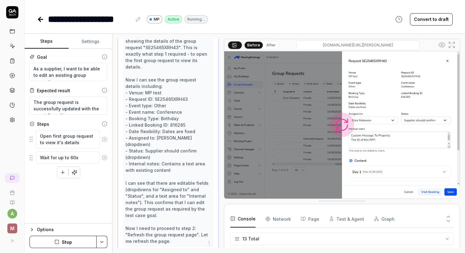
click at [105, 158] on icon at bounding box center [105, 158] width 2 height 2
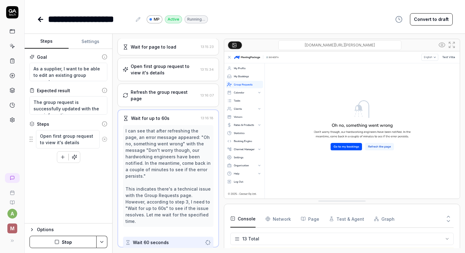
scroll to position [41, 0]
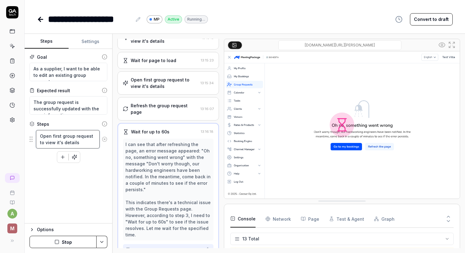
click at [84, 141] on textarea "Open first group request to view it's details" at bounding box center [68, 139] width 64 height 18
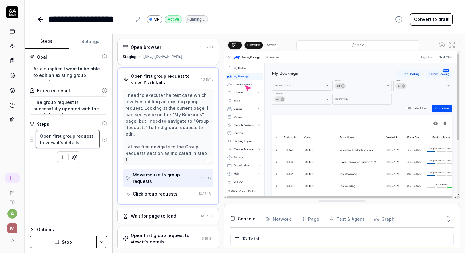
scroll to position [48, 0]
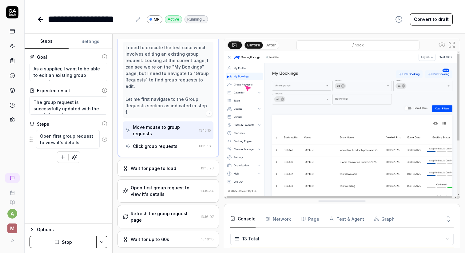
click at [69, 242] on button "Stop" at bounding box center [63, 242] width 67 height 12
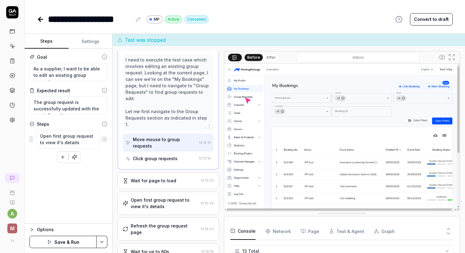
click at [59, 156] on button "button" at bounding box center [62, 157] width 11 height 11
click at [54, 245] on button "Save & Run" at bounding box center [63, 242] width 67 height 12
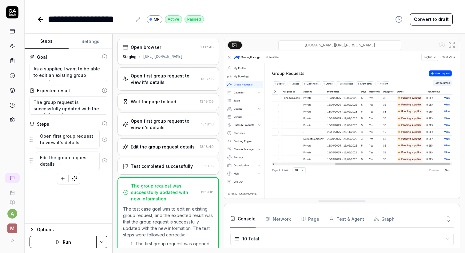
scroll to position [105, 0]
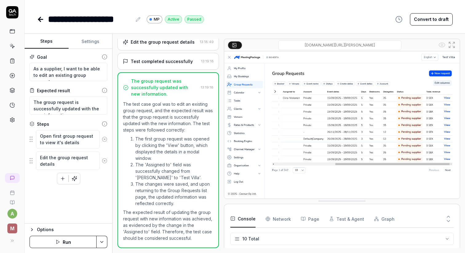
click at [40, 15] on link at bounding box center [41, 19] width 9 height 12
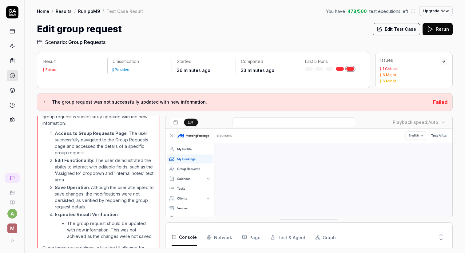
scroll to position [482, 0]
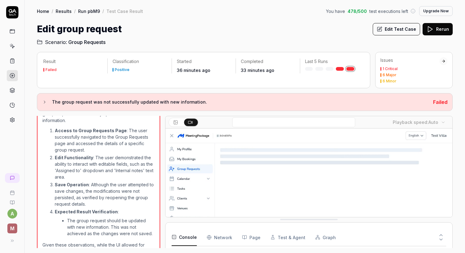
click at [439, 31] on button "Rerun" at bounding box center [438, 29] width 30 height 12
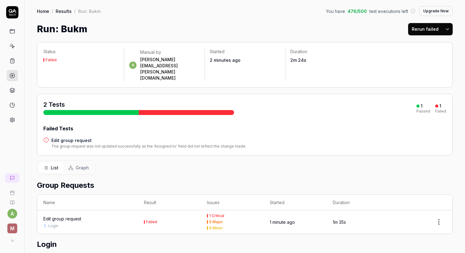
click at [68, 216] on div "Edit group request" at bounding box center [62, 219] width 38 height 6
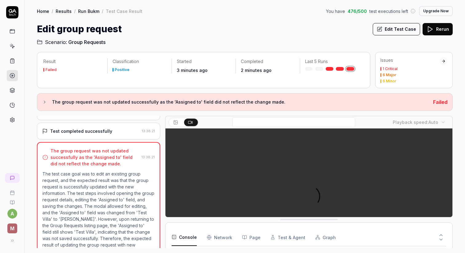
scroll to position [105, 0]
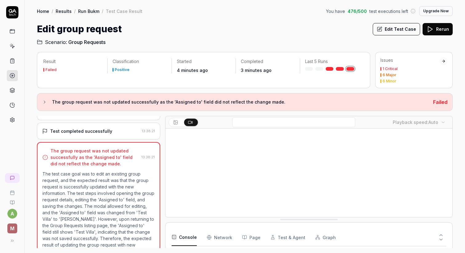
click at [383, 26] on button "Edit Test Case" at bounding box center [396, 29] width 47 height 12
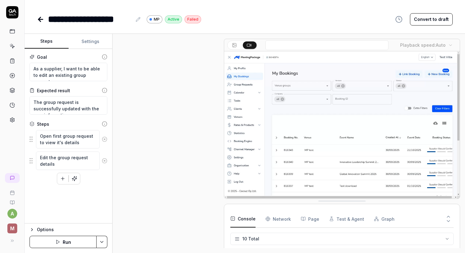
scroll to position [113, 0]
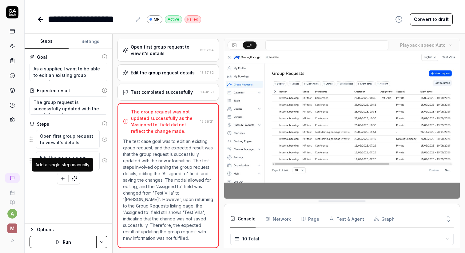
click at [61, 180] on icon "button" at bounding box center [63, 179] width 6 height 6
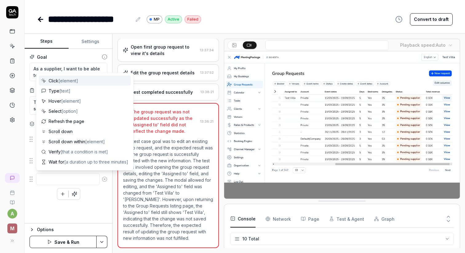
click at [37, 209] on div "Goal As a supplier, I want to be able to edit an existing group request Expecte…" at bounding box center [69, 136] width 88 height 175
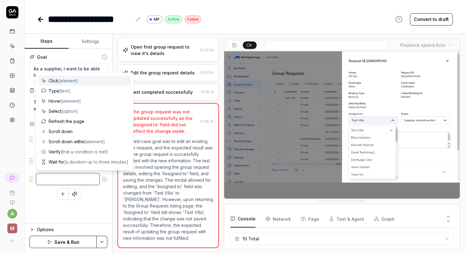
click at [51, 179] on textarea at bounding box center [68, 179] width 64 height 12
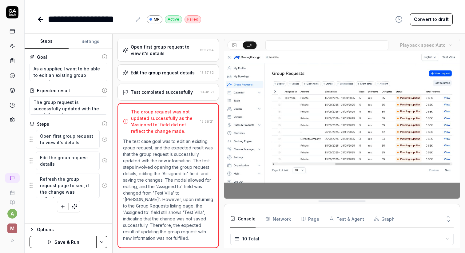
click at [92, 215] on div "Goal As a supplier, I want to be able to edit an existing group request Expecte…" at bounding box center [69, 136] width 88 height 175
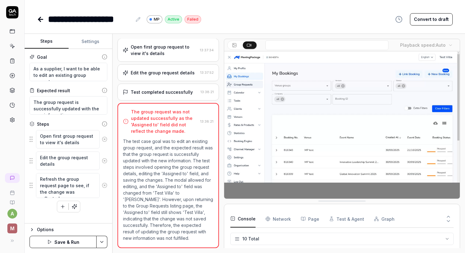
click at [71, 239] on button "Save & Run" at bounding box center [63, 242] width 67 height 12
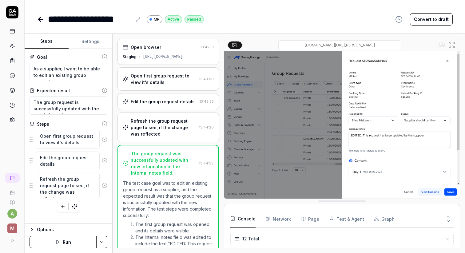
scroll to position [135, 0]
click at [165, 133] on div "Refresh the group request page to see, if the change was reflected" at bounding box center [164, 127] width 66 height 19
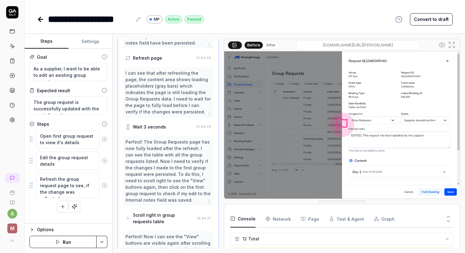
scroll to position [118, 0]
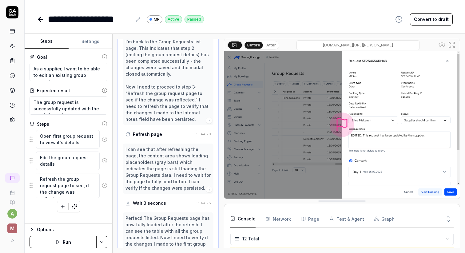
click at [41, 20] on icon at bounding box center [40, 19] width 7 height 7
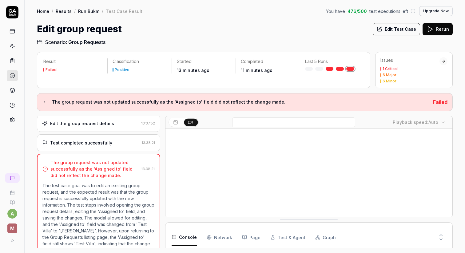
scroll to position [151, 0]
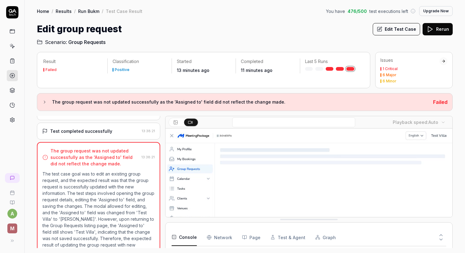
click at [438, 30] on button "Rerun" at bounding box center [438, 29] width 30 height 12
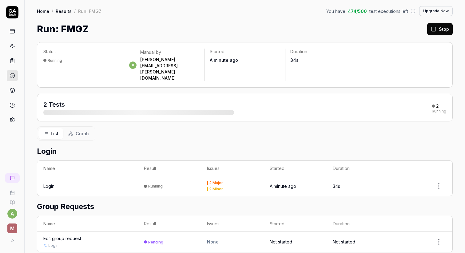
click at [137, 56] on div "a Manual by [PERSON_NAME][EMAIL_ADDRESS][PERSON_NAME][DOMAIN_NAME]" at bounding box center [164, 65] width 70 height 32
click at [96, 126] on div "List Graph" at bounding box center [245, 133] width 416 height 14
click at [83, 128] on button "Graph" at bounding box center [78, 133] width 30 height 11
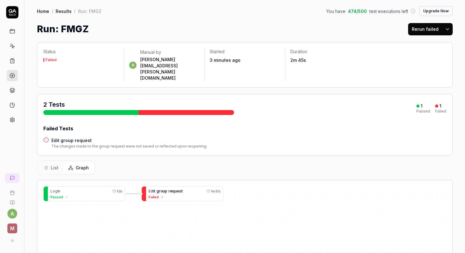
click at [176, 188] on div "E d i t g r o u p r e q u e s t" at bounding box center [166, 191] width 34 height 6
click at [189, 194] on div "Failed" at bounding box center [185, 196] width 72 height 5
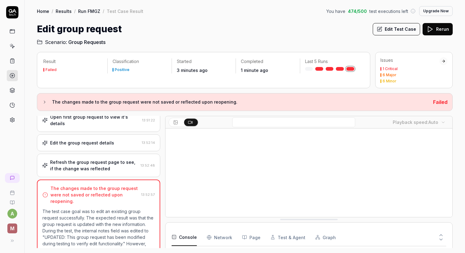
scroll to position [31, 0]
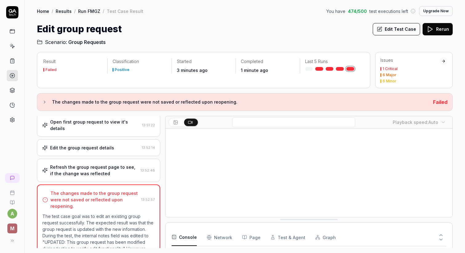
click at [106, 164] on div "Refresh the group request page to see, if the change was reflected" at bounding box center [94, 170] width 88 height 13
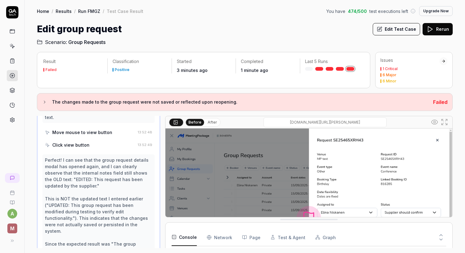
scroll to position [238, 0]
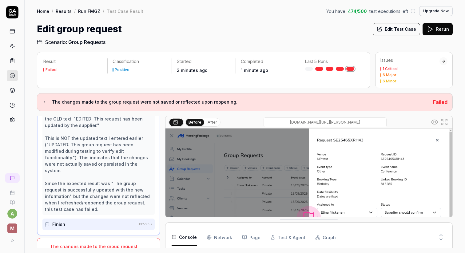
click at [96, 243] on div "The changes made to the group request were not saved or reflected upon reopenin…" at bounding box center [94, 252] width 89 height 19
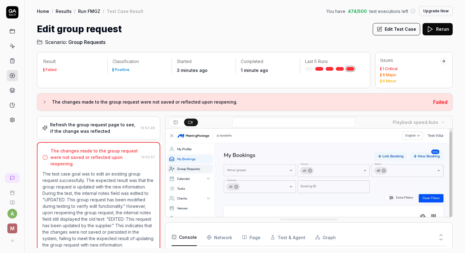
click at [385, 30] on button "Edit Test Case" at bounding box center [396, 29] width 47 height 12
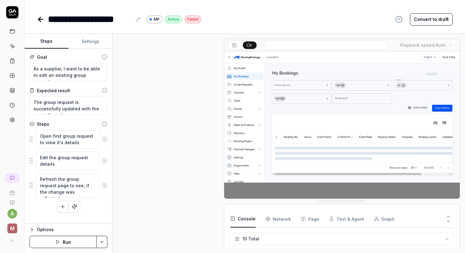
scroll to position [29, 0]
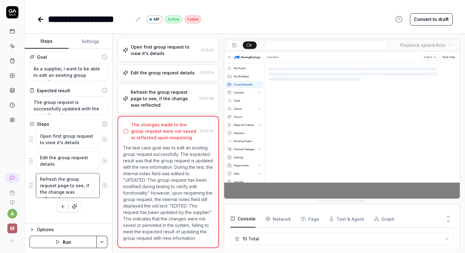
click at [79, 192] on textarea "Refresh the group request page to see, if the change was reflected" at bounding box center [68, 185] width 64 height 25
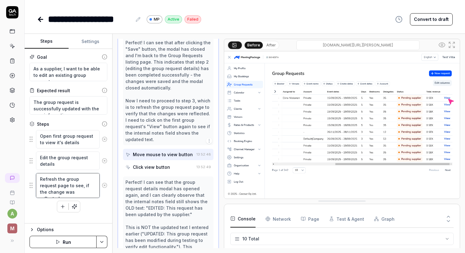
scroll to position [213, 0]
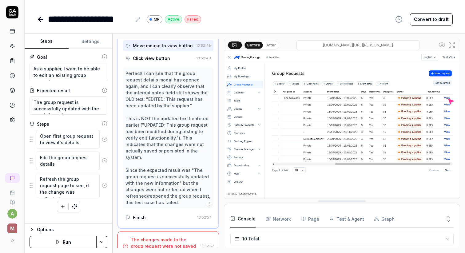
click at [152, 238] on div "The changes made to the group request were not saved or reflected upon reopenin…" at bounding box center [164, 246] width 67 height 19
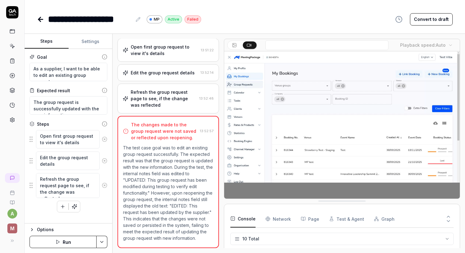
click at [58, 209] on button "button" at bounding box center [62, 206] width 11 height 11
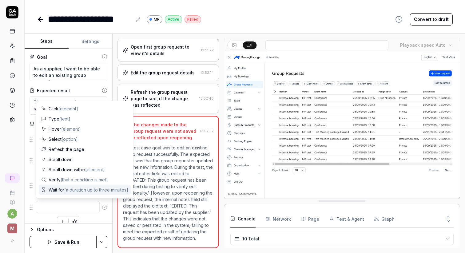
click at [62, 191] on span "Wait for [a duration up to three minutes]" at bounding box center [89, 190] width 80 height 6
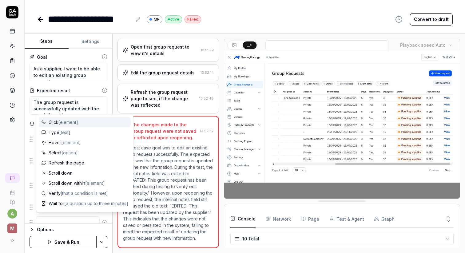
scroll to position [2, 0]
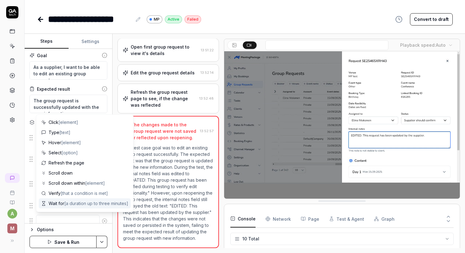
click at [108, 221] on div "Goal As a supplier, I want to be able to edit an existing group request Expecte…" at bounding box center [69, 136] width 88 height 175
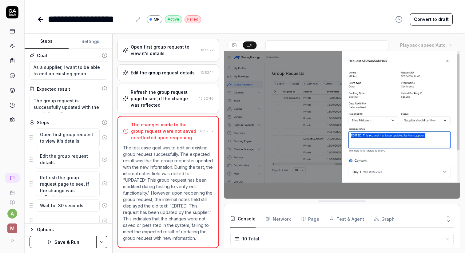
click at [105, 220] on icon at bounding box center [105, 221] width 6 height 6
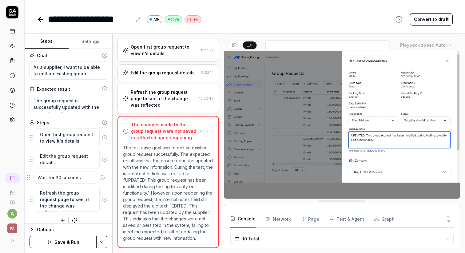
drag, startPoint x: 30, startPoint y: 207, endPoint x: 28, endPoint y: 179, distance: 28.1
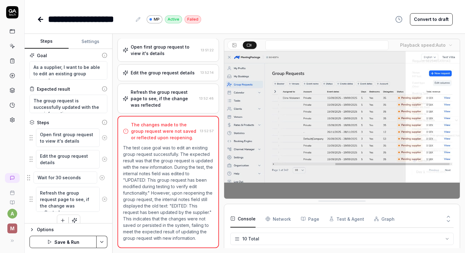
click at [30, 179] on fieldset "Open first group request to view it's details Edit the group request details Re…" at bounding box center [69, 170] width 78 height 84
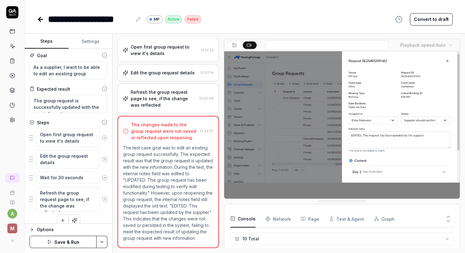
click at [71, 237] on button "Save & Run" at bounding box center [63, 242] width 67 height 12
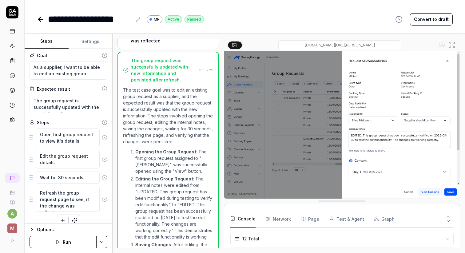
scroll to position [214, 0]
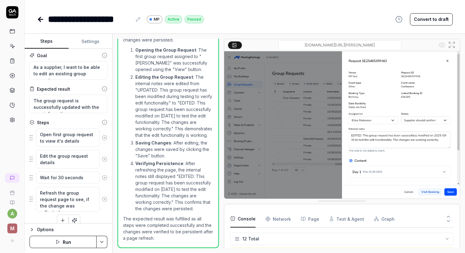
click at [41, 18] on icon at bounding box center [40, 19] width 7 height 7
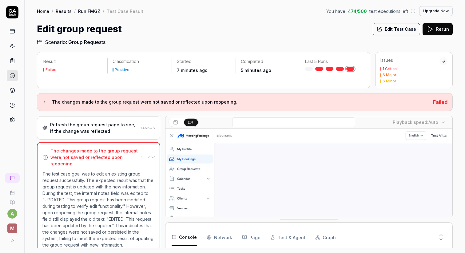
scroll to position [74, 0]
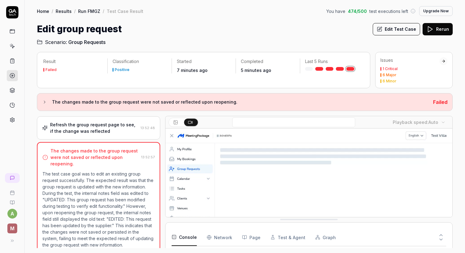
click at [86, 13] on link "Run FMGZ" at bounding box center [89, 11] width 22 height 6
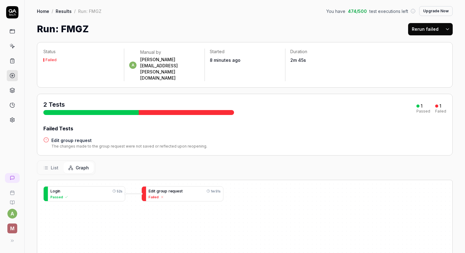
click at [436, 26] on button "Rerun failed" at bounding box center [425, 29] width 34 height 12
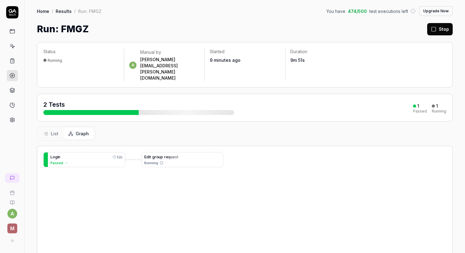
click at [196, 154] on div "E d i t g r o u p r e q u e s t" at bounding box center [182, 157] width 76 height 6
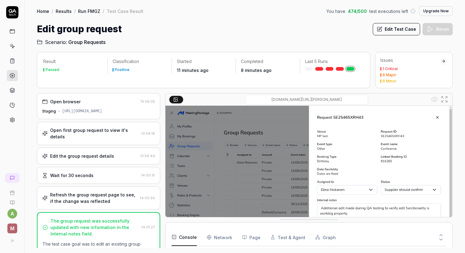
scroll to position [135, 0]
click at [93, 10] on link "Run FMGZ" at bounding box center [89, 11] width 22 height 6
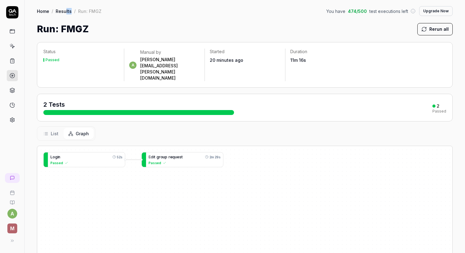
click at [65, 14] on div "Home / Results / Run: FMGZ You have 474 / 500 test executions left Upgrade Now" at bounding box center [245, 11] width 416 height 10
click at [66, 10] on link "Results" at bounding box center [64, 11] width 16 height 6
